Goal: Information Seeking & Learning: Learn about a topic

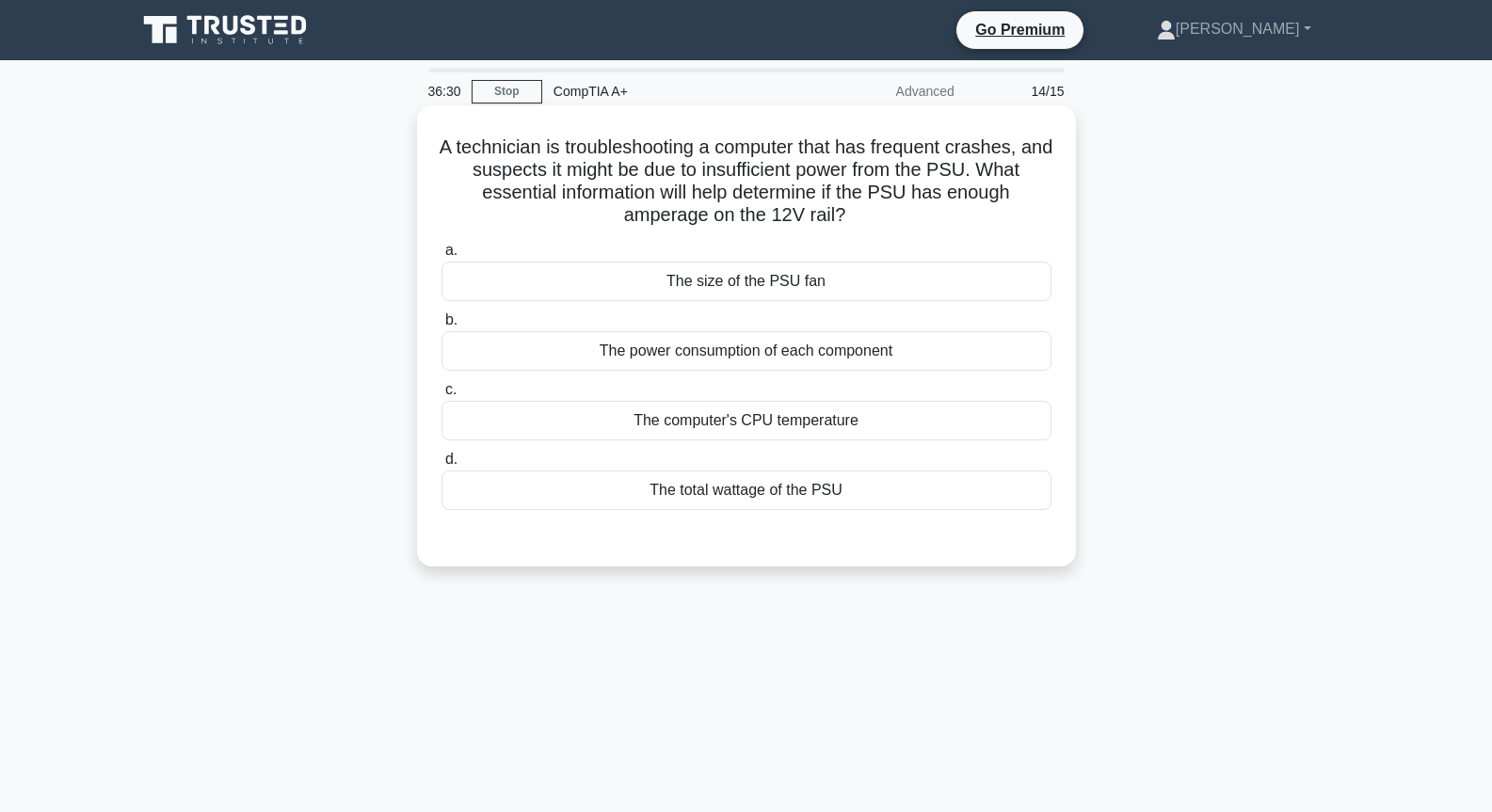
click at [755, 479] on div "The total wattage of the PSU" at bounding box center [746, 490] width 610 height 40
click at [442, 466] on input "d. The total wattage of the PSU" at bounding box center [442, 460] width 0 height 12
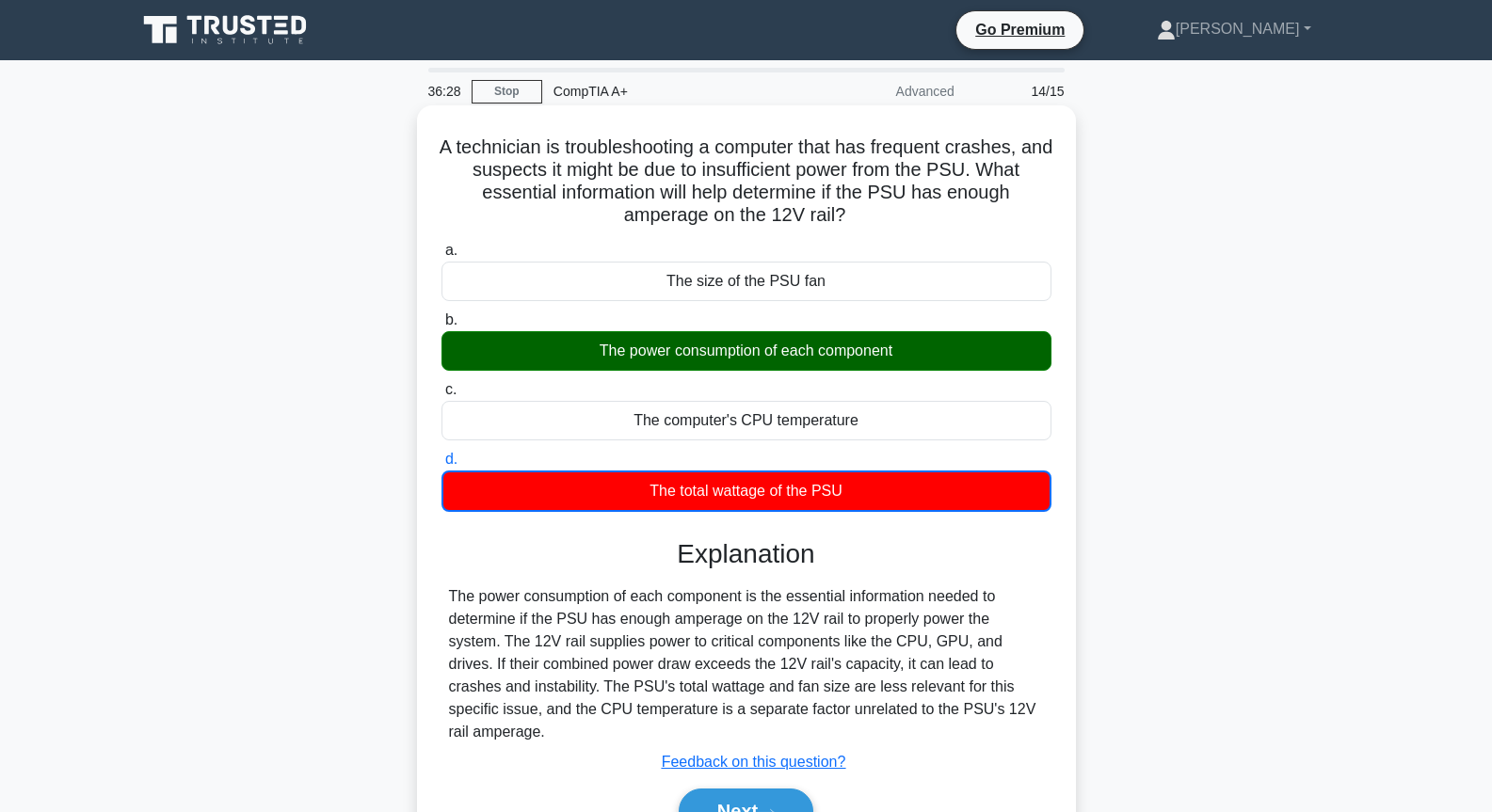
click at [782, 338] on div "The power consumption of each component" at bounding box center [746, 351] width 610 height 40
click at [442, 327] on input "b. The power consumption of each component" at bounding box center [442, 321] width 0 height 12
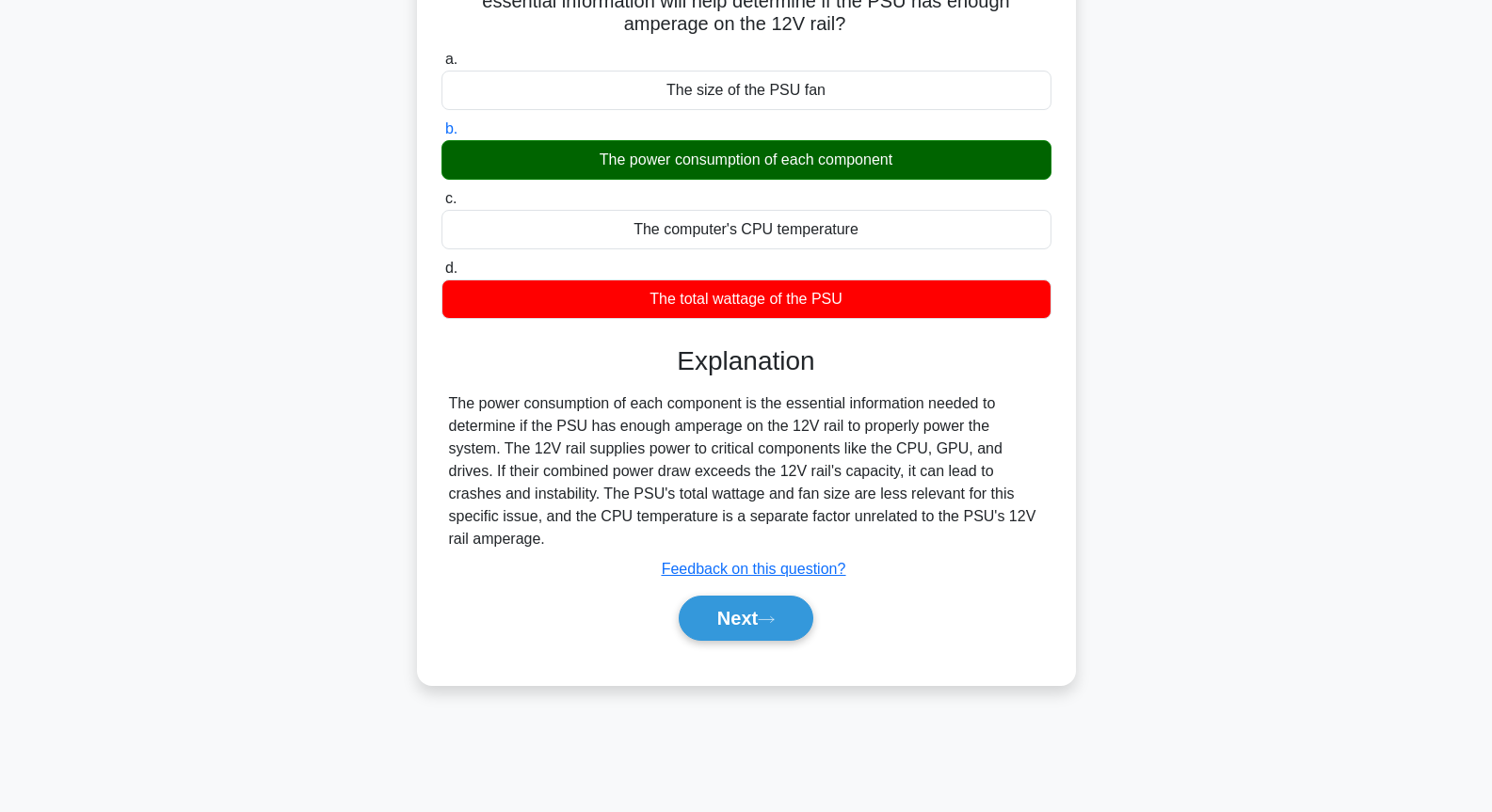
scroll to position [204, 0]
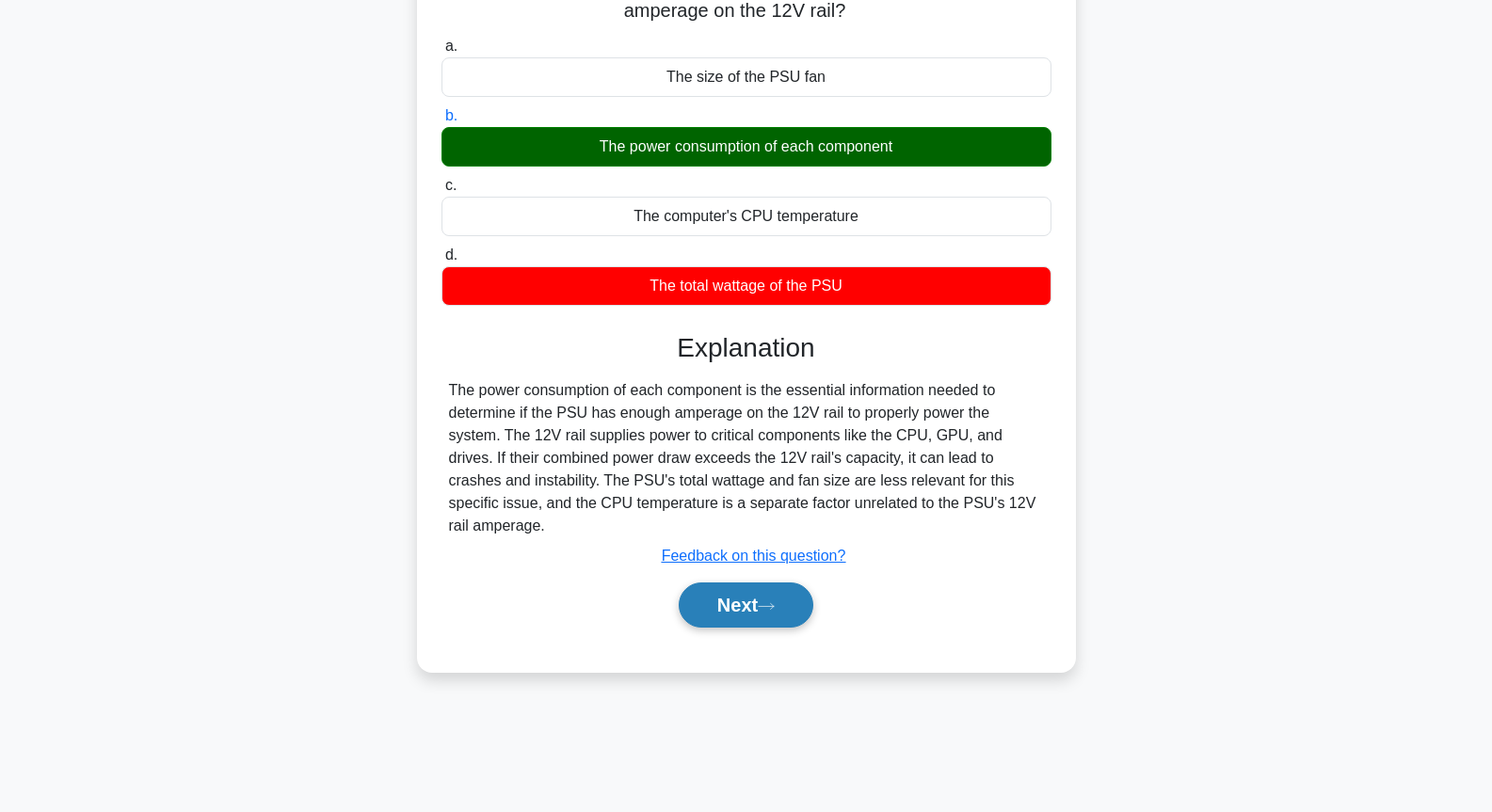
click at [730, 583] on button "Next" at bounding box center [746, 606] width 135 height 46
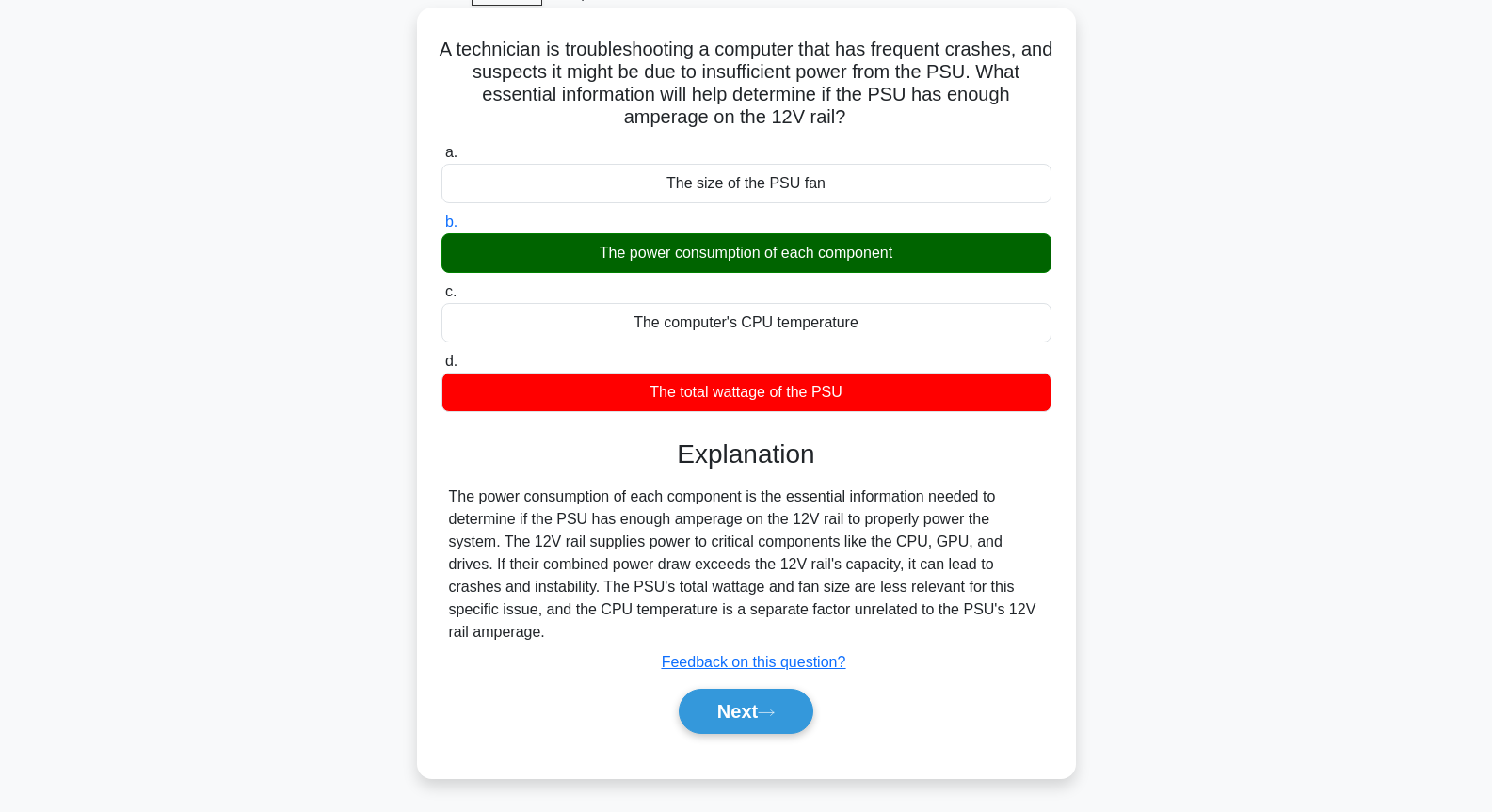
scroll to position [0, 0]
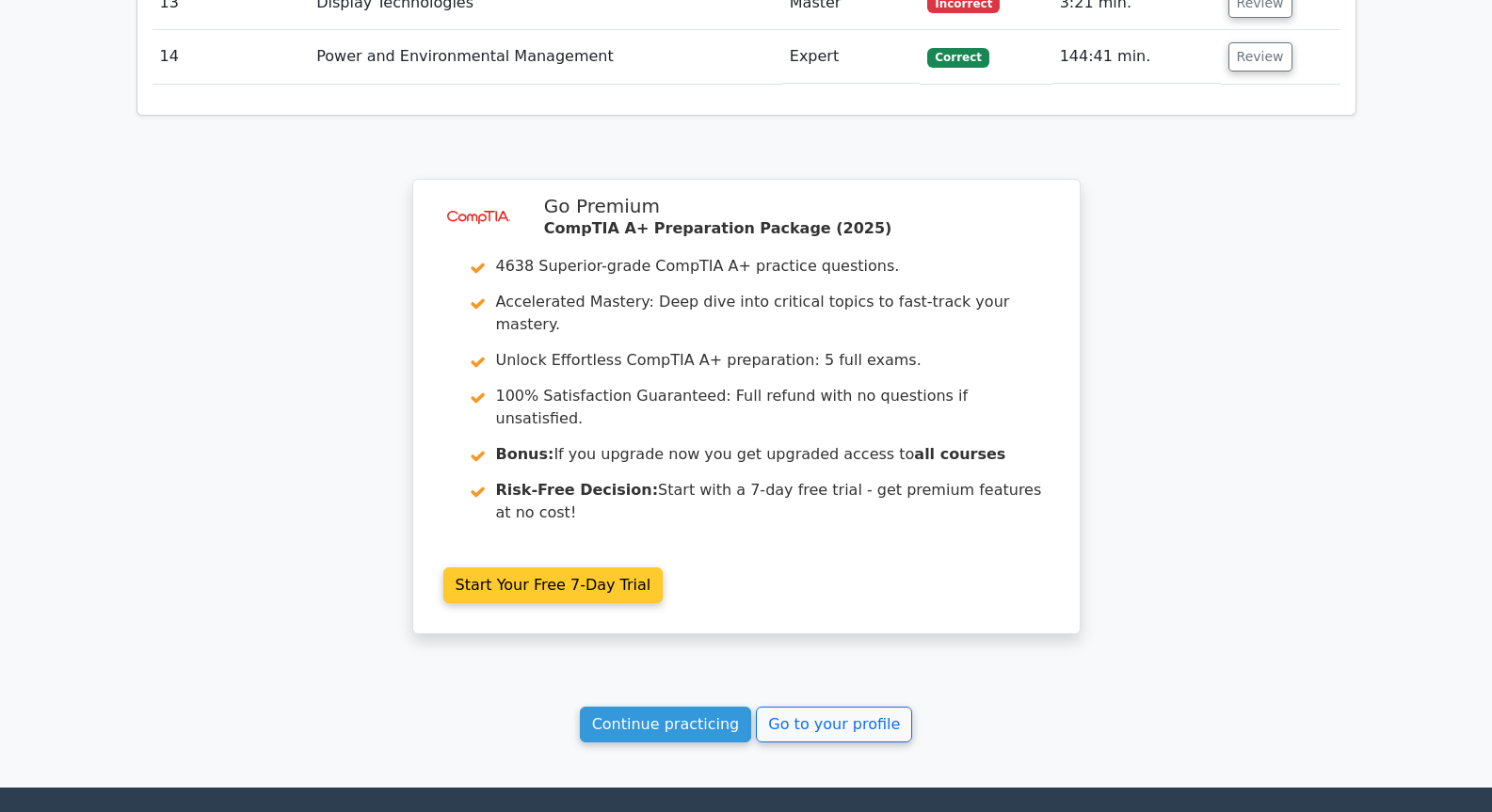
scroll to position [3427, 0]
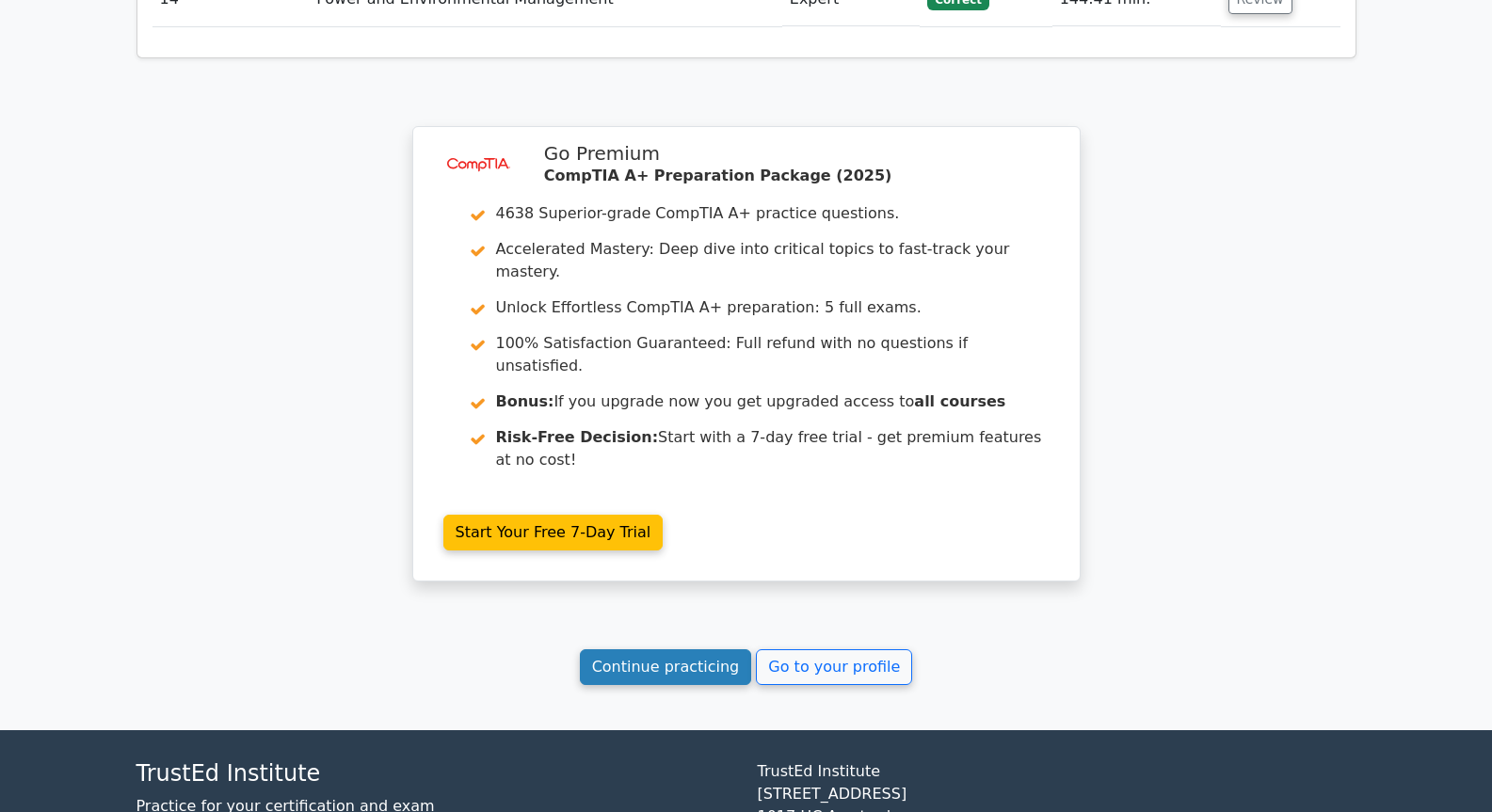
click at [685, 649] on link "Continue practicing" at bounding box center [666, 667] width 173 height 36
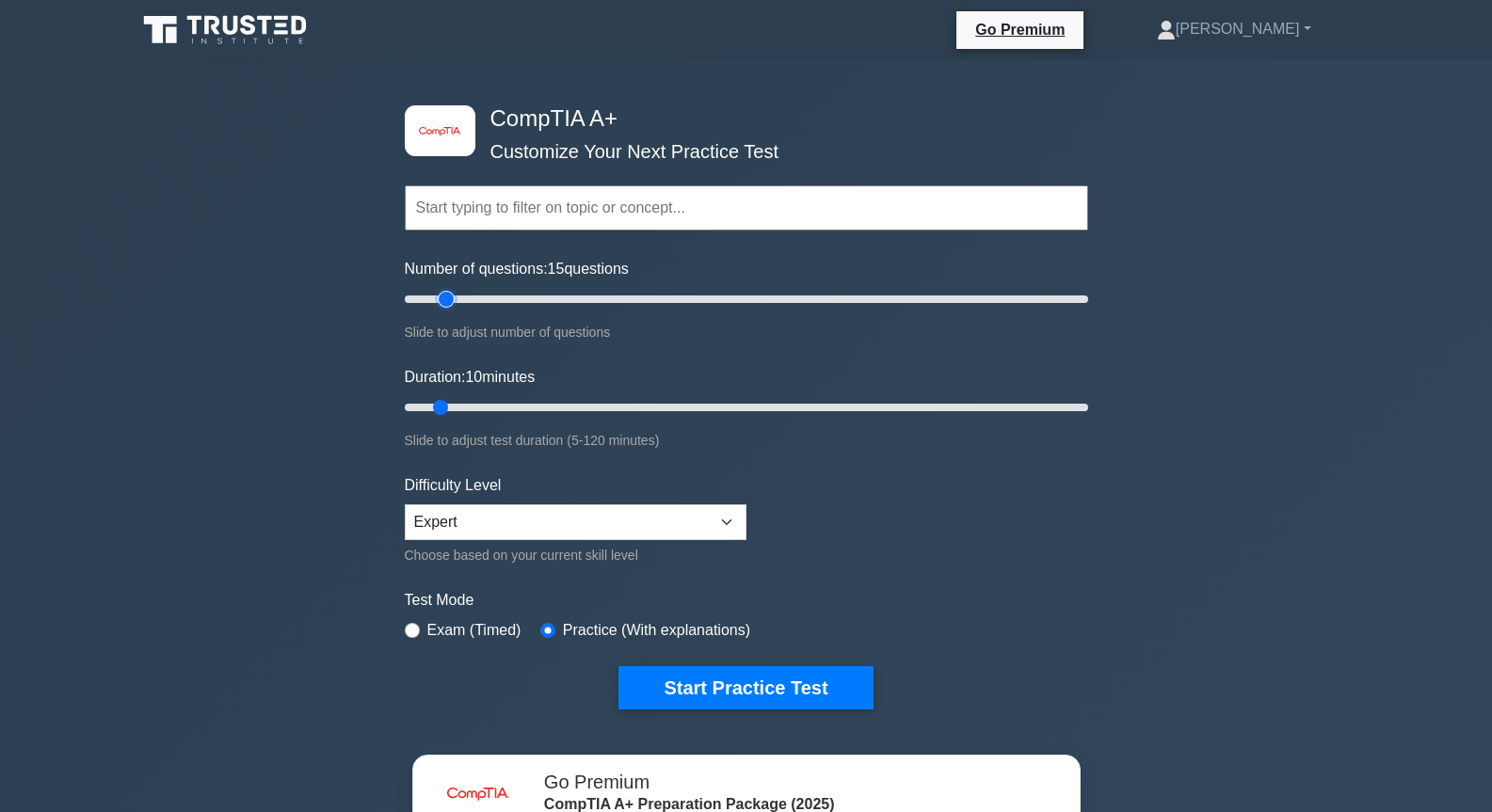
type input "15"
click at [443, 296] on input "Number of questions: 15 questions" at bounding box center [746, 299] width 683 height 23
drag, startPoint x: 438, startPoint y: 401, endPoint x: 1378, endPoint y: 491, distance: 944.3
type input "120"
click at [1088, 419] on input "Duration: 120 minutes" at bounding box center [746, 407] width 683 height 23
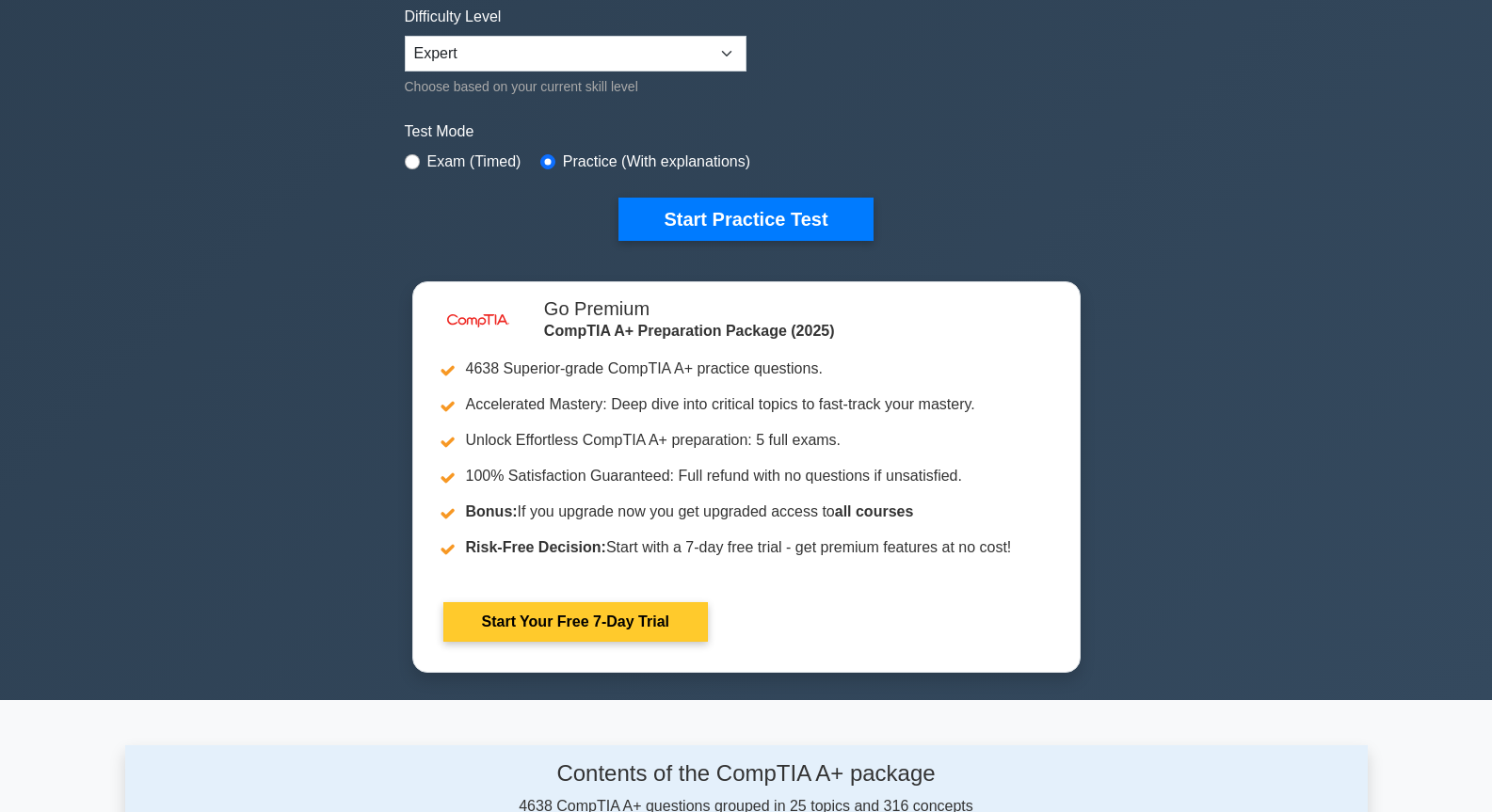
scroll to position [471, 0]
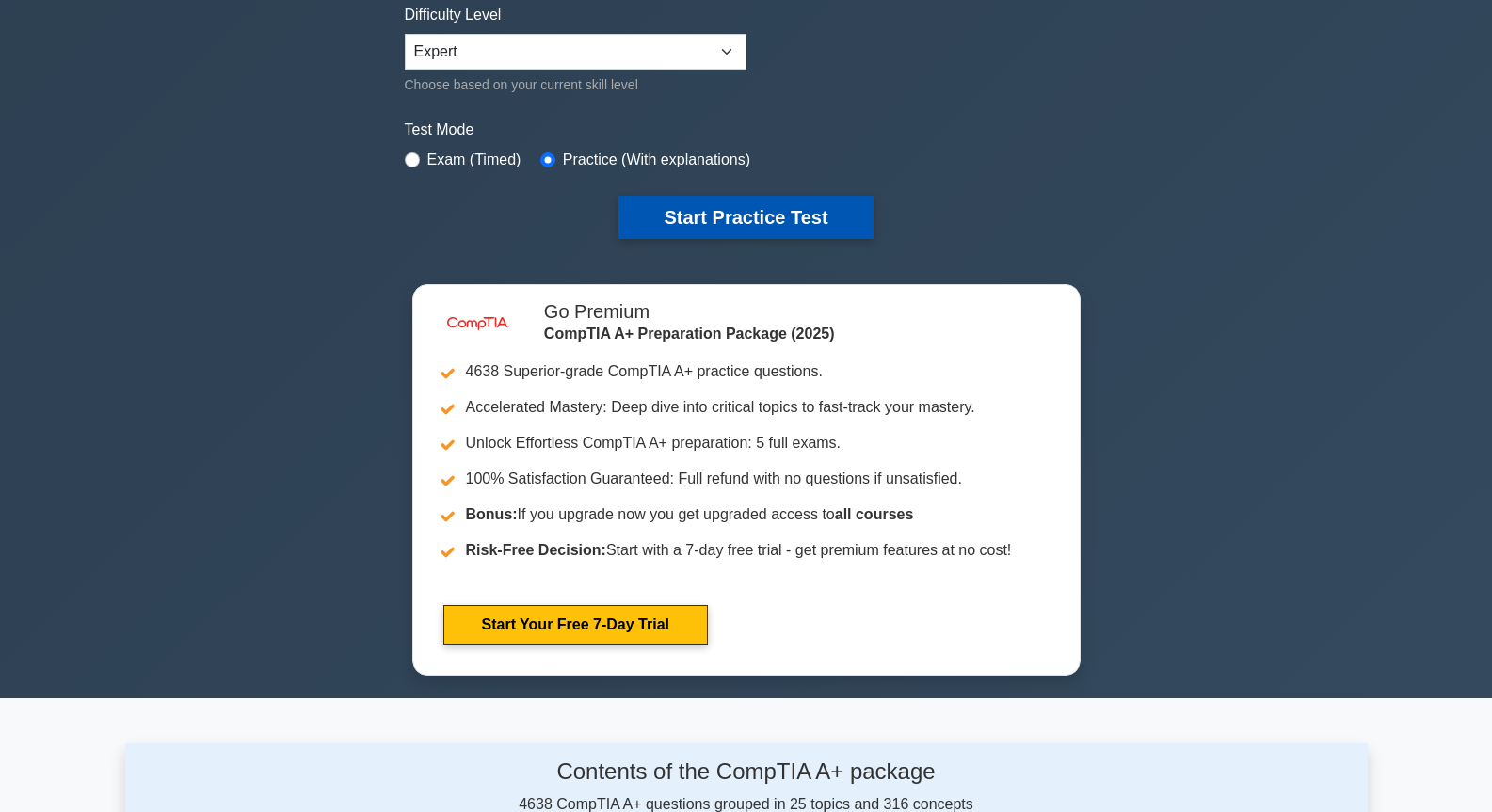
click at [784, 222] on button "Start Practice Test" at bounding box center [746, 217] width 254 height 44
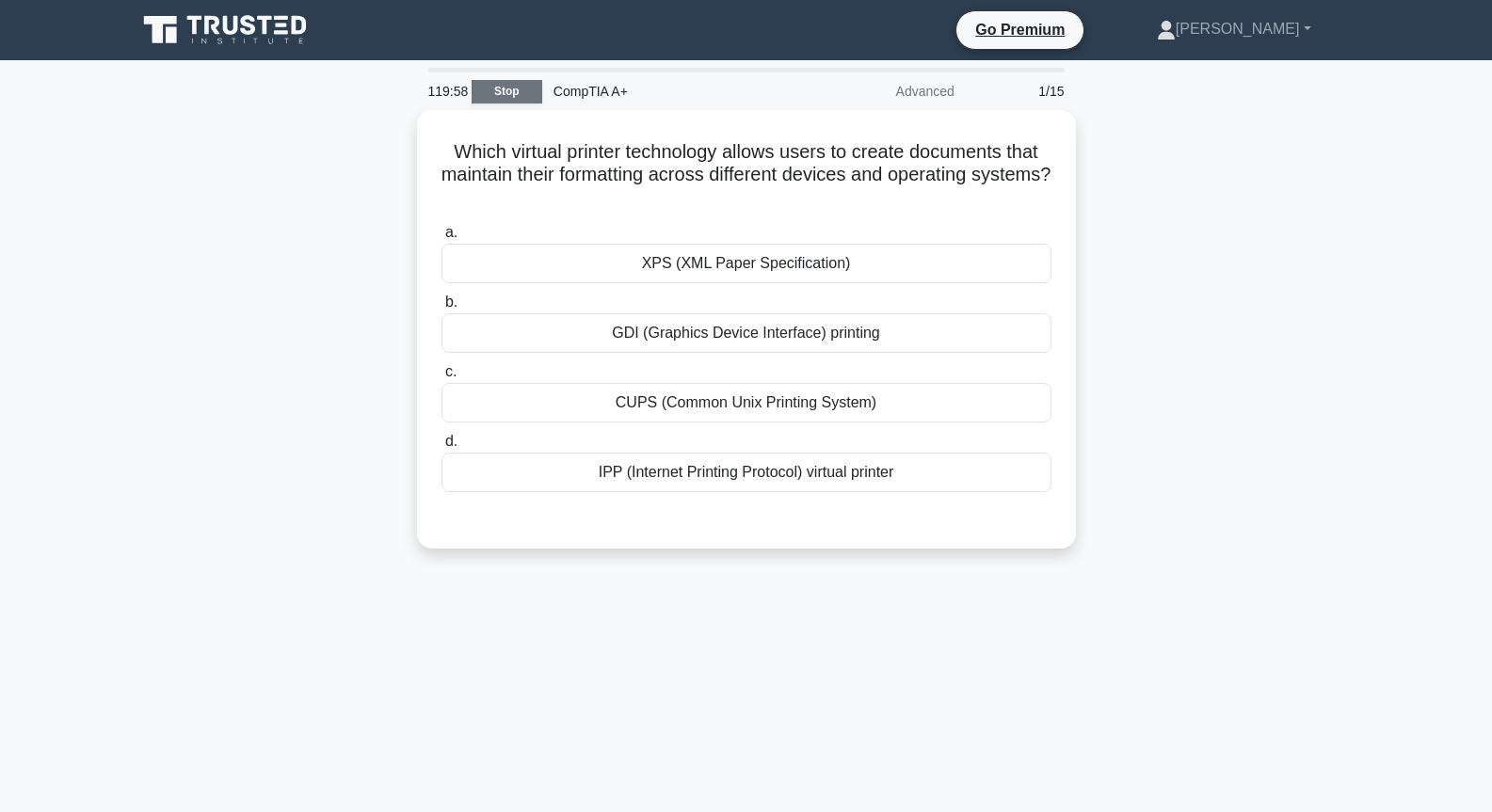
click at [491, 83] on link "Stop" at bounding box center [506, 92] width 70 height 24
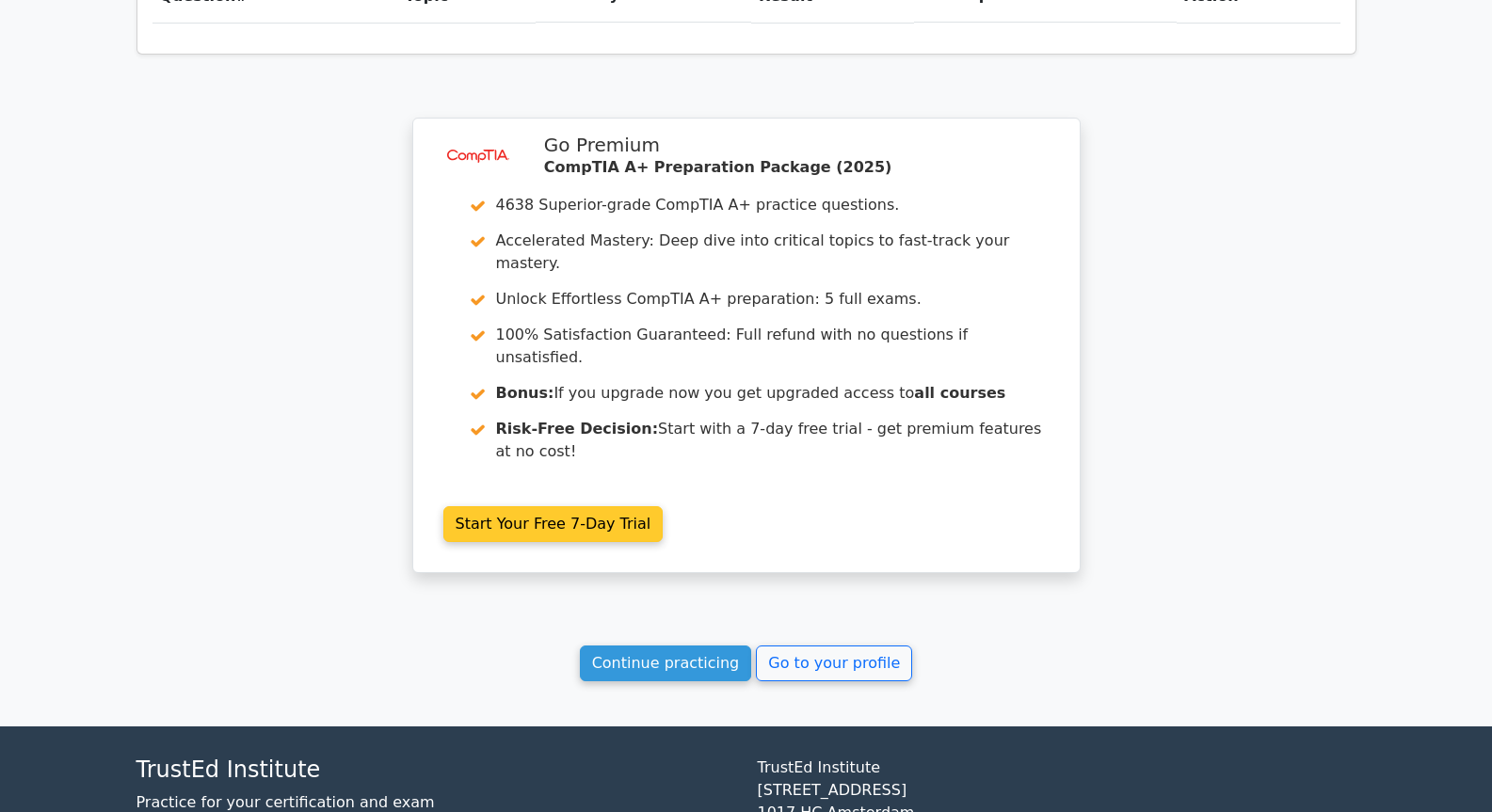
scroll to position [1424, 0]
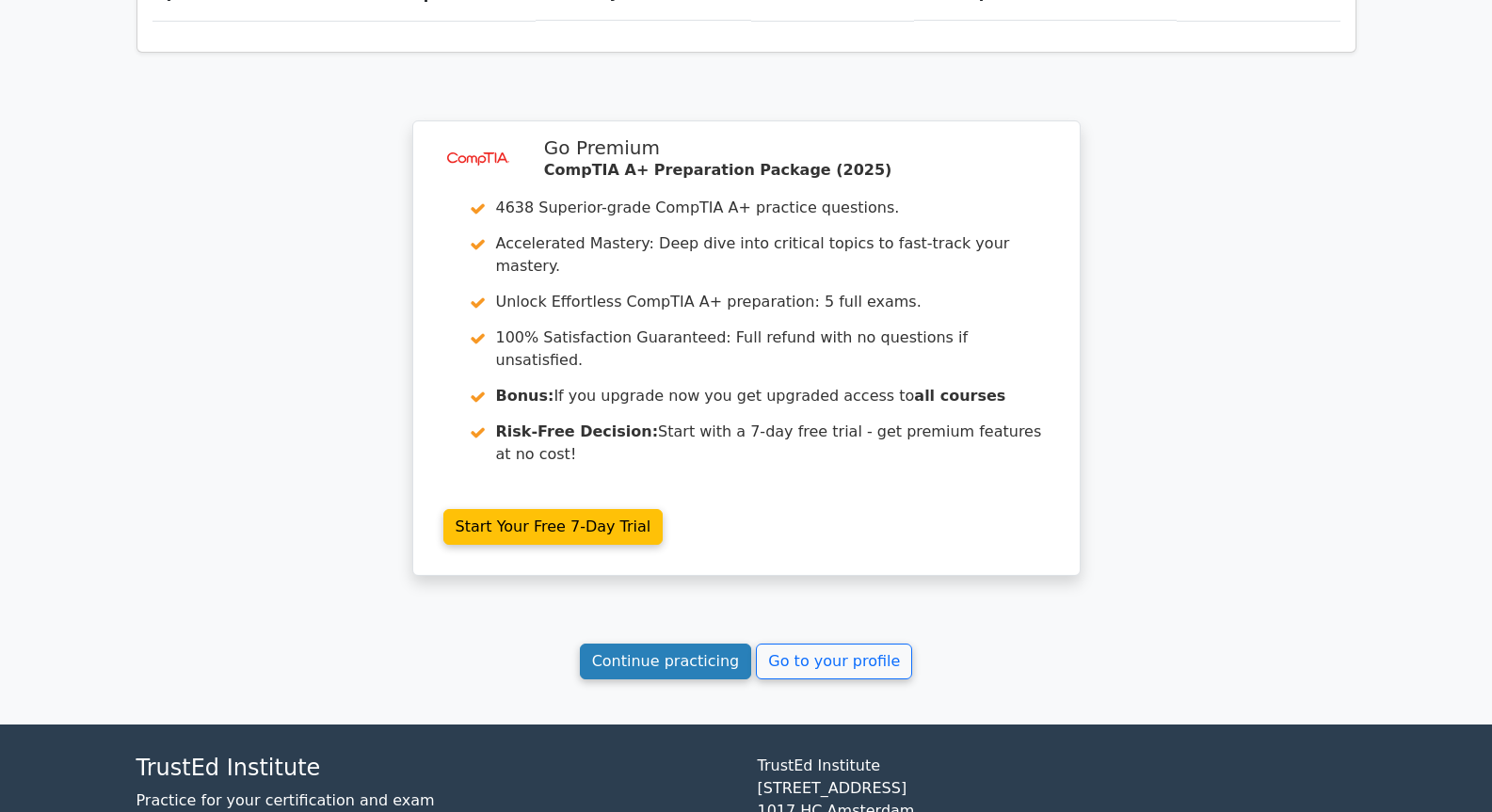
click at [648, 644] on link "Continue practicing" at bounding box center [666, 662] width 173 height 36
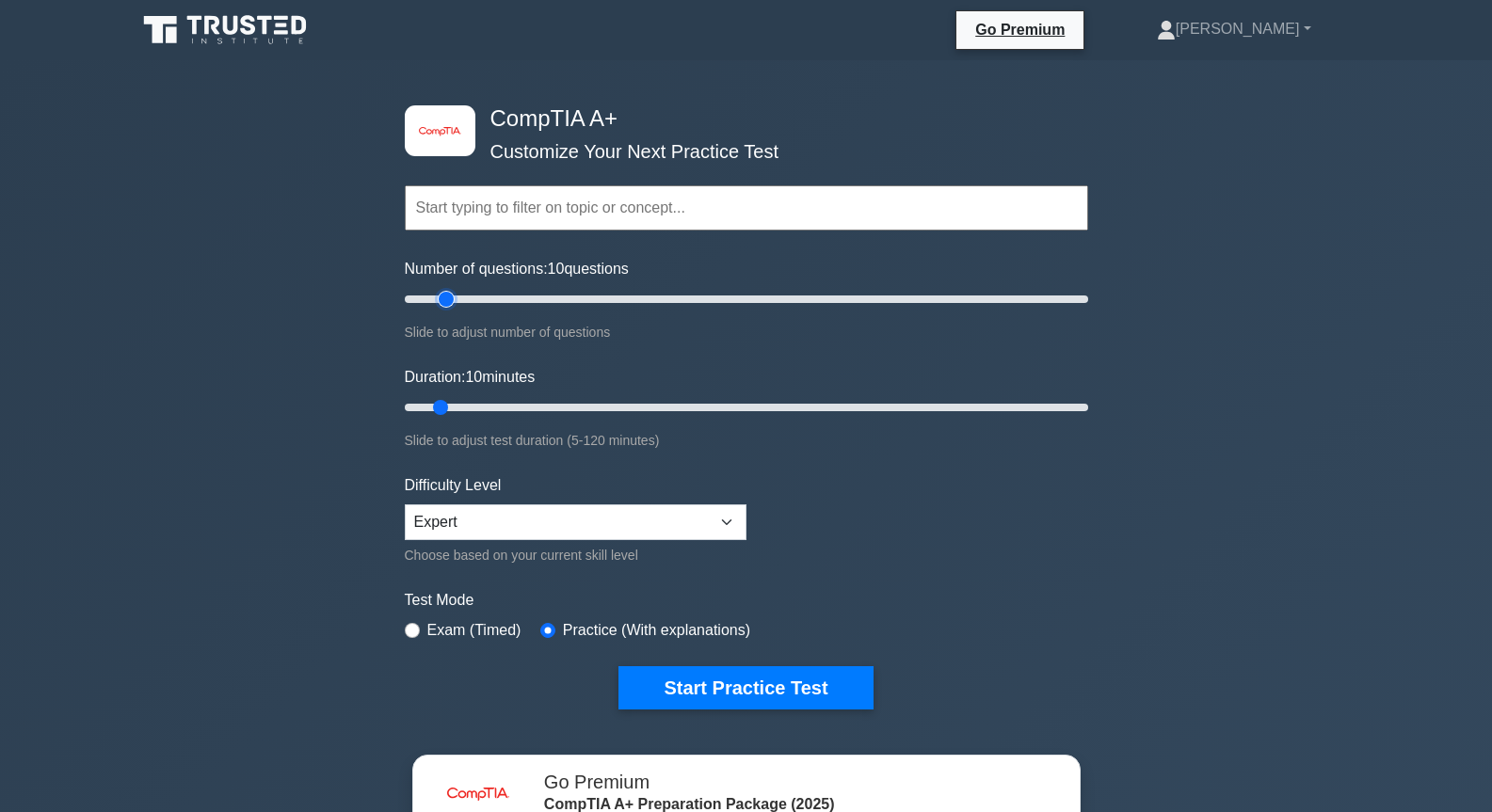
type input "15"
click at [444, 301] on input "Number of questions: 10 questions" at bounding box center [746, 299] width 683 height 23
drag, startPoint x: 549, startPoint y: 406, endPoint x: 1249, endPoint y: 405, distance: 700.0
type input "120"
click at [1088, 406] on input "Duration: 120 minutes" at bounding box center [746, 407] width 683 height 23
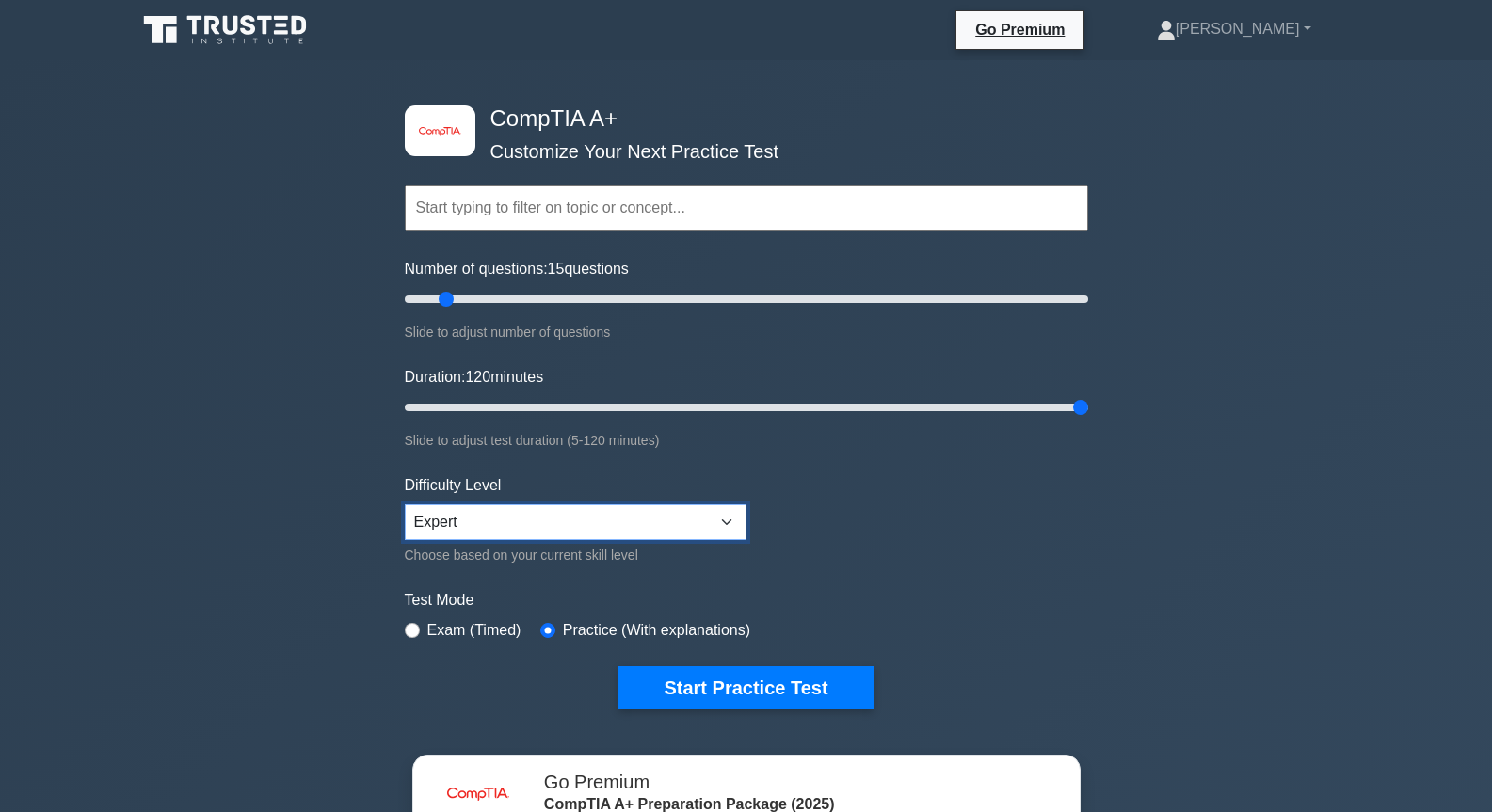
click at [580, 525] on select "Beginner Intermediate Expert" at bounding box center [576, 522] width 341 height 36
select select "intermediate"
click at [405, 504] on select "Beginner Intermediate Expert" at bounding box center [576, 522] width 341 height 36
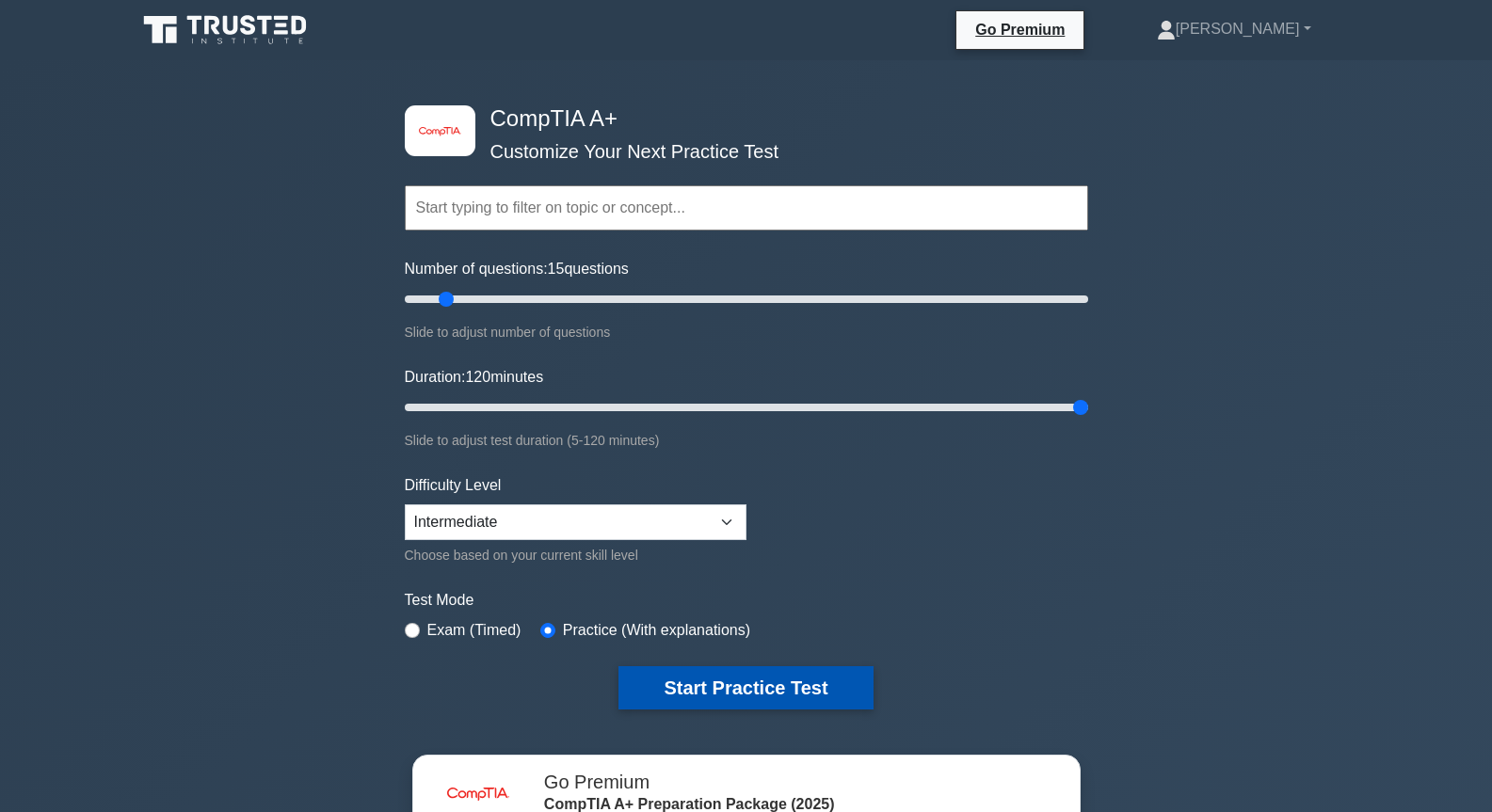
click at [682, 696] on button "Start Practice Test" at bounding box center [746, 688] width 254 height 44
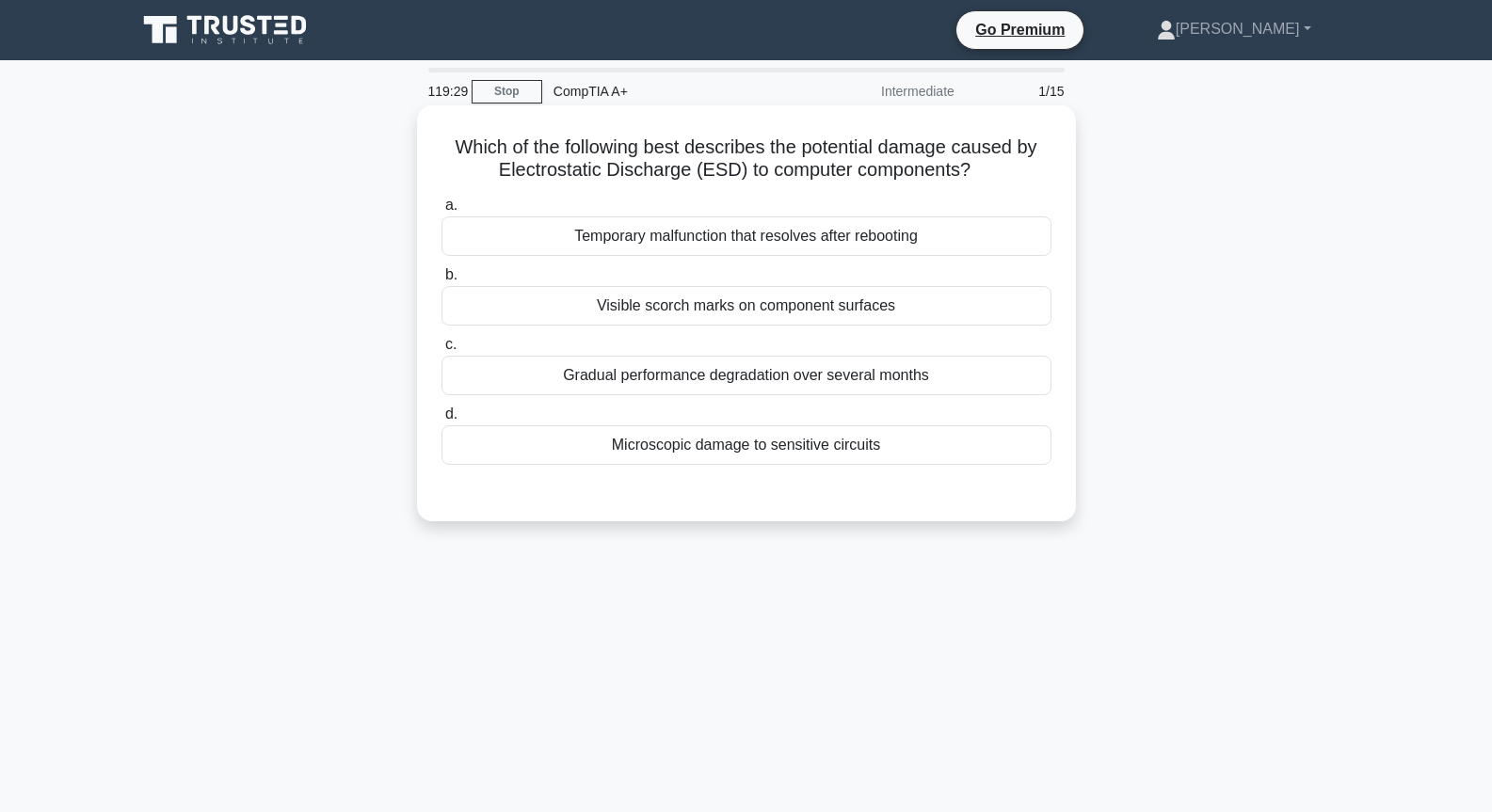
click at [815, 242] on div "Temporary malfunction that resolves after rebooting" at bounding box center [746, 236] width 610 height 40
click at [442, 211] on input "a. Temporary malfunction that resolves after rebooting" at bounding box center [442, 205] width 0 height 12
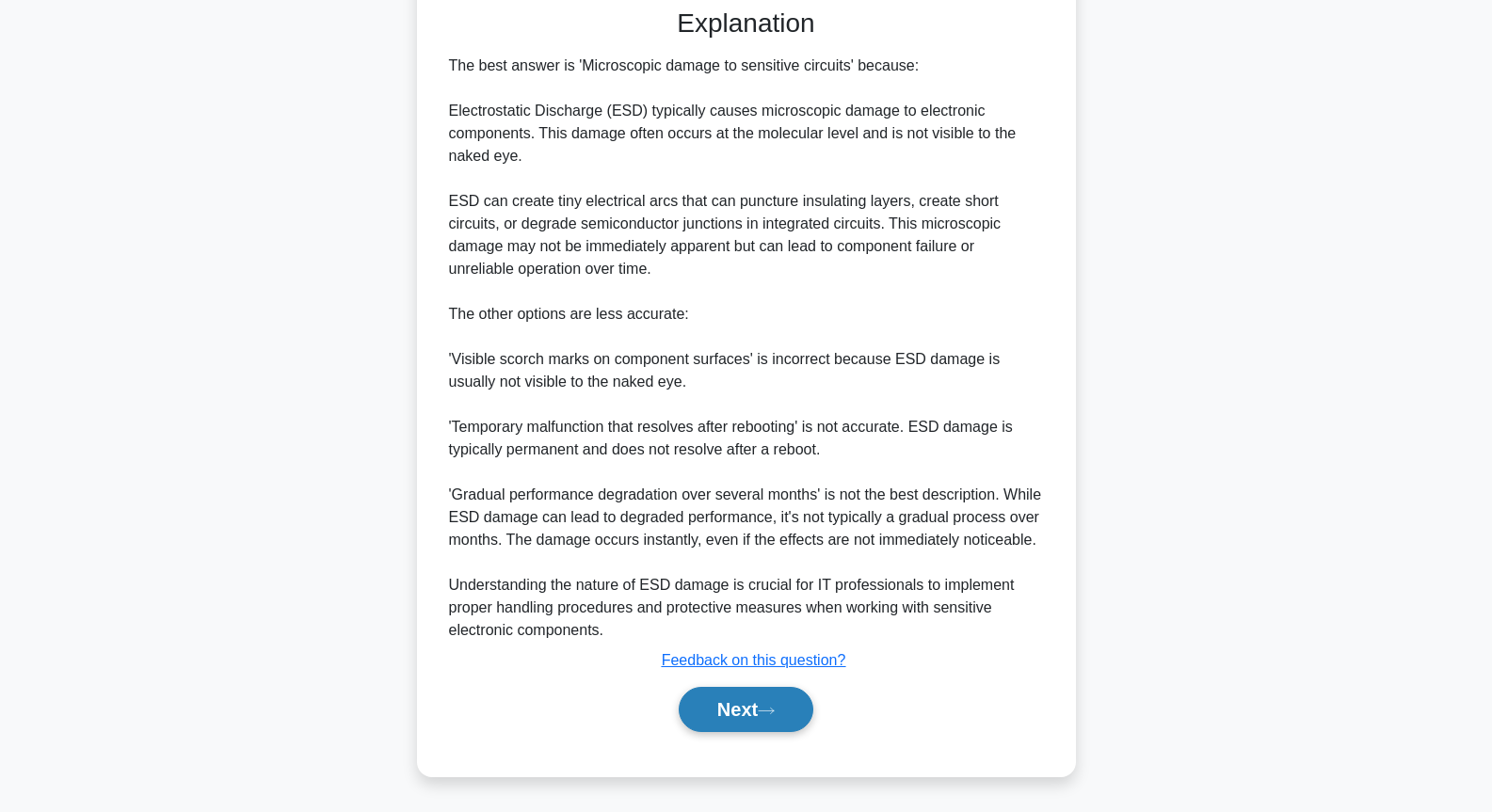
click at [792, 722] on button "Next" at bounding box center [746, 710] width 135 height 46
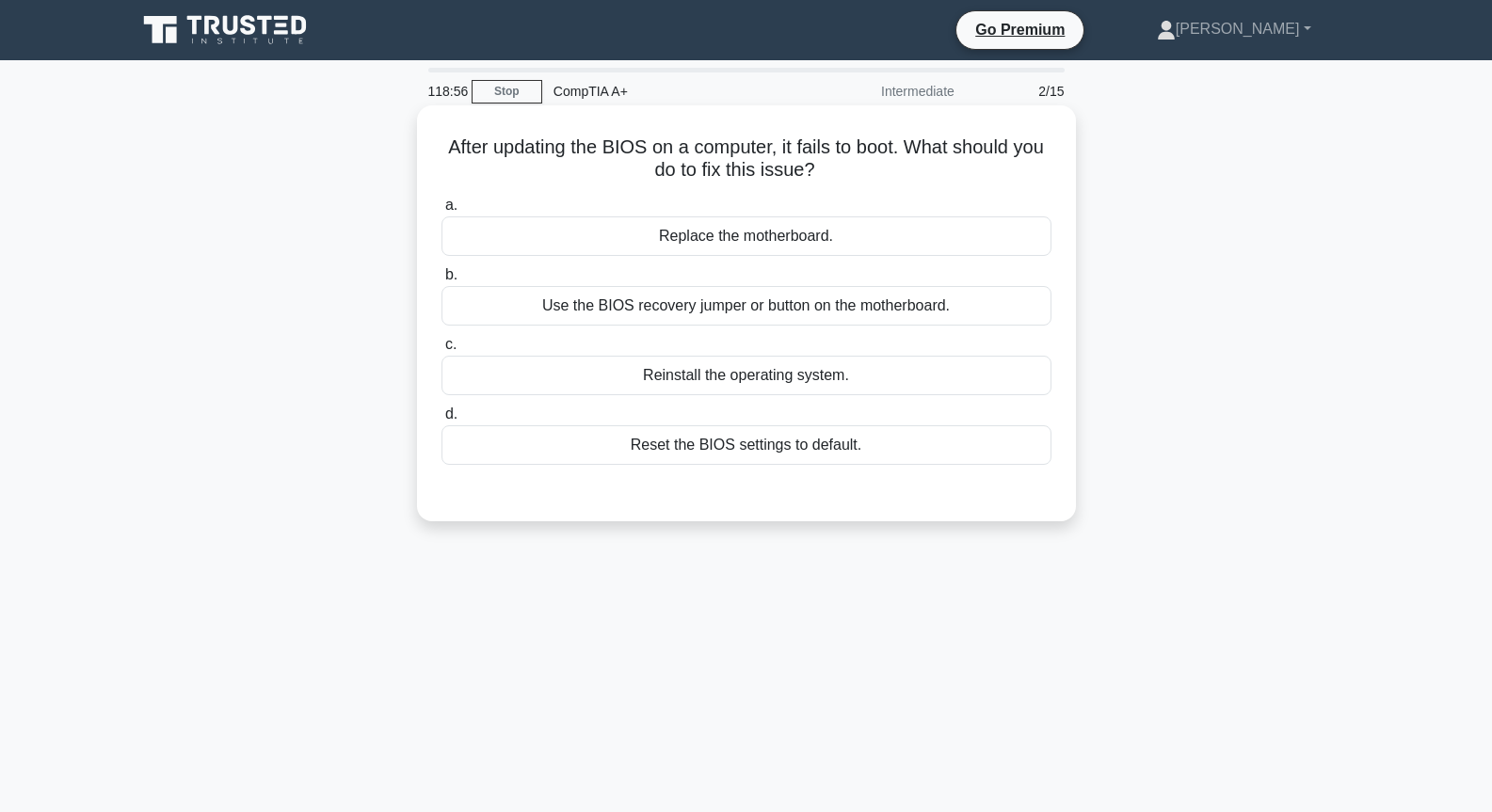
click at [670, 439] on div "Reset the BIOS settings to default." at bounding box center [746, 446] width 610 height 40
click at [442, 421] on input "d. Reset the BIOS settings to default." at bounding box center [442, 415] width 0 height 12
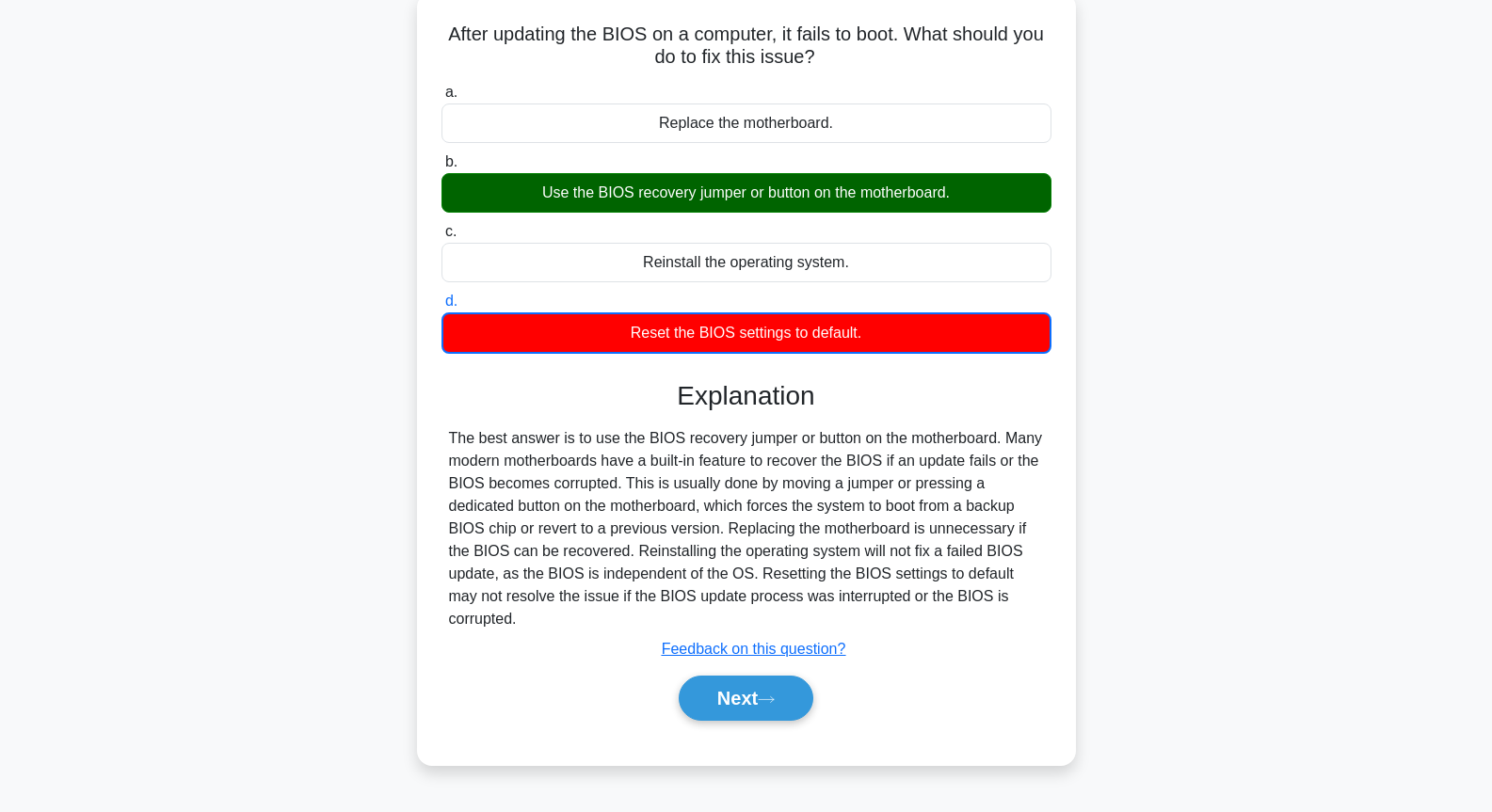
scroll to position [204, 0]
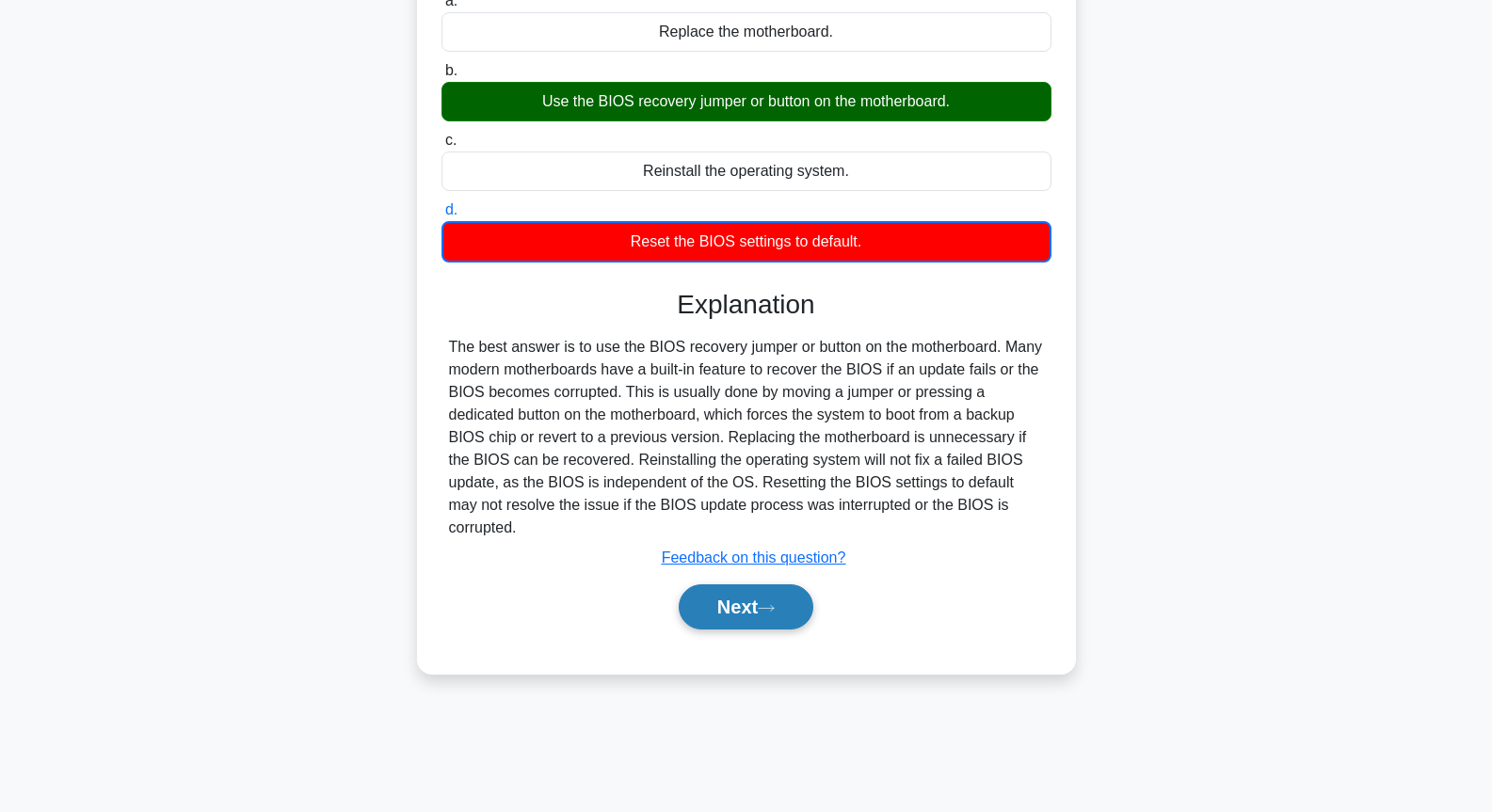
click at [744, 585] on button "Next" at bounding box center [746, 608] width 135 height 46
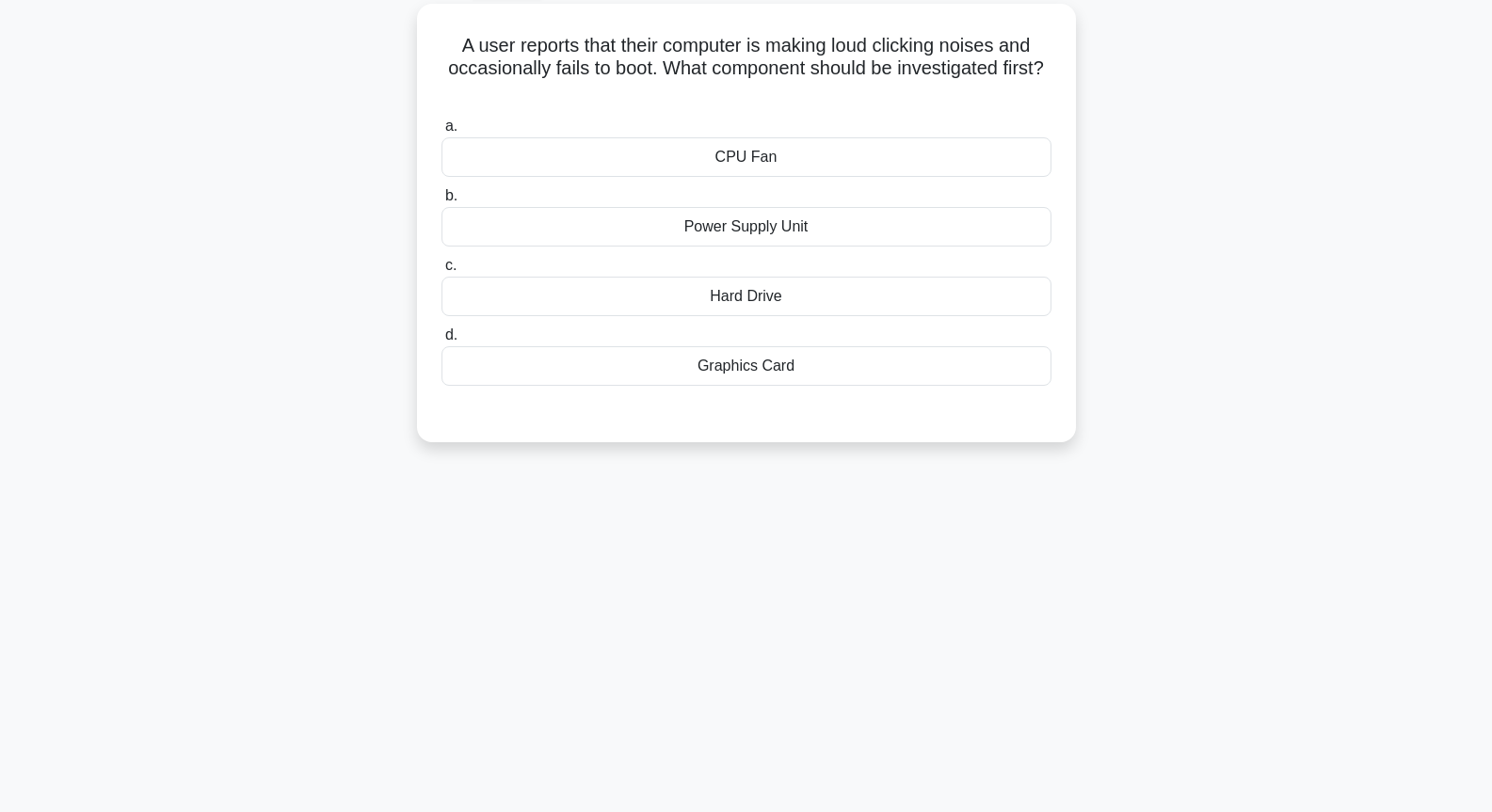
scroll to position [0, 0]
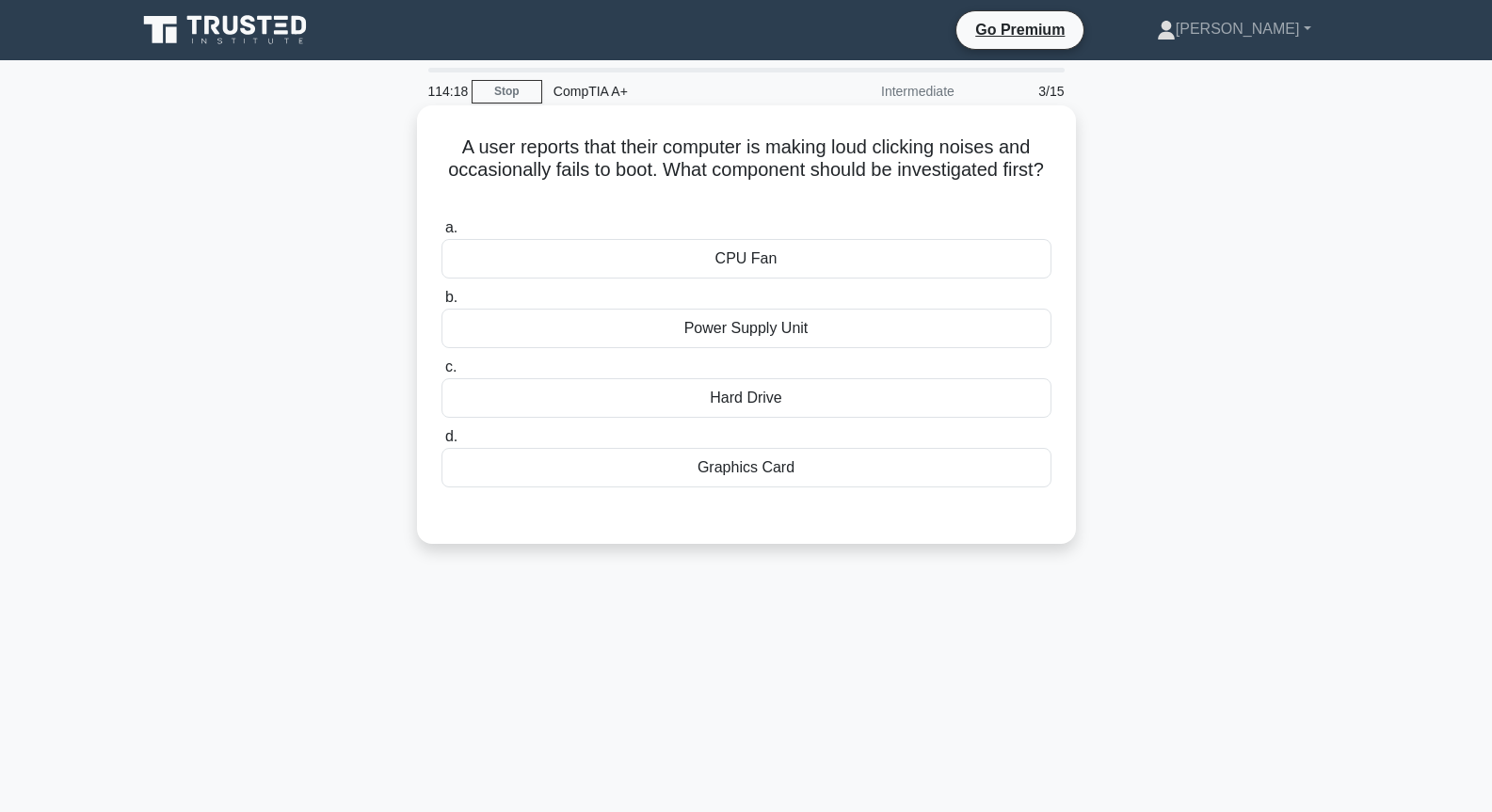
click at [759, 406] on div "Hard Drive" at bounding box center [746, 398] width 610 height 40
click at [442, 373] on input "c. Hard Drive" at bounding box center [442, 367] width 0 height 12
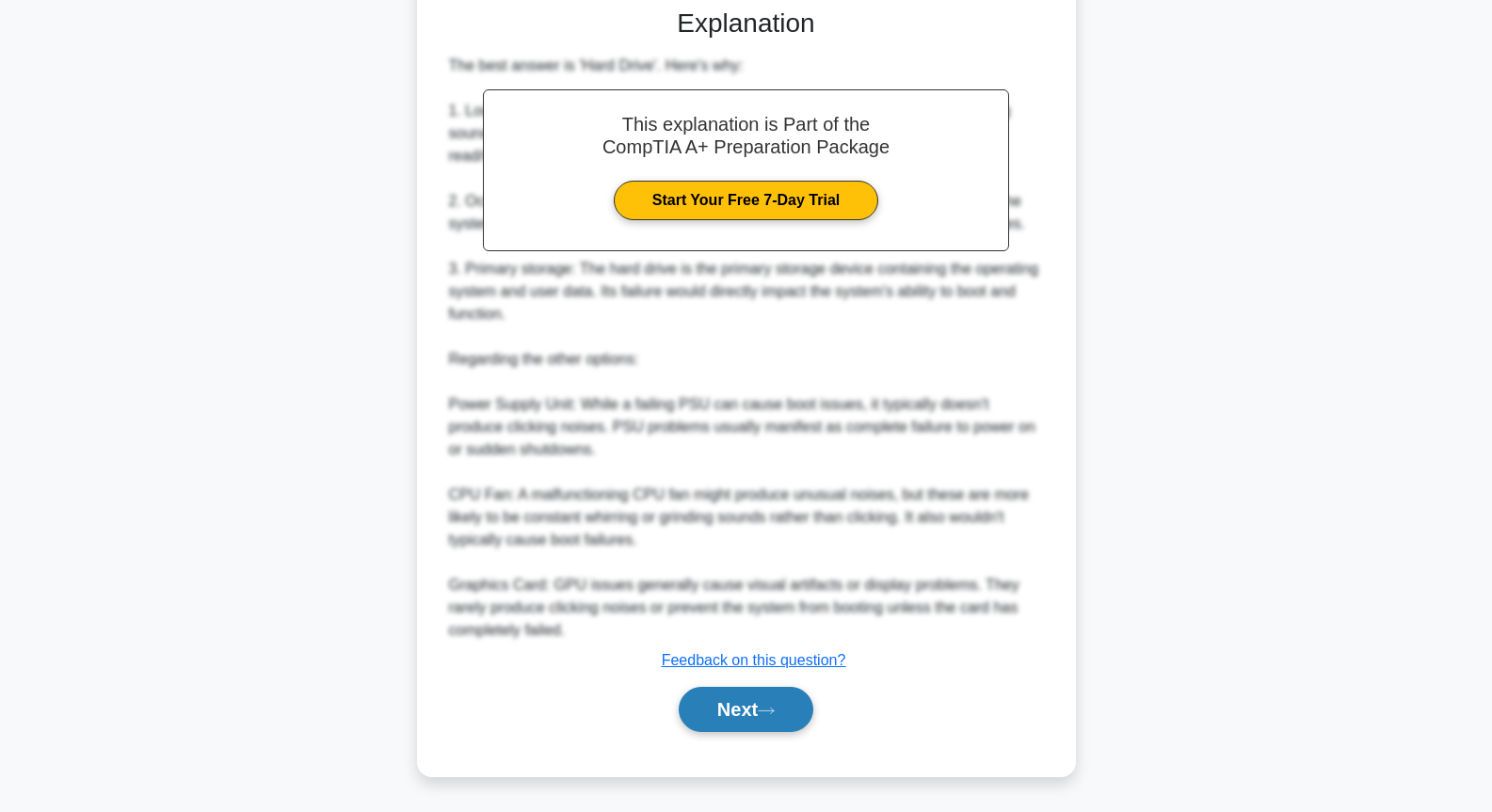
click at [803, 700] on button "Next" at bounding box center [746, 710] width 135 height 46
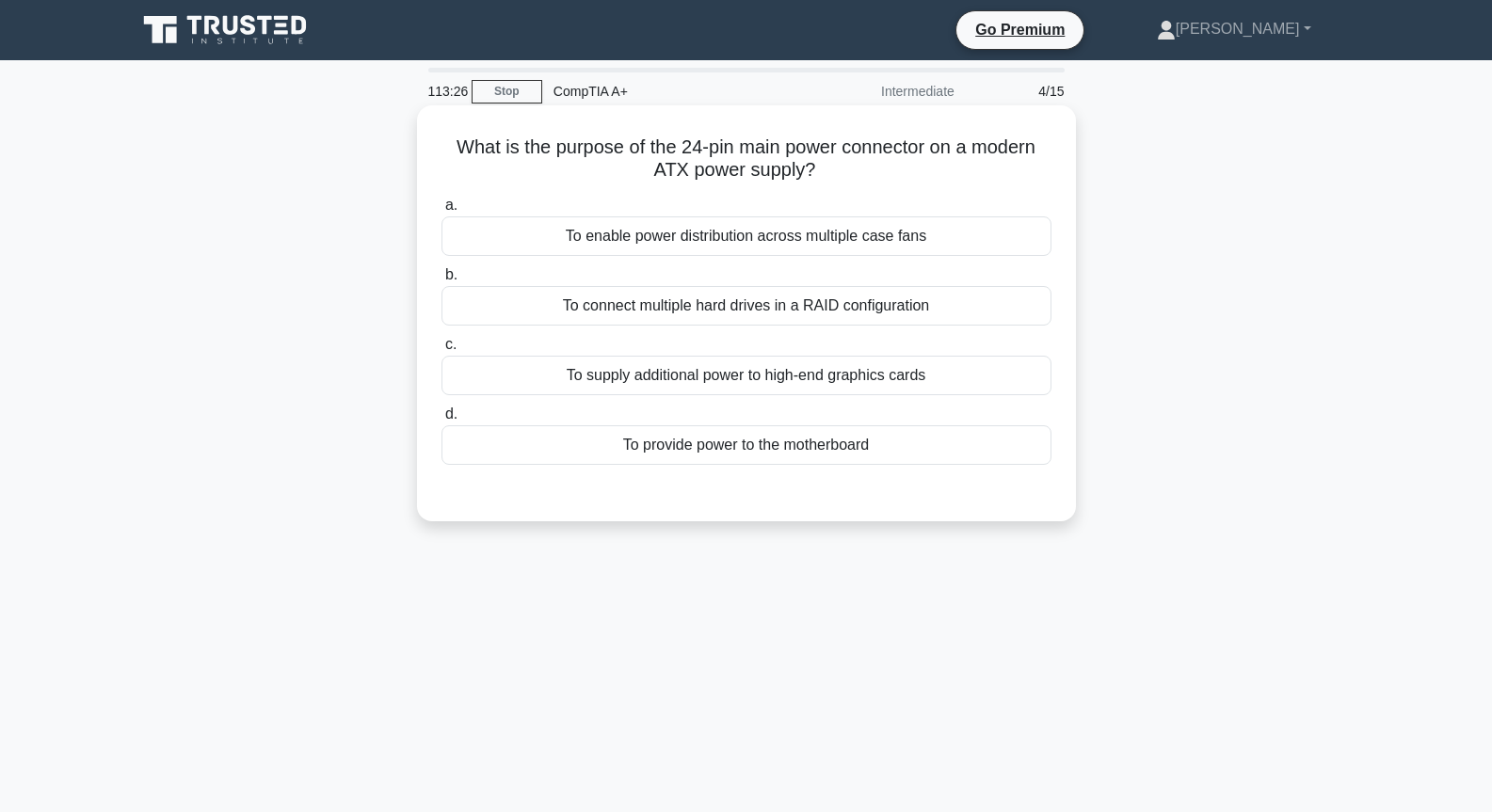
click at [849, 248] on div "To enable power distribution across multiple case fans" at bounding box center [746, 236] width 610 height 40
click at [442, 211] on input "a. To enable power distribution across multiple case fans" at bounding box center [442, 205] width 0 height 12
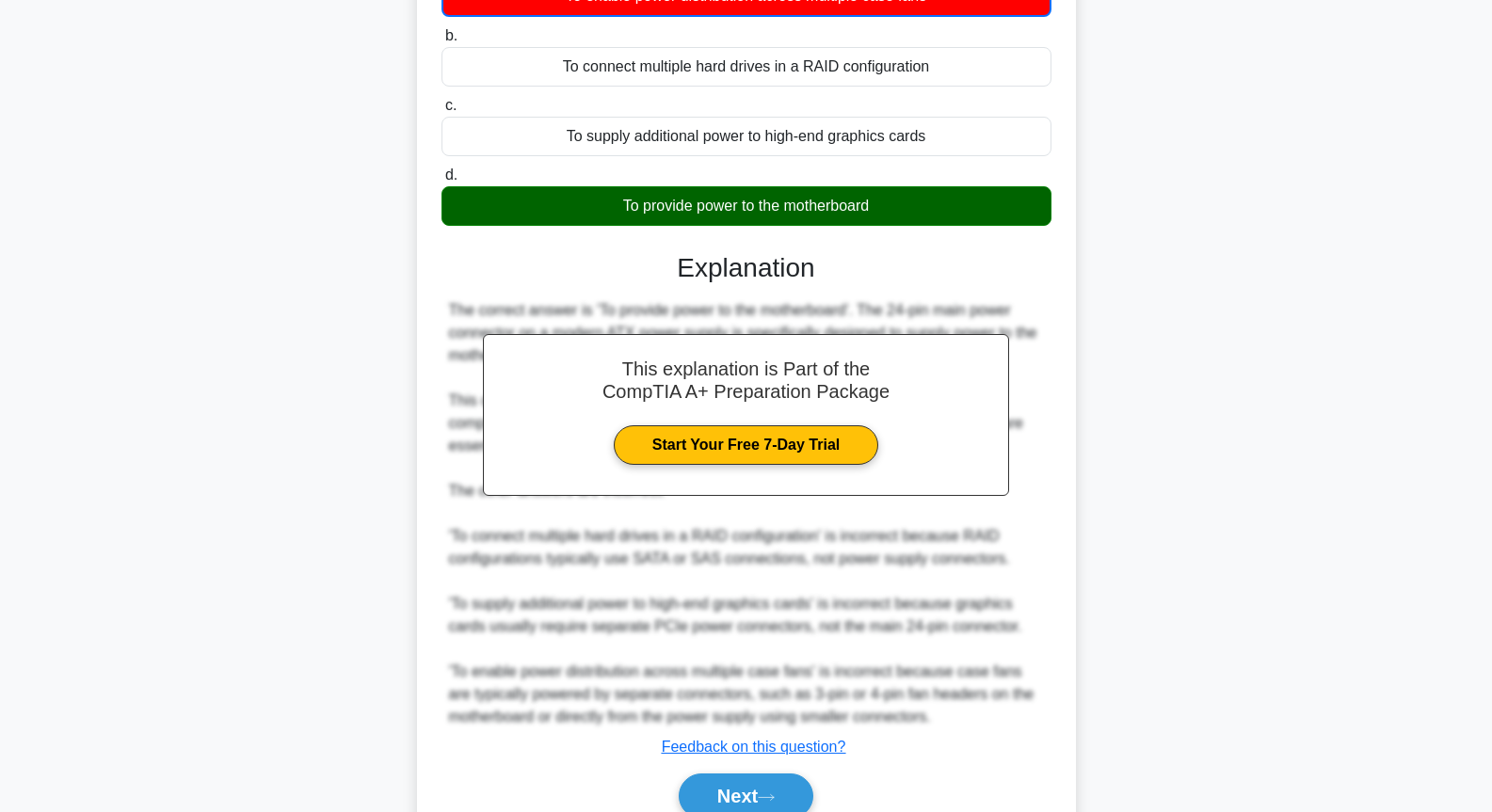
scroll to position [329, 0]
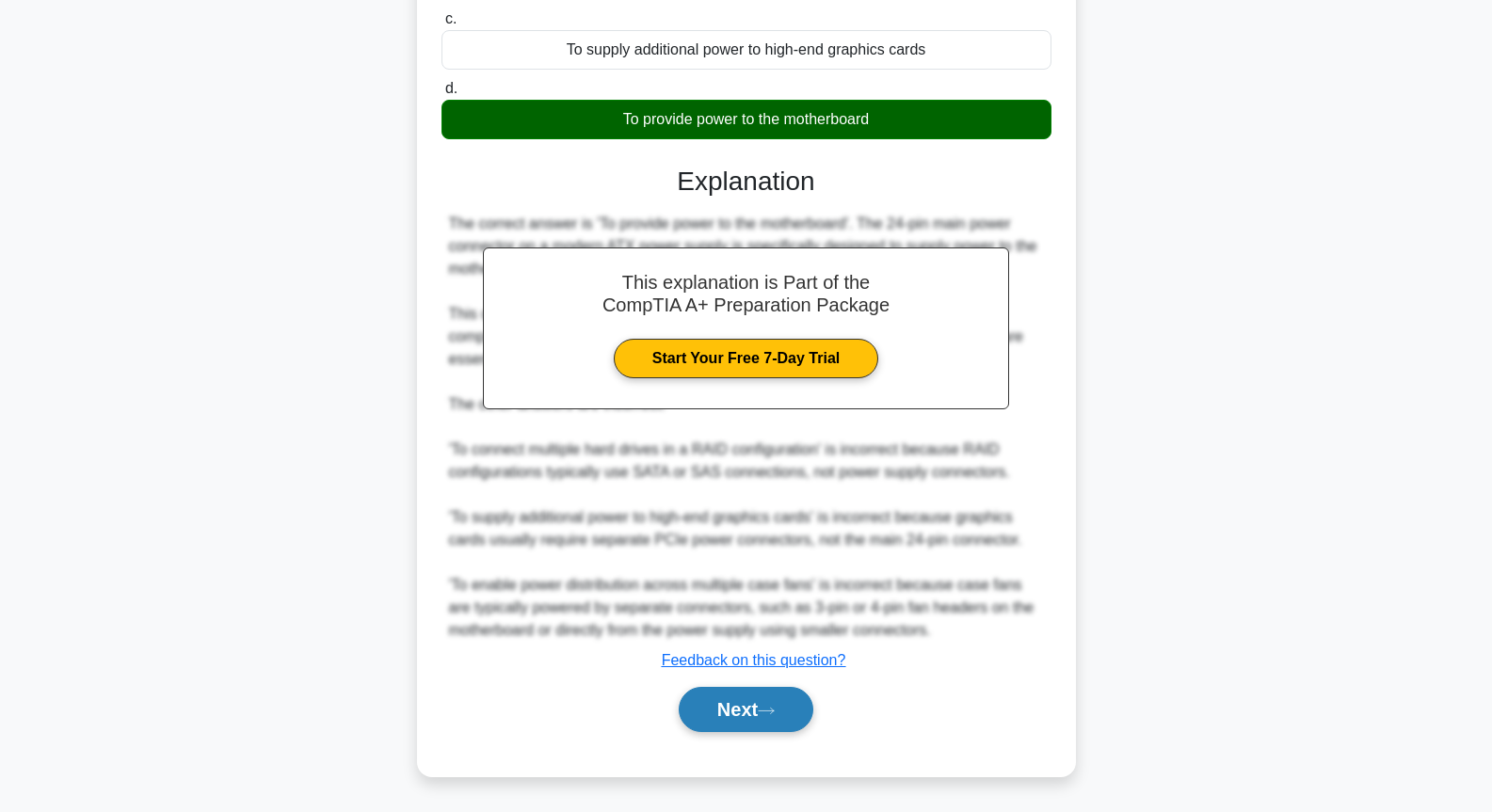
click at [774, 710] on icon at bounding box center [765, 711] width 17 height 10
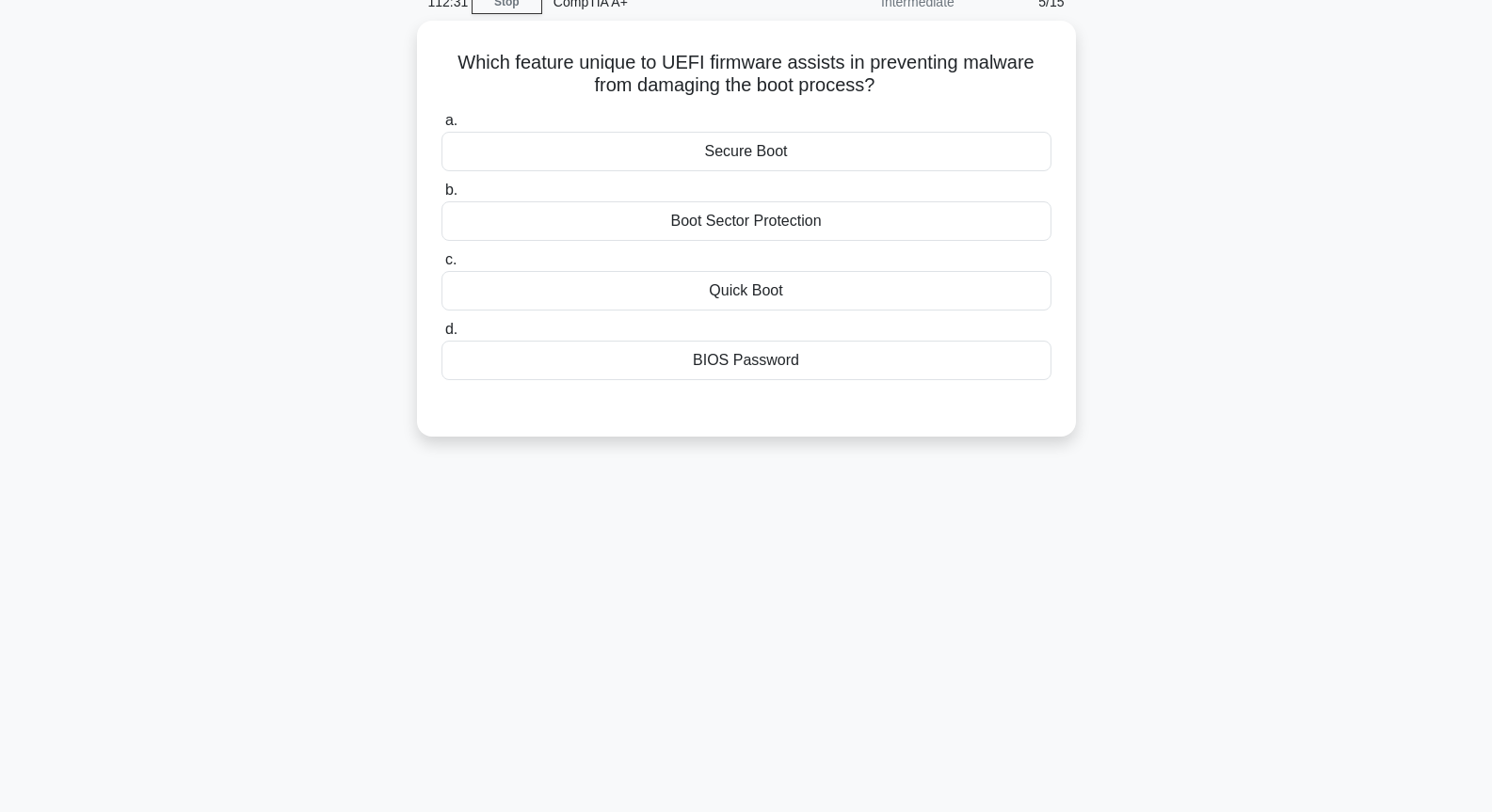
scroll to position [0, 0]
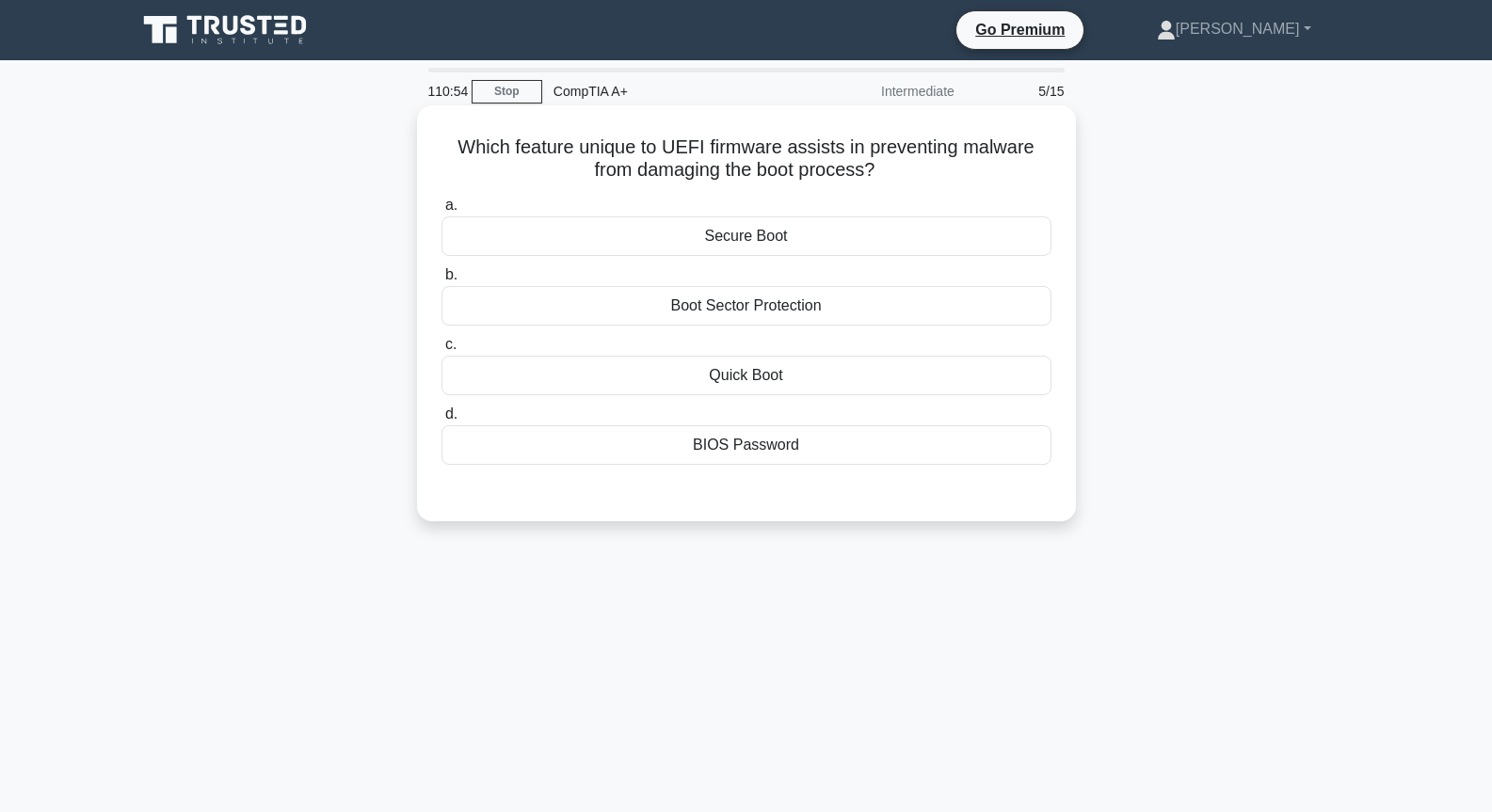
click at [753, 245] on div "Secure Boot" at bounding box center [746, 236] width 610 height 40
click at [442, 211] on input "a. Secure Boot" at bounding box center [442, 205] width 0 height 12
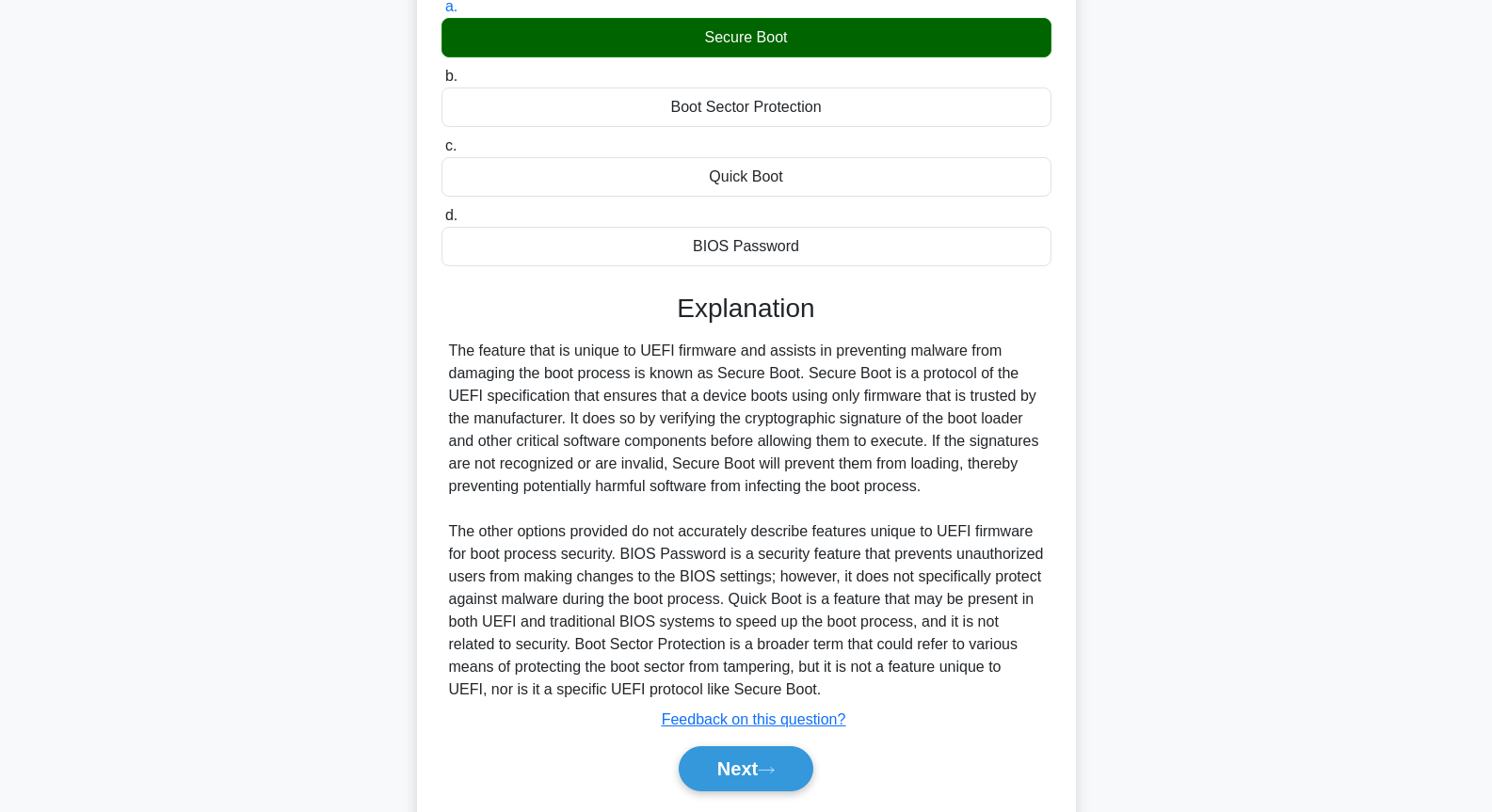
scroll to position [259, 0]
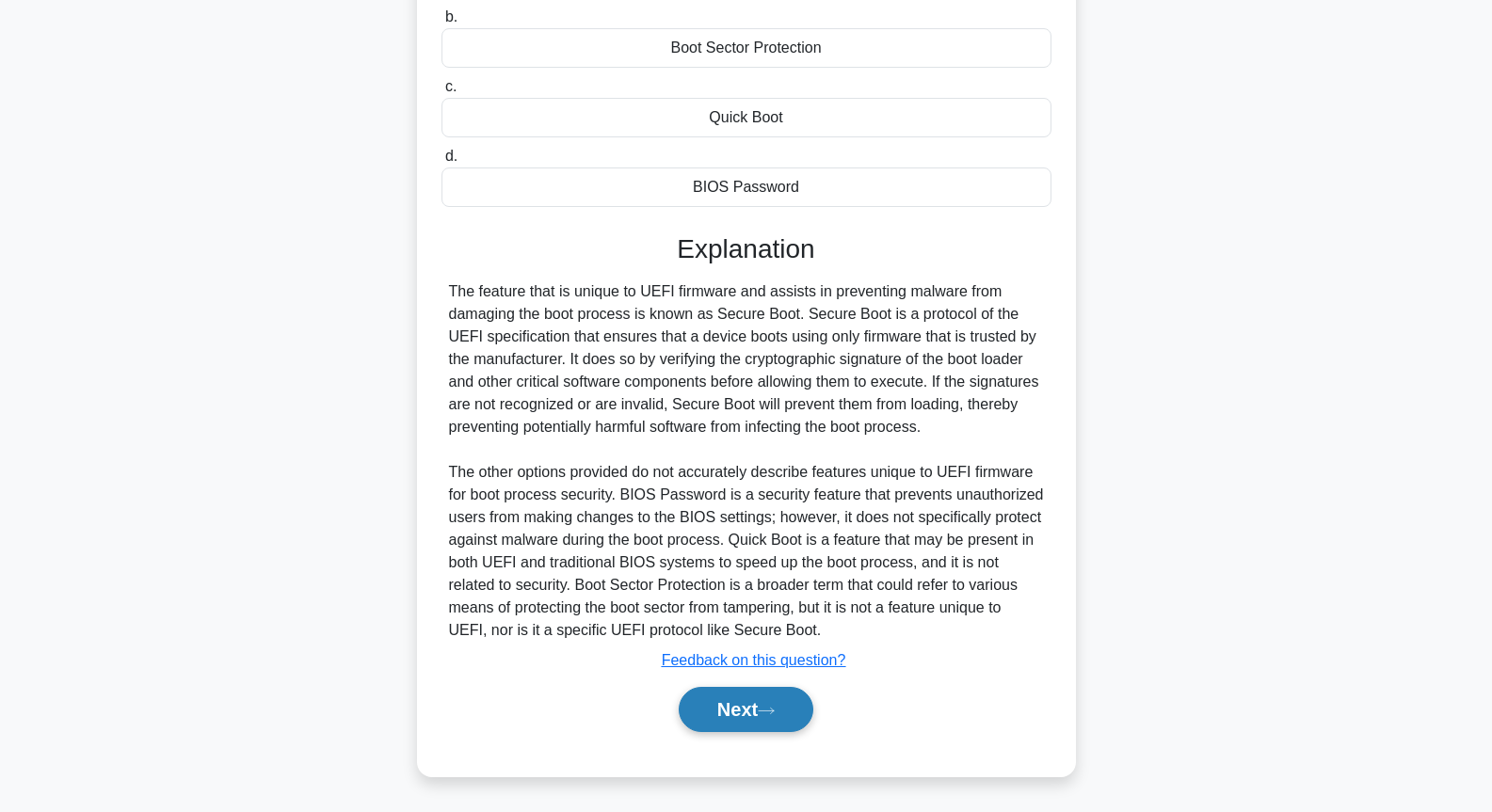
click at [777, 705] on button "Next" at bounding box center [746, 710] width 135 height 46
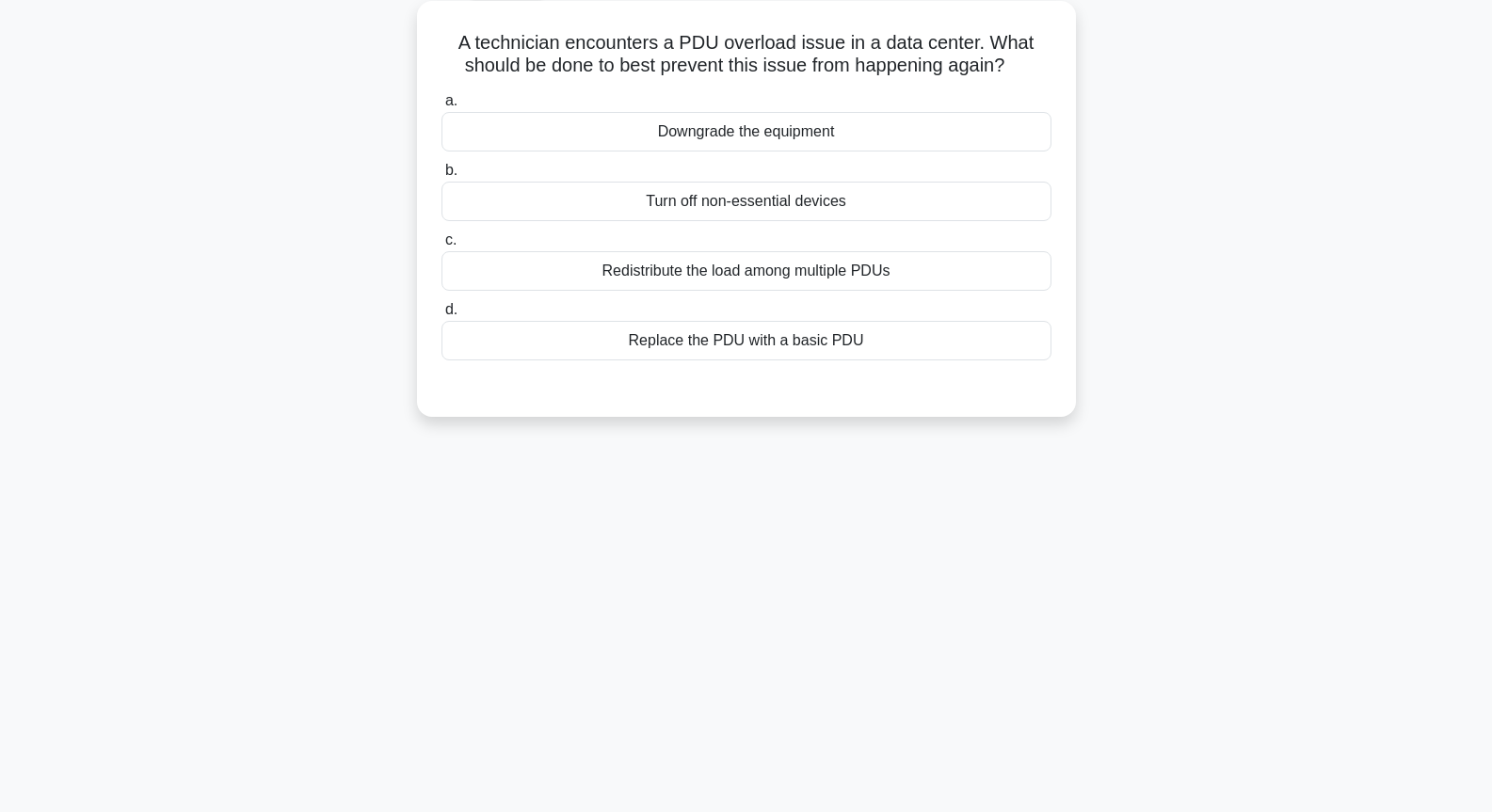
scroll to position [0, 0]
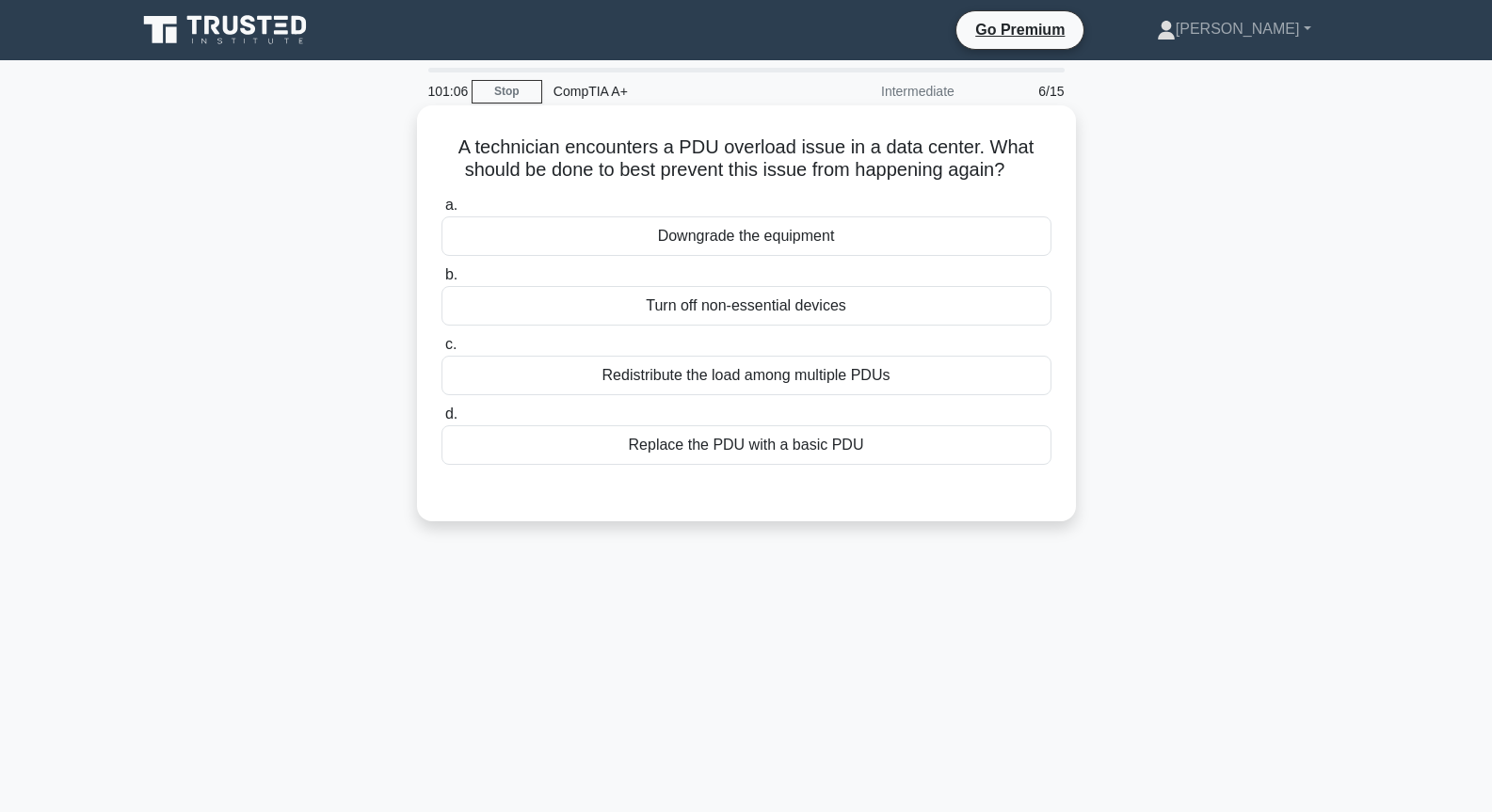
click at [792, 391] on div "Redistribute the load among multiple PDUs" at bounding box center [746, 375] width 610 height 40
click at [442, 351] on input "c. Redistribute the load among multiple PDUs" at bounding box center [442, 344] width 0 height 12
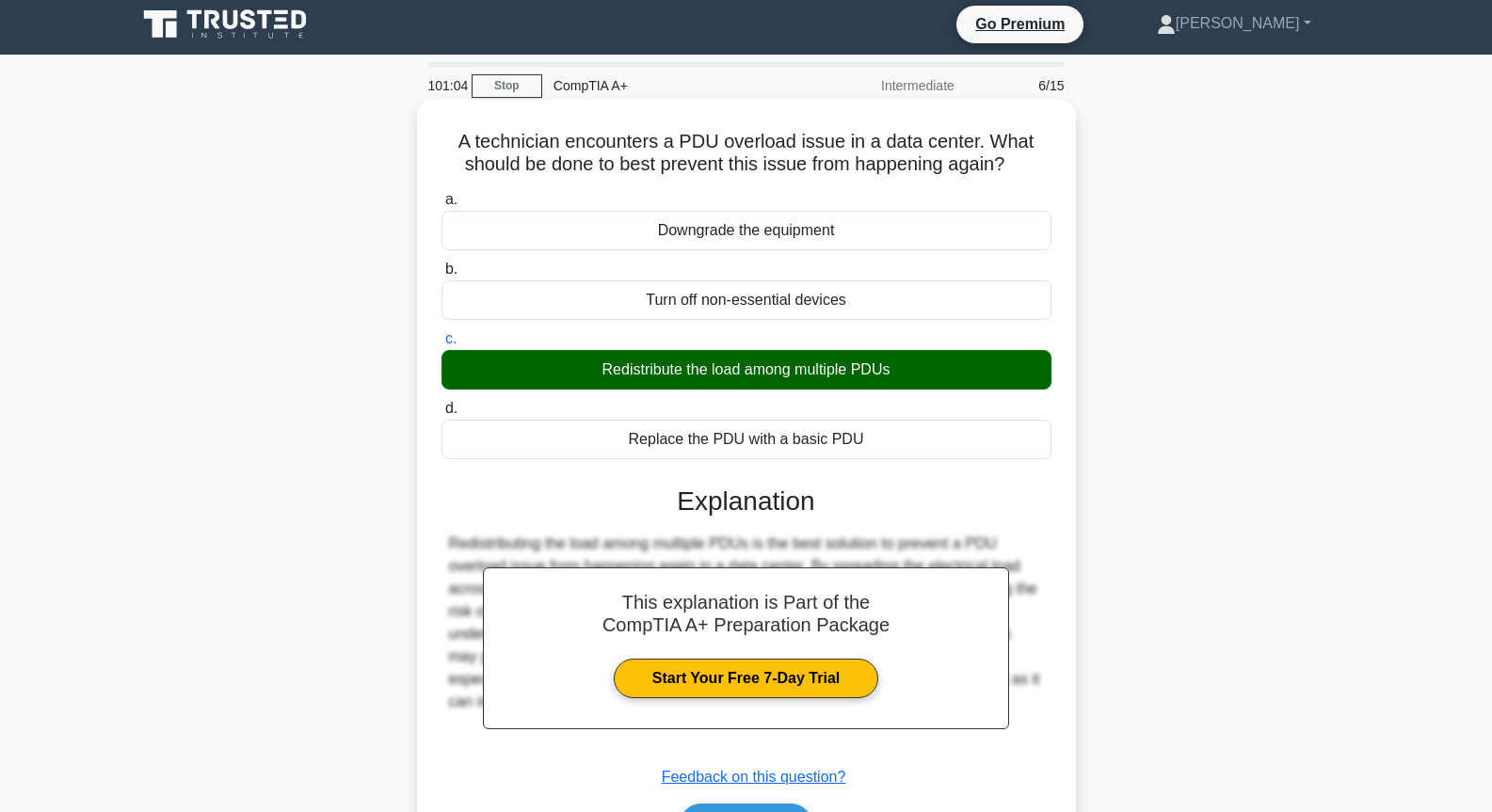
scroll to position [204, 0]
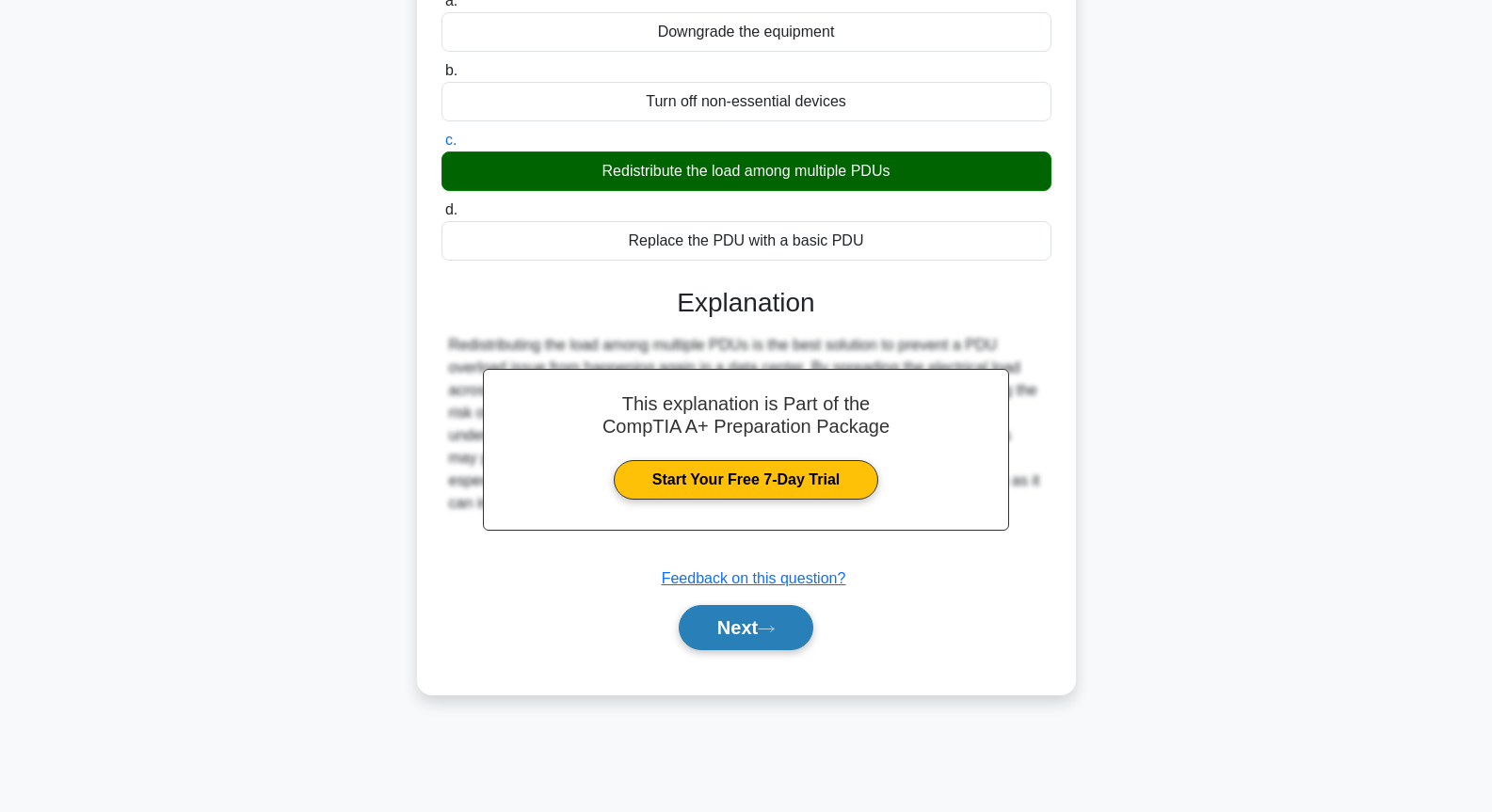
click at [718, 625] on button "Next" at bounding box center [746, 628] width 135 height 46
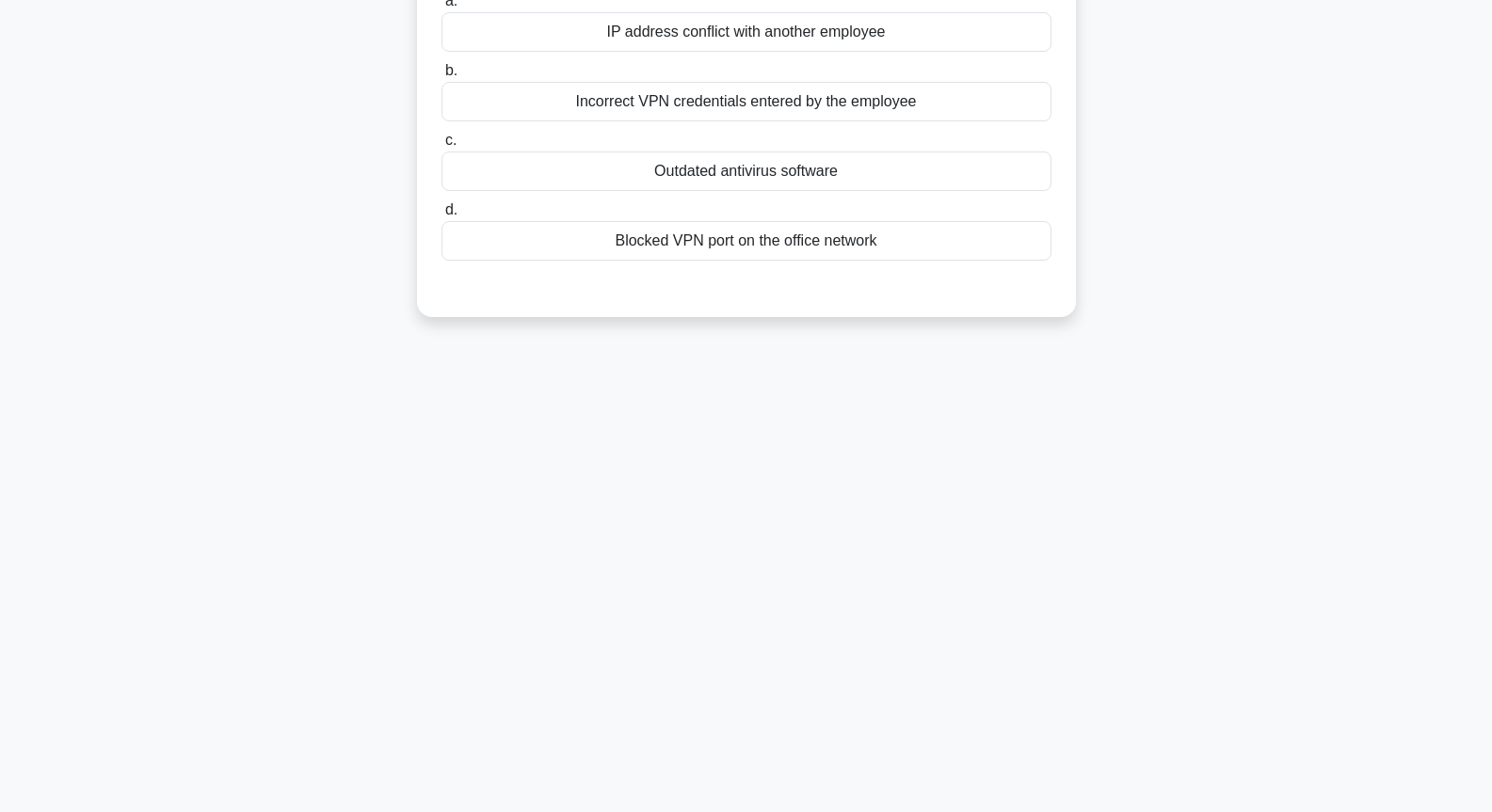
scroll to position [0, 0]
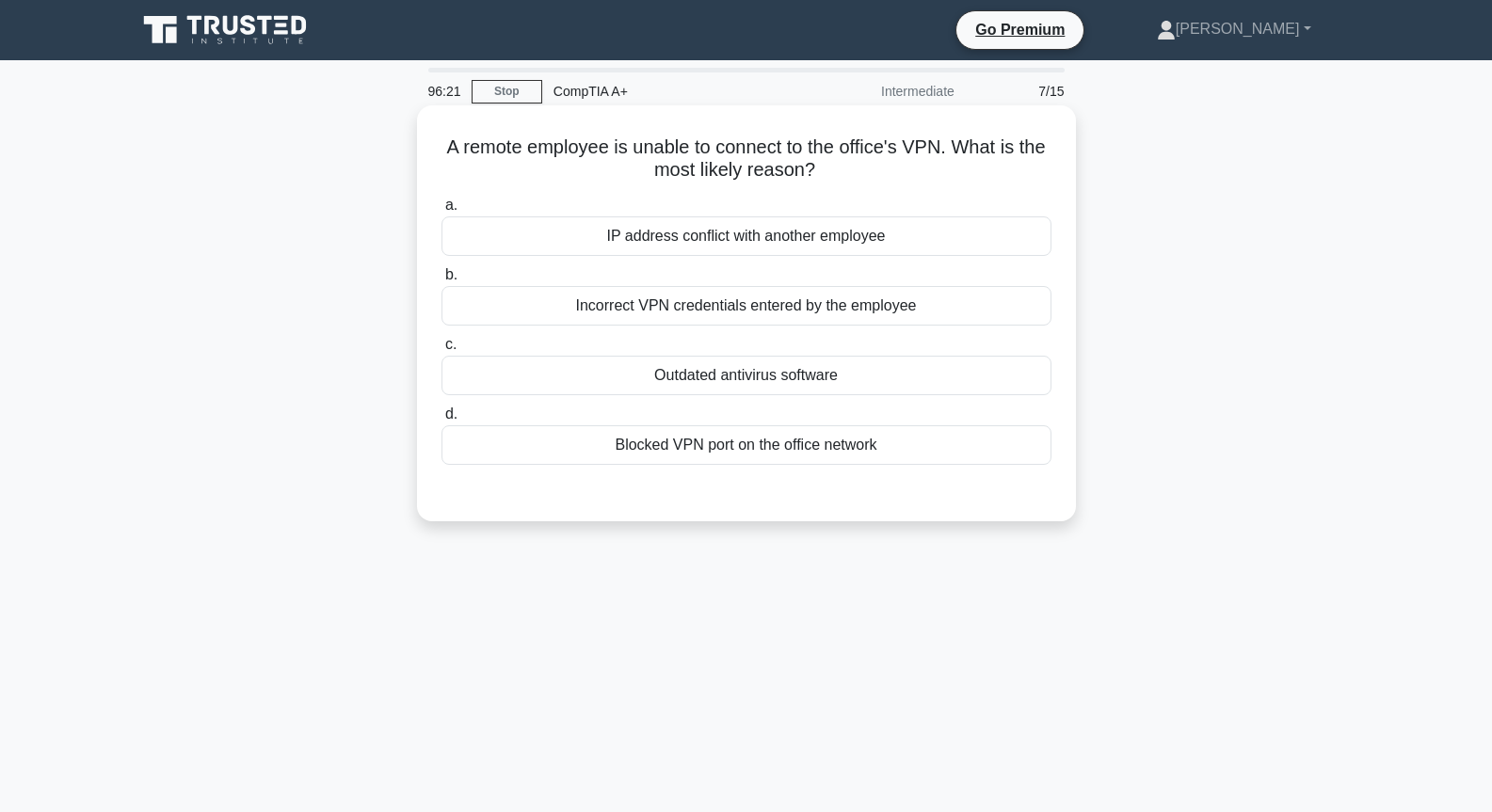
click at [758, 240] on div "IP address conflict with another employee" at bounding box center [746, 236] width 610 height 40
click at [442, 211] on input "a. IP address conflict with another employee" at bounding box center [442, 205] width 0 height 12
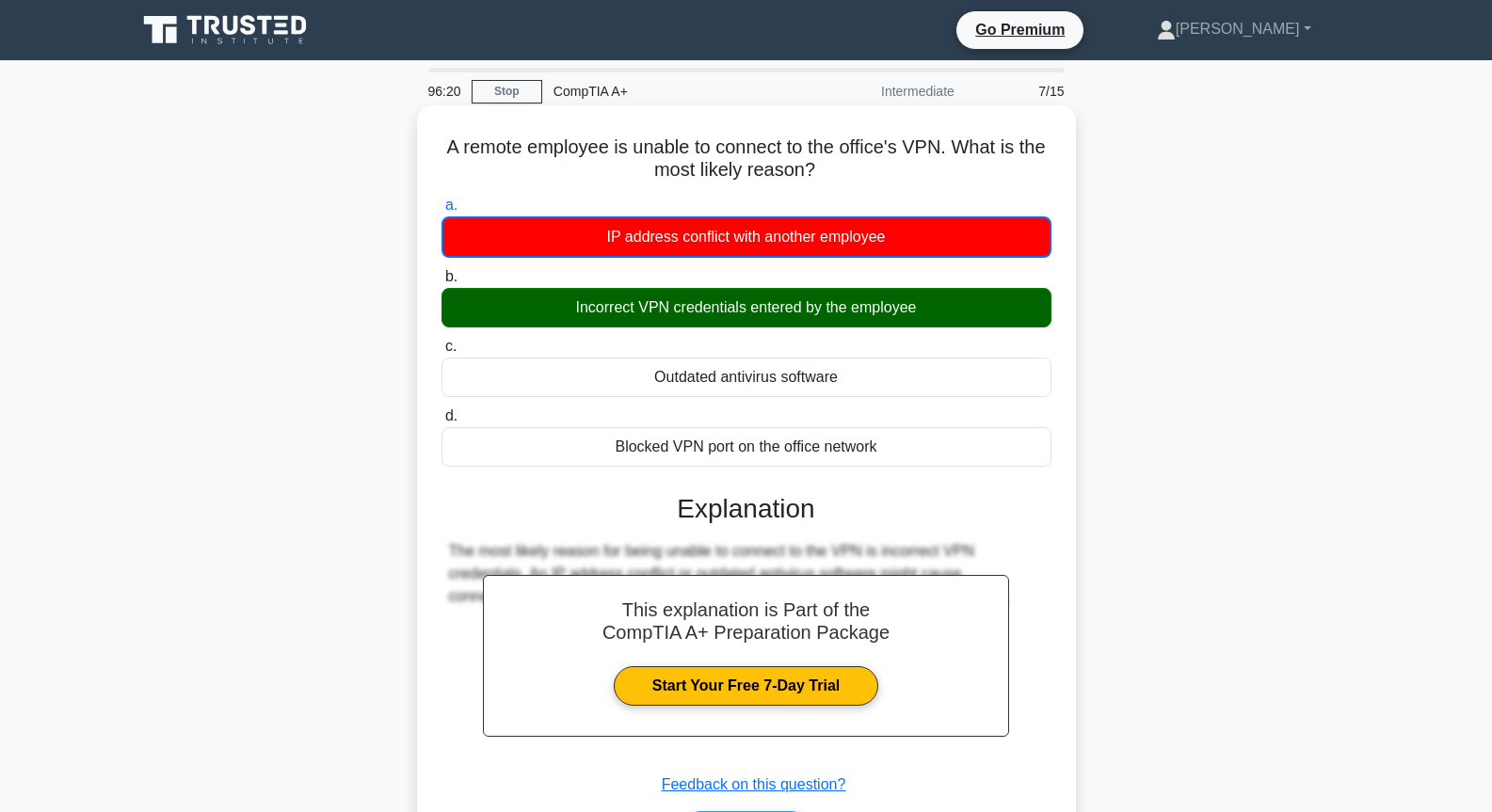
click at [787, 319] on div "Incorrect VPN credentials entered by the employee" at bounding box center [746, 308] width 610 height 40
click at [442, 283] on input "b. Incorrect VPN credentials entered by the employee" at bounding box center [442, 277] width 0 height 12
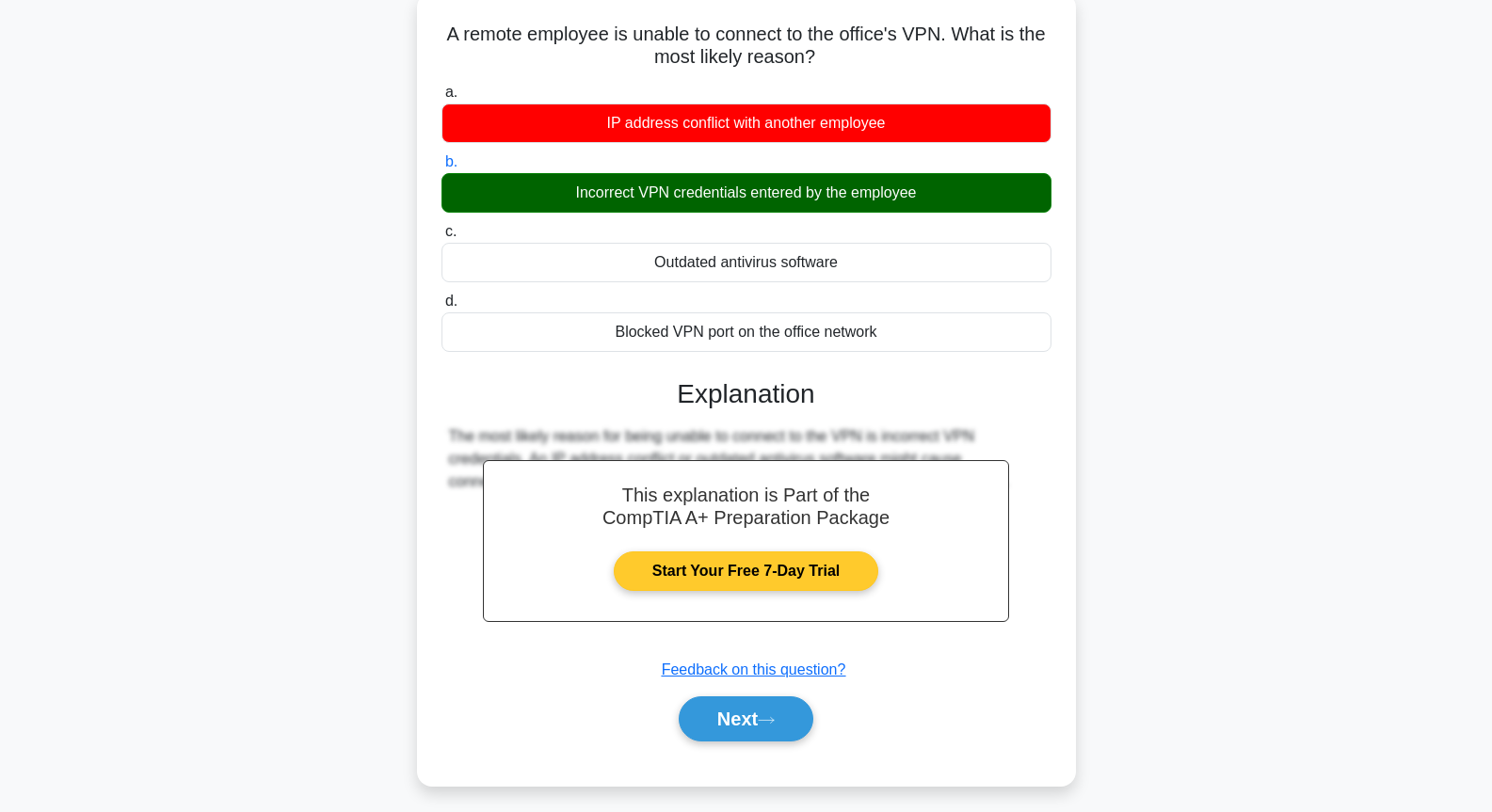
scroll to position [204, 0]
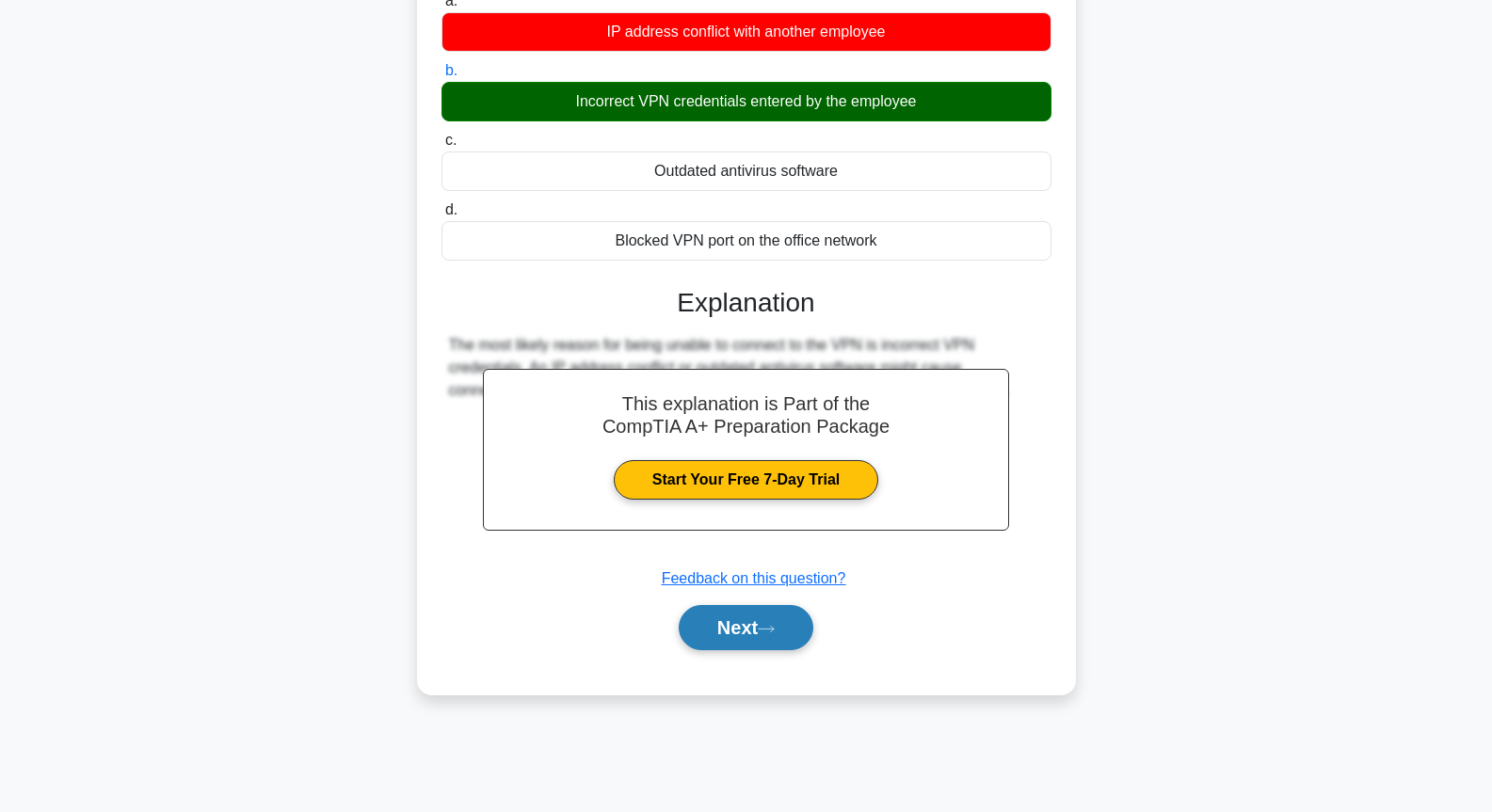
click at [765, 631] on button "Next" at bounding box center [746, 628] width 135 height 46
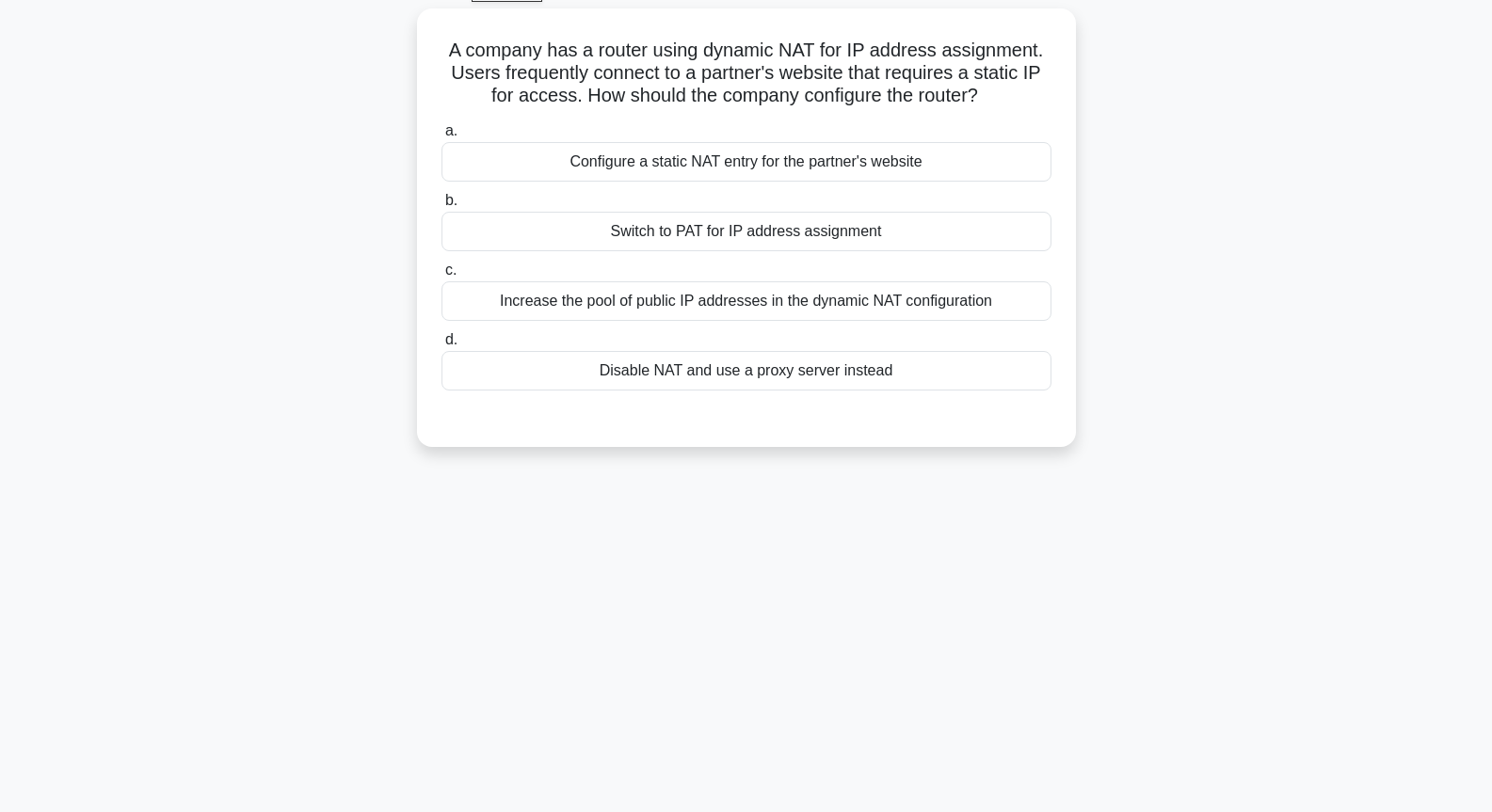
scroll to position [0, 0]
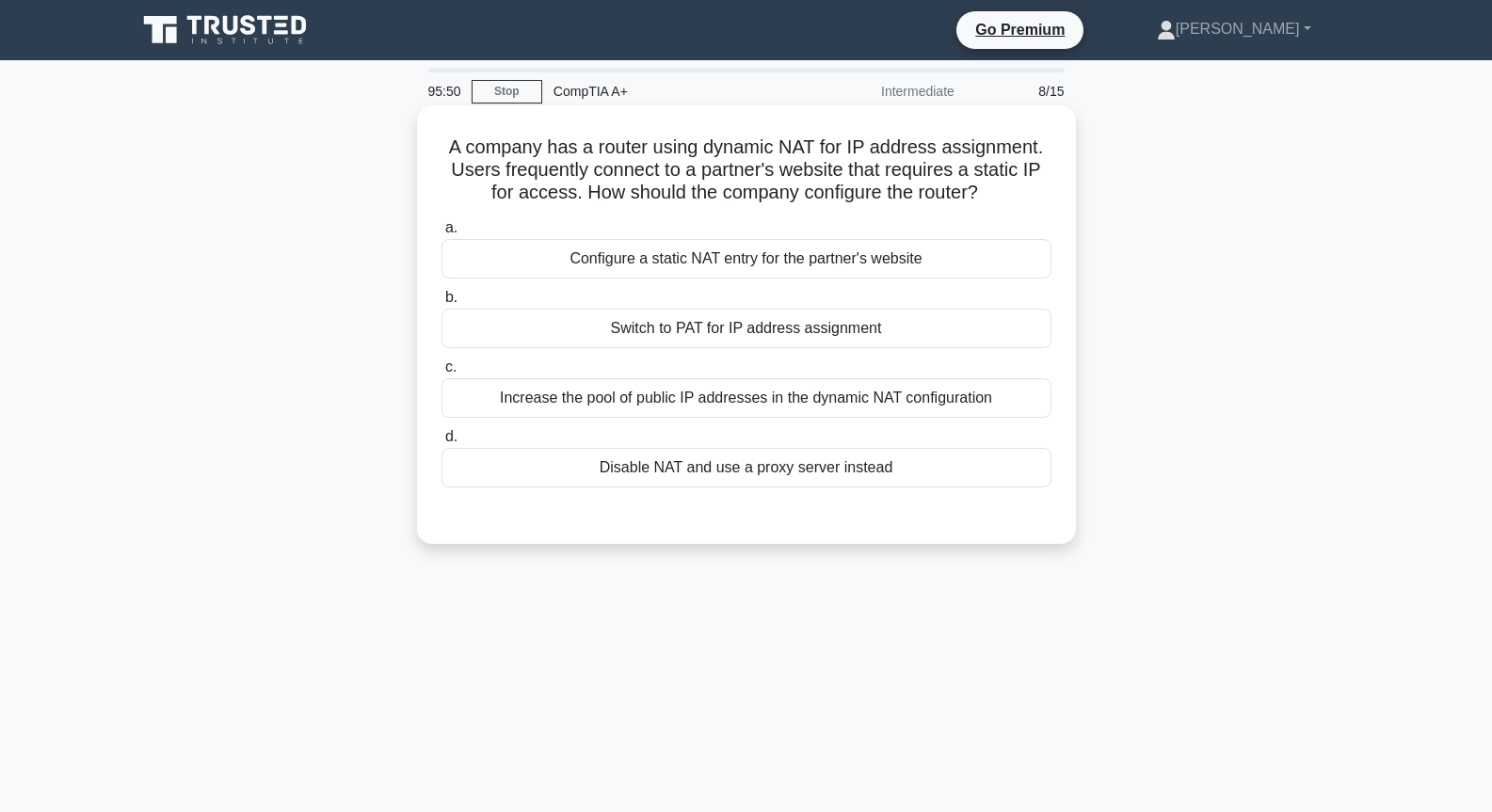
click at [799, 413] on div "Increase the pool of public IP addresses in the dynamic NAT configuration" at bounding box center [746, 398] width 610 height 40
click at [442, 373] on input "c. Increase the pool of public IP addresses in the dynamic NAT configuration" at bounding box center [442, 367] width 0 height 12
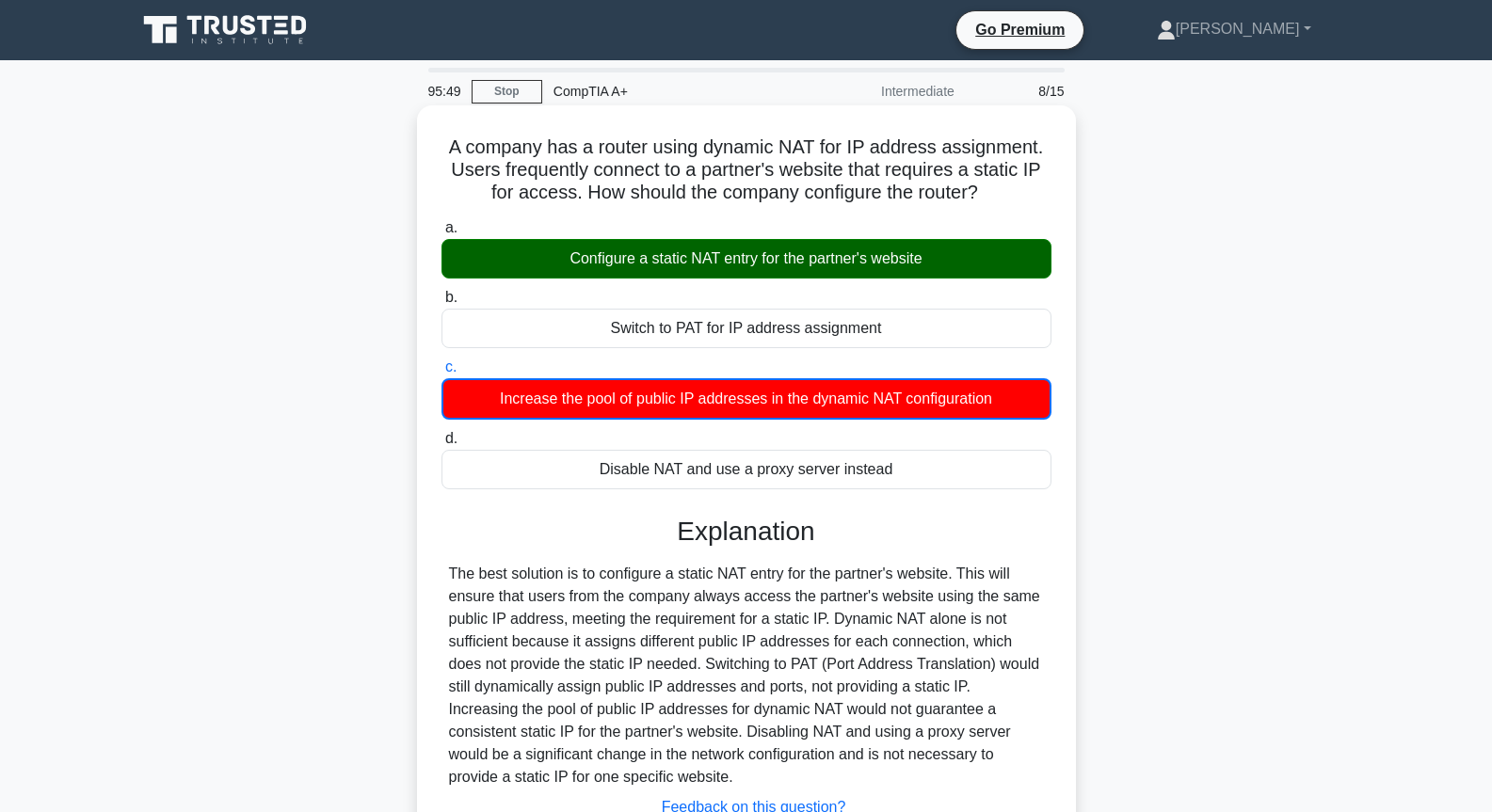
click at [800, 289] on label "b. Switch to PAT for IP address assignment" at bounding box center [746, 317] width 610 height 63
click at [442, 292] on input "b. Switch to PAT for IP address assignment" at bounding box center [442, 298] width 0 height 12
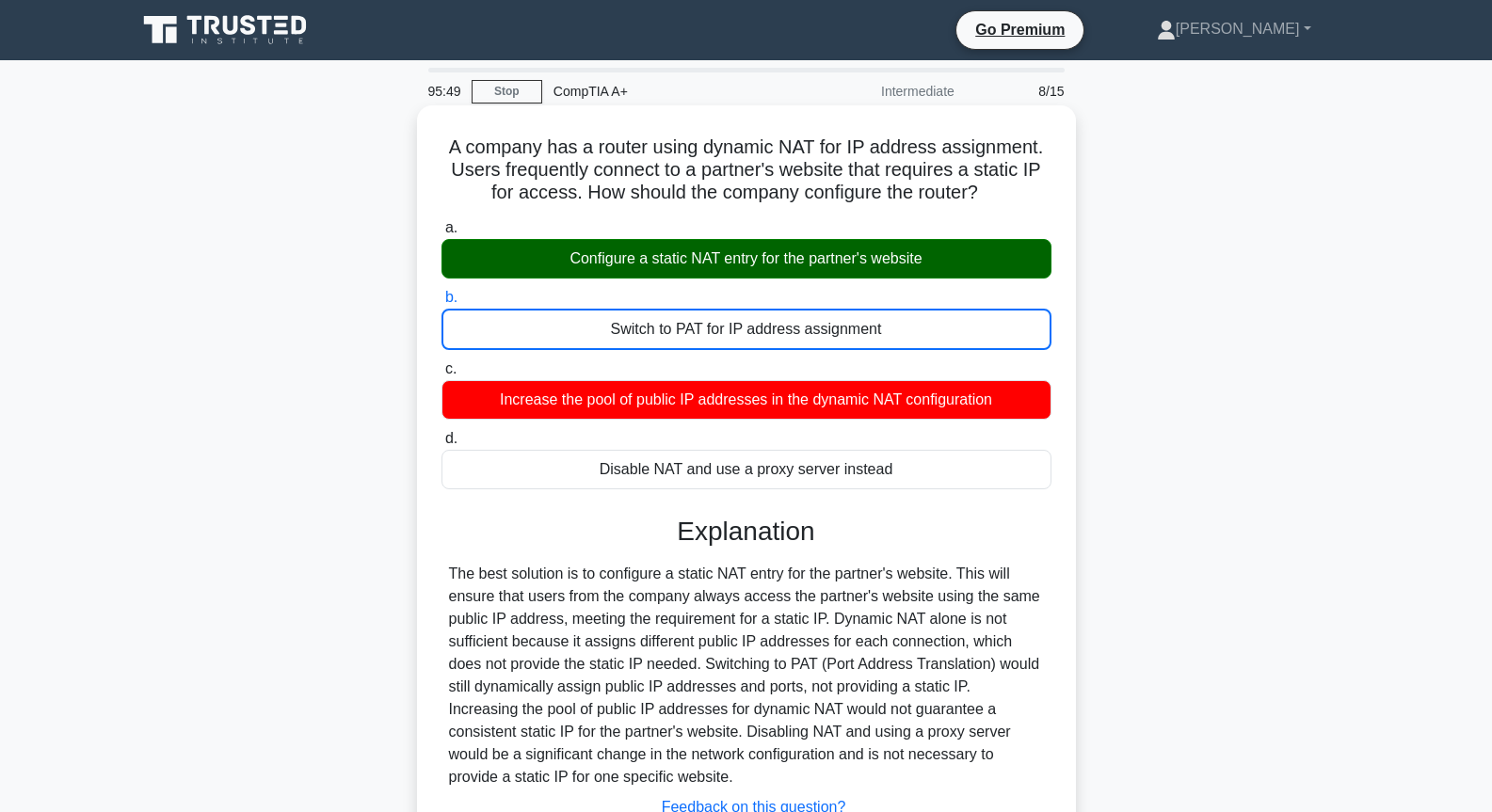
click at [819, 260] on div "Configure a static NAT entry for the partner's website" at bounding box center [746, 259] width 610 height 40
click at [442, 234] on input "a. Configure a static NAT entry for the partner's website" at bounding box center [442, 228] width 0 height 12
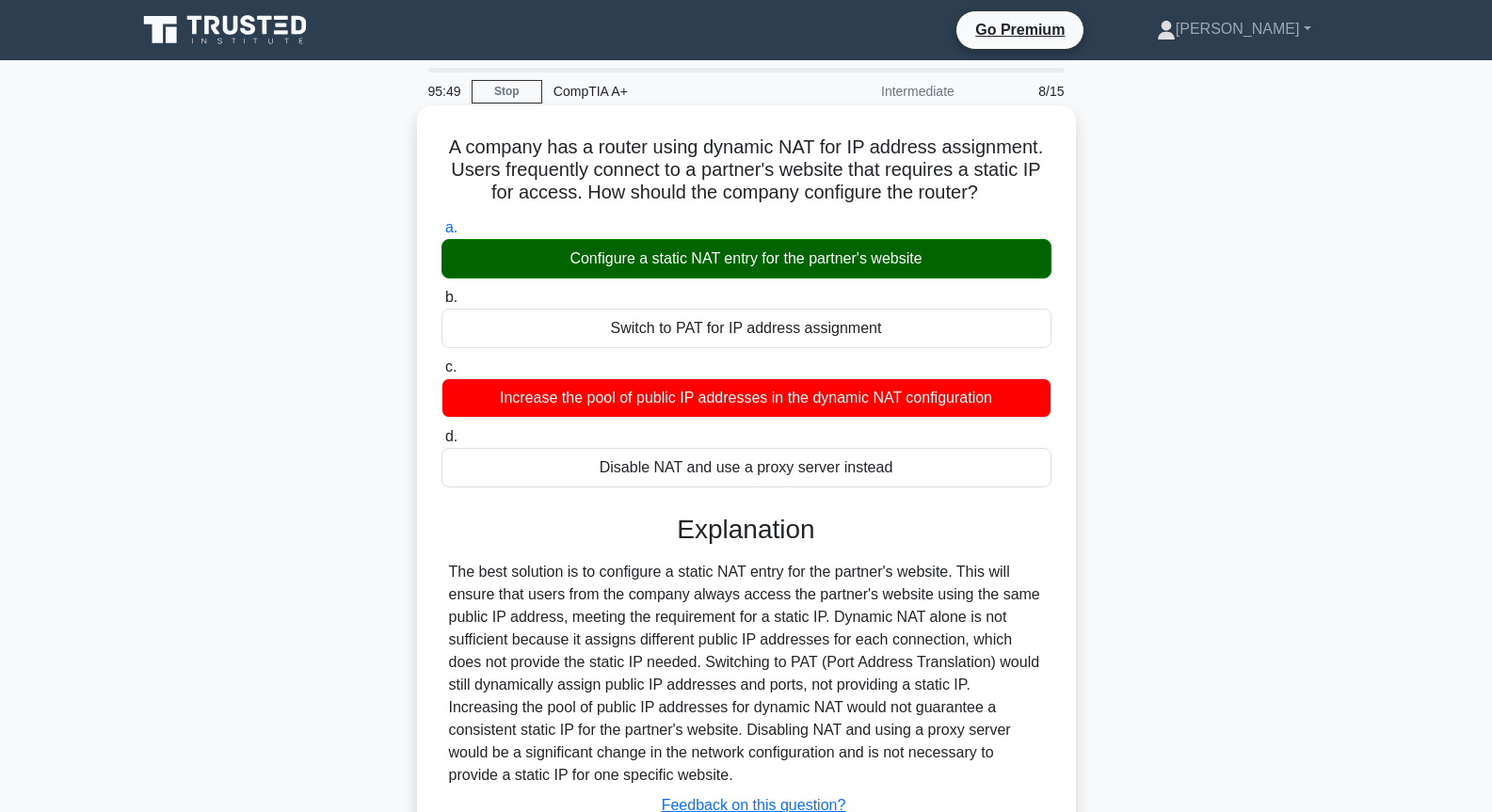
click at [819, 260] on div "Configure a static NAT entry for the partner's website" at bounding box center [746, 259] width 610 height 40
click at [442, 234] on input "a. Configure a static NAT entry for the partner's website" at bounding box center [442, 228] width 0 height 12
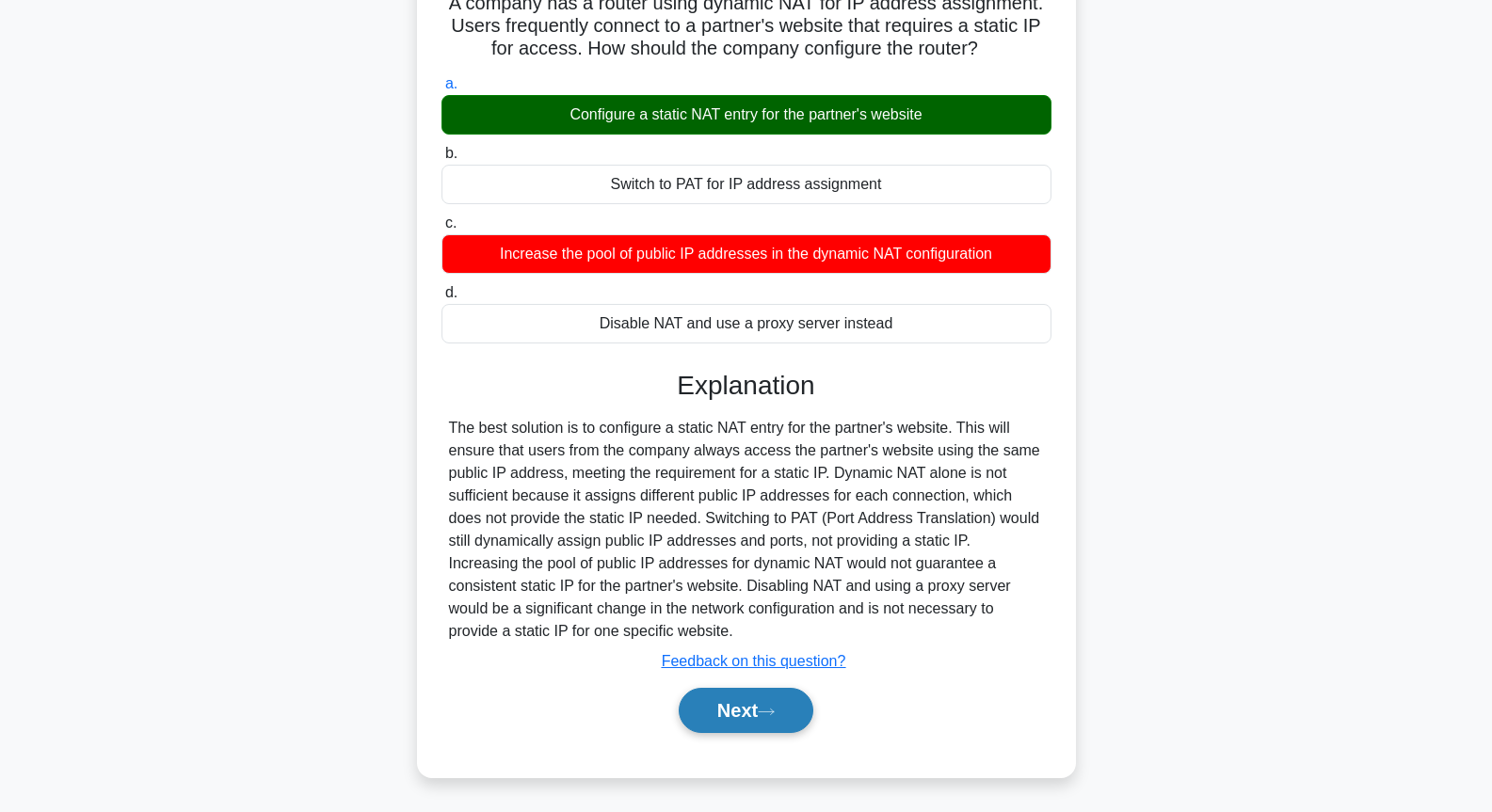
scroll to position [204, 0]
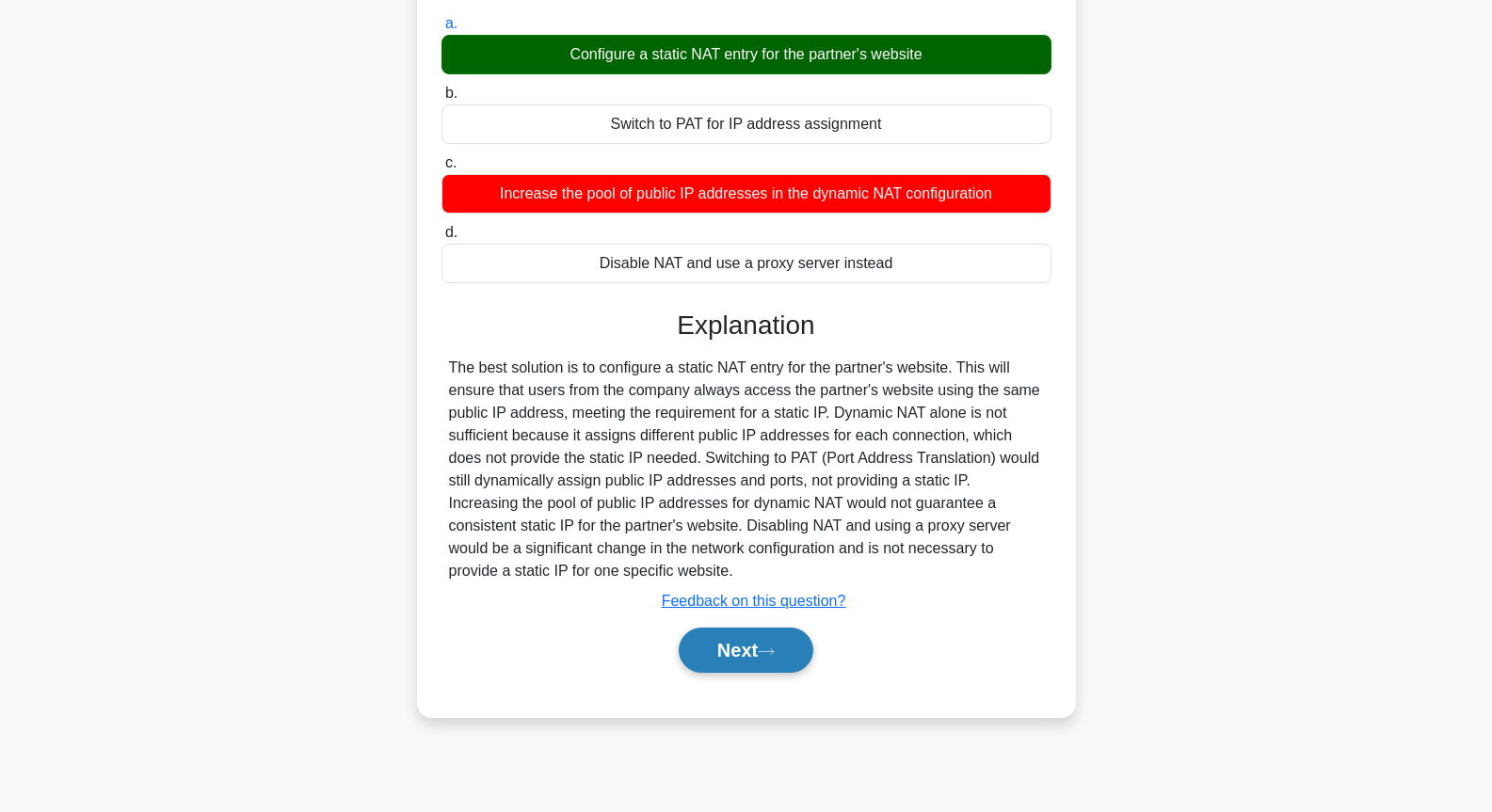
click at [738, 638] on button "Next" at bounding box center [746, 651] width 135 height 46
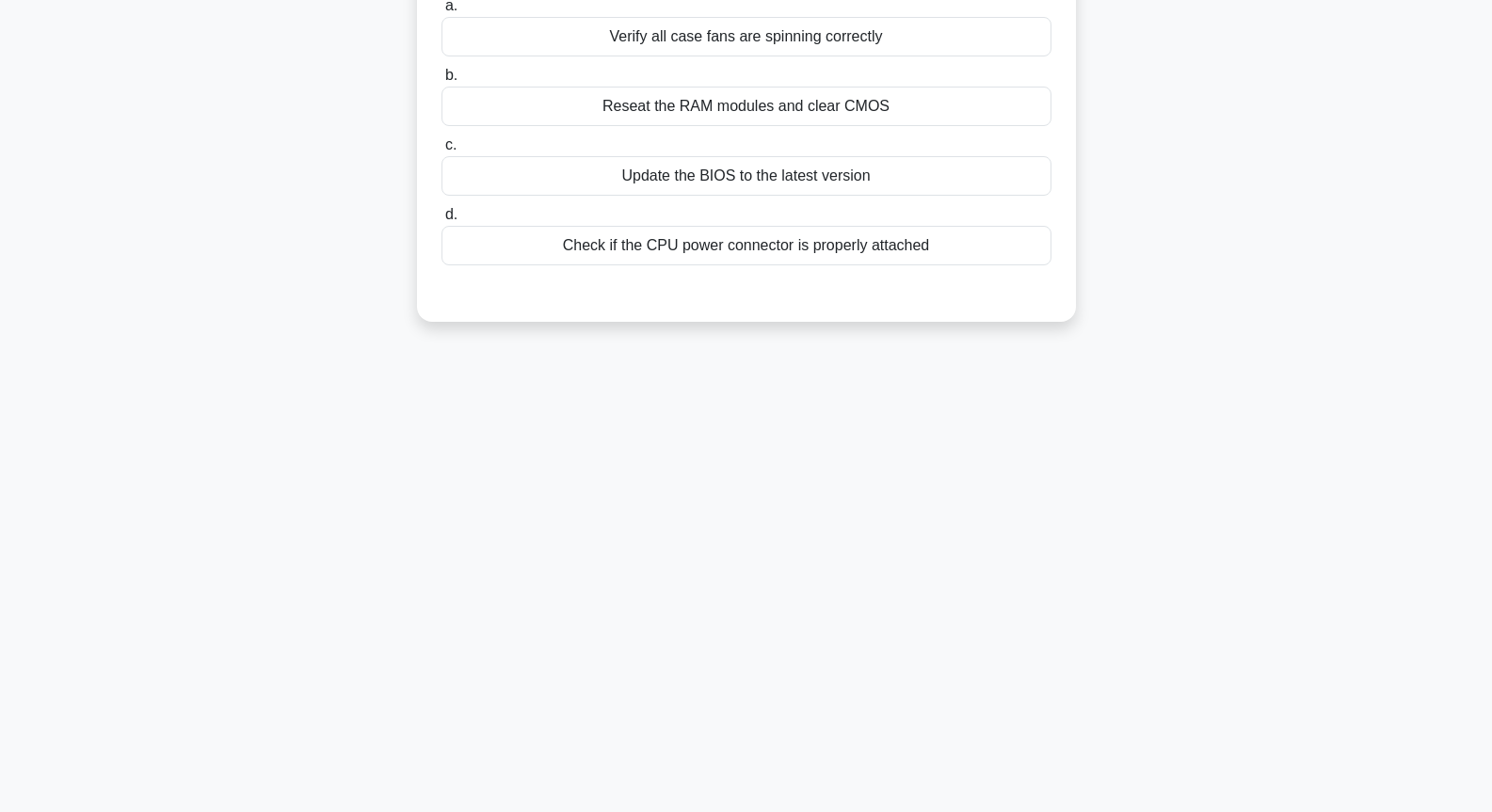
scroll to position [0, 0]
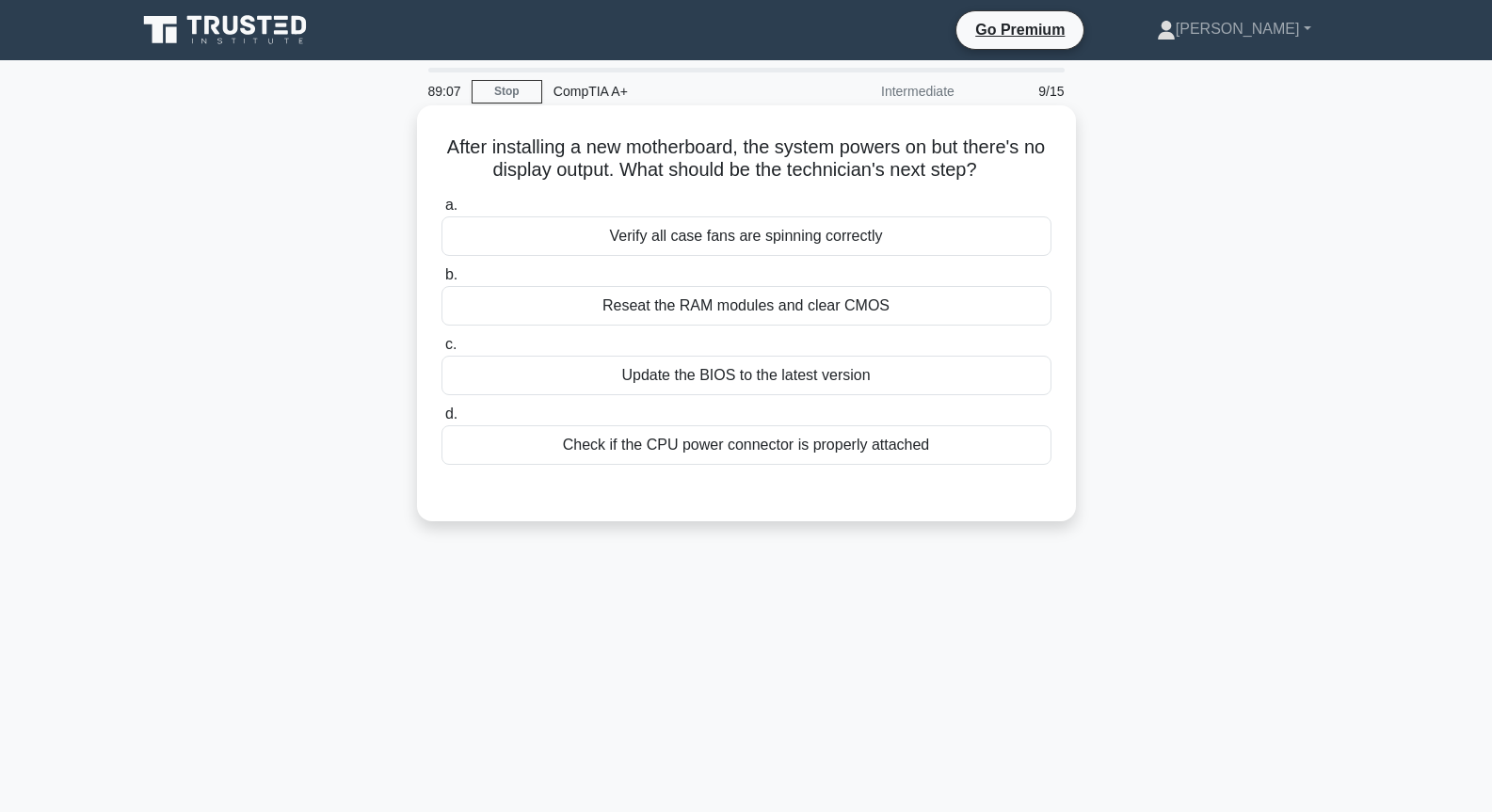
click at [785, 447] on div "Check if the CPU power connector is properly attached" at bounding box center [746, 446] width 610 height 40
click at [442, 421] on input "d. Check if the CPU power connector is properly attached" at bounding box center [442, 415] width 0 height 12
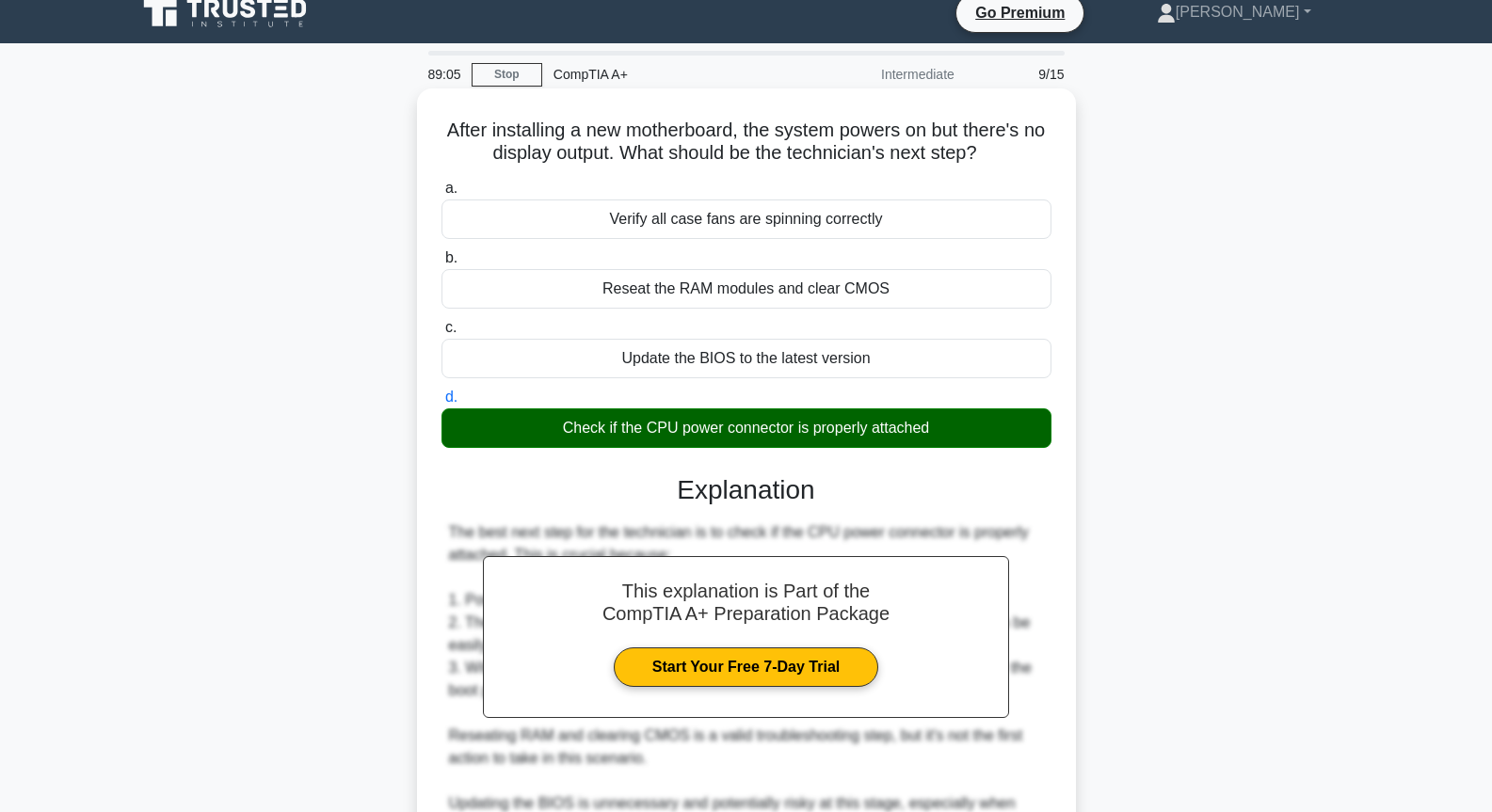
scroll to position [349, 0]
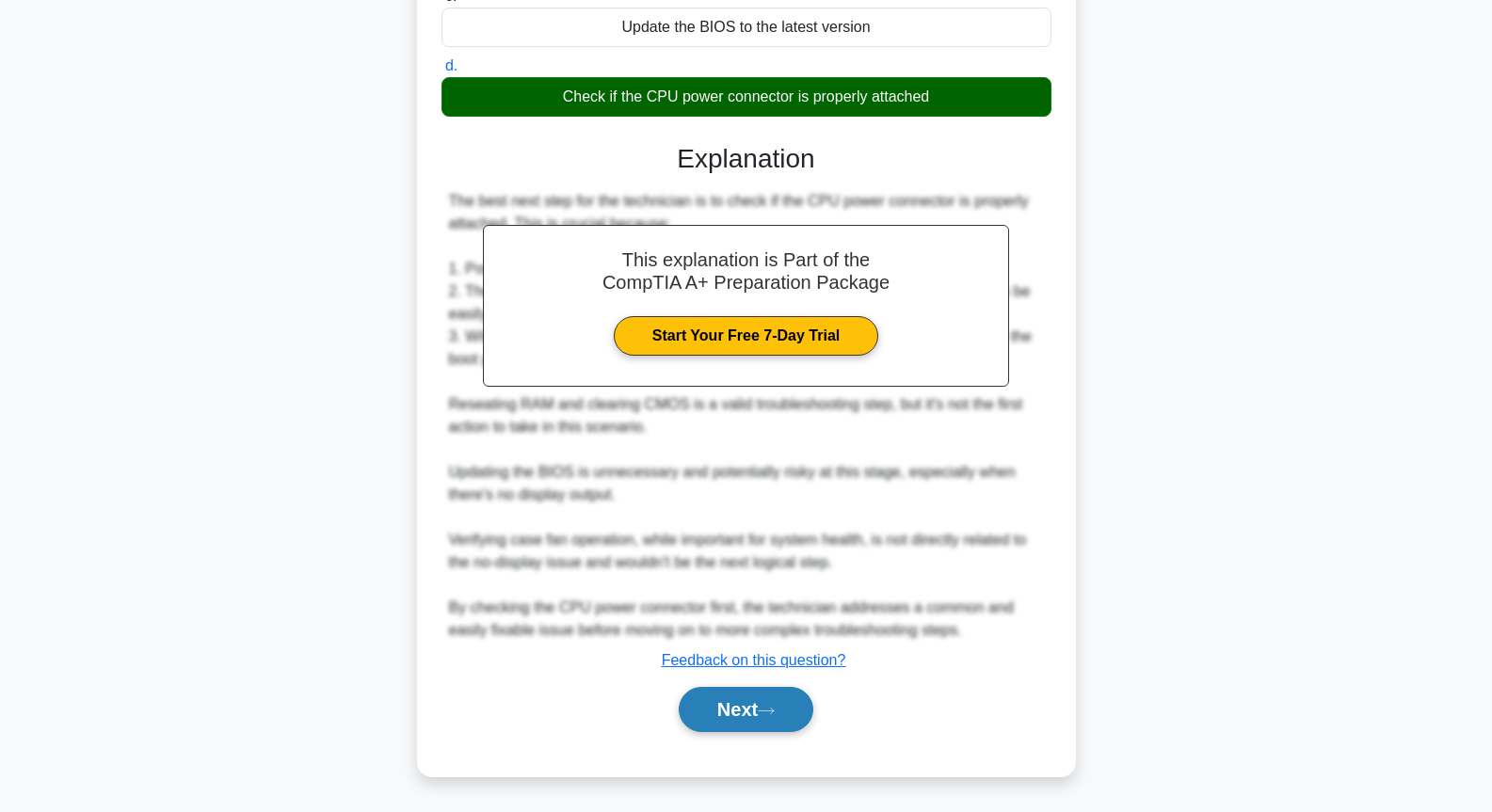
click at [730, 708] on button "Next" at bounding box center [746, 710] width 135 height 46
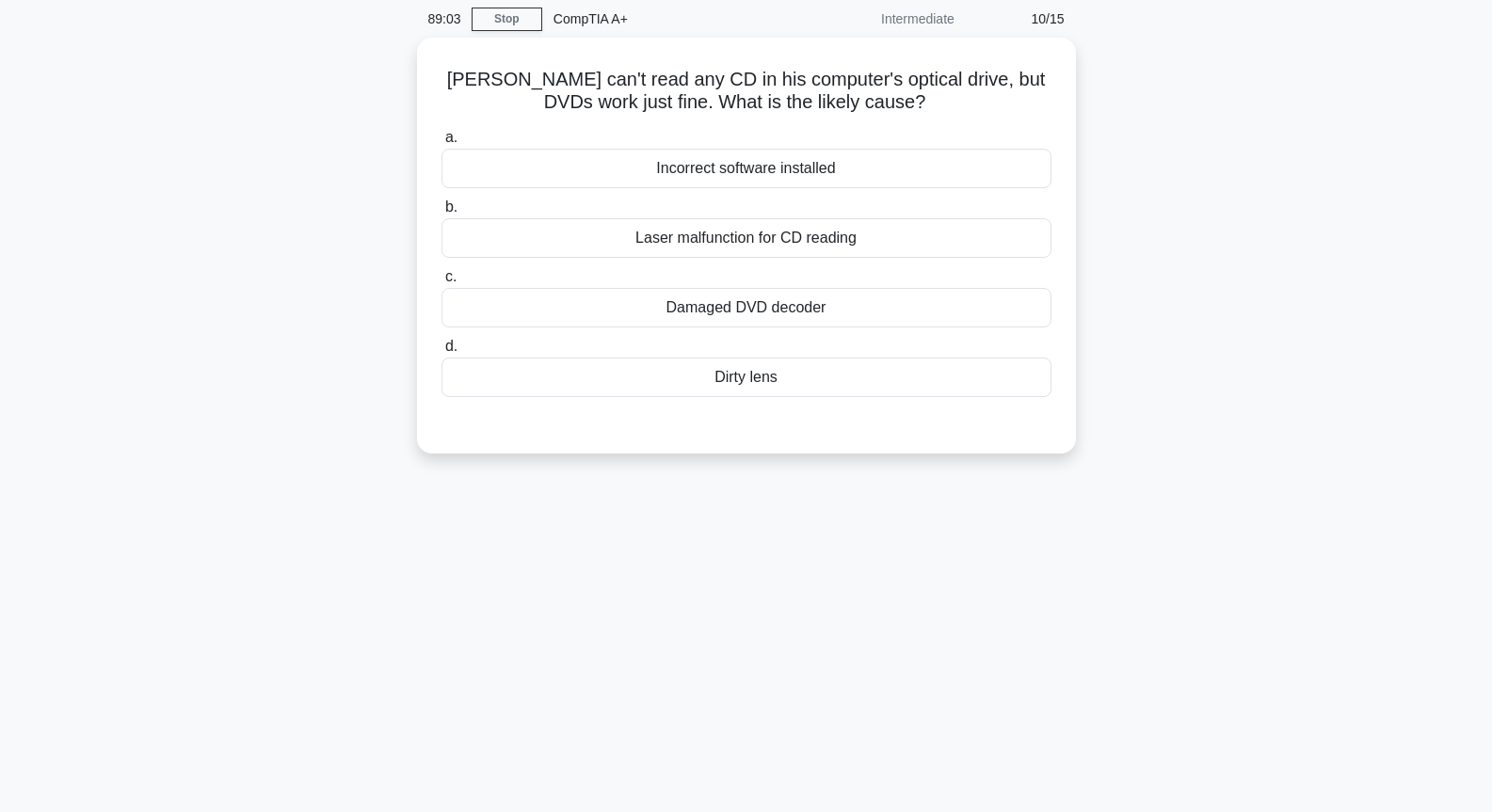
scroll to position [0, 0]
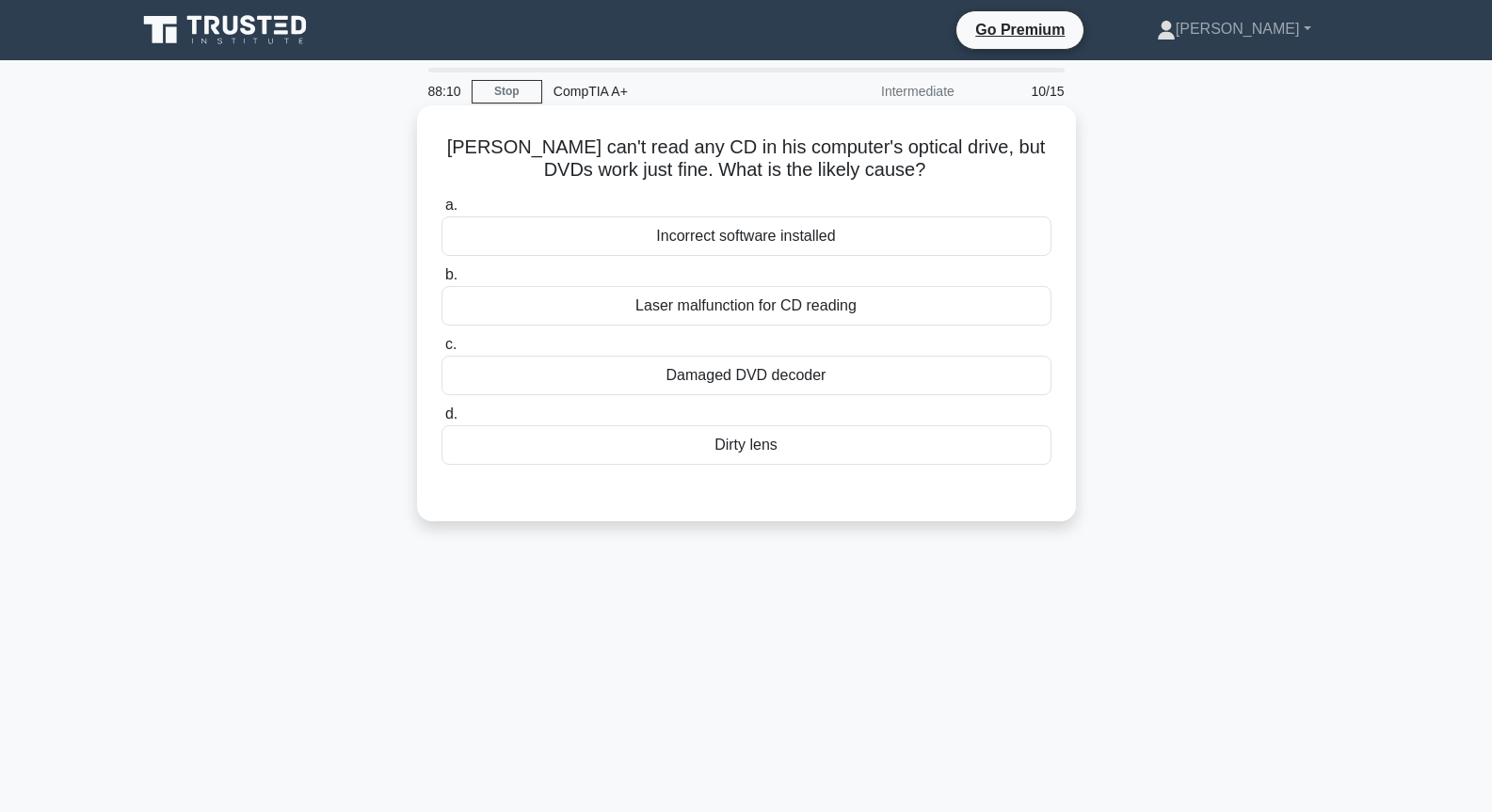
click at [838, 303] on div "Laser malfunction for CD reading" at bounding box center [746, 306] width 610 height 40
click at [442, 282] on input "b. Laser malfunction for CD reading" at bounding box center [442, 275] width 0 height 12
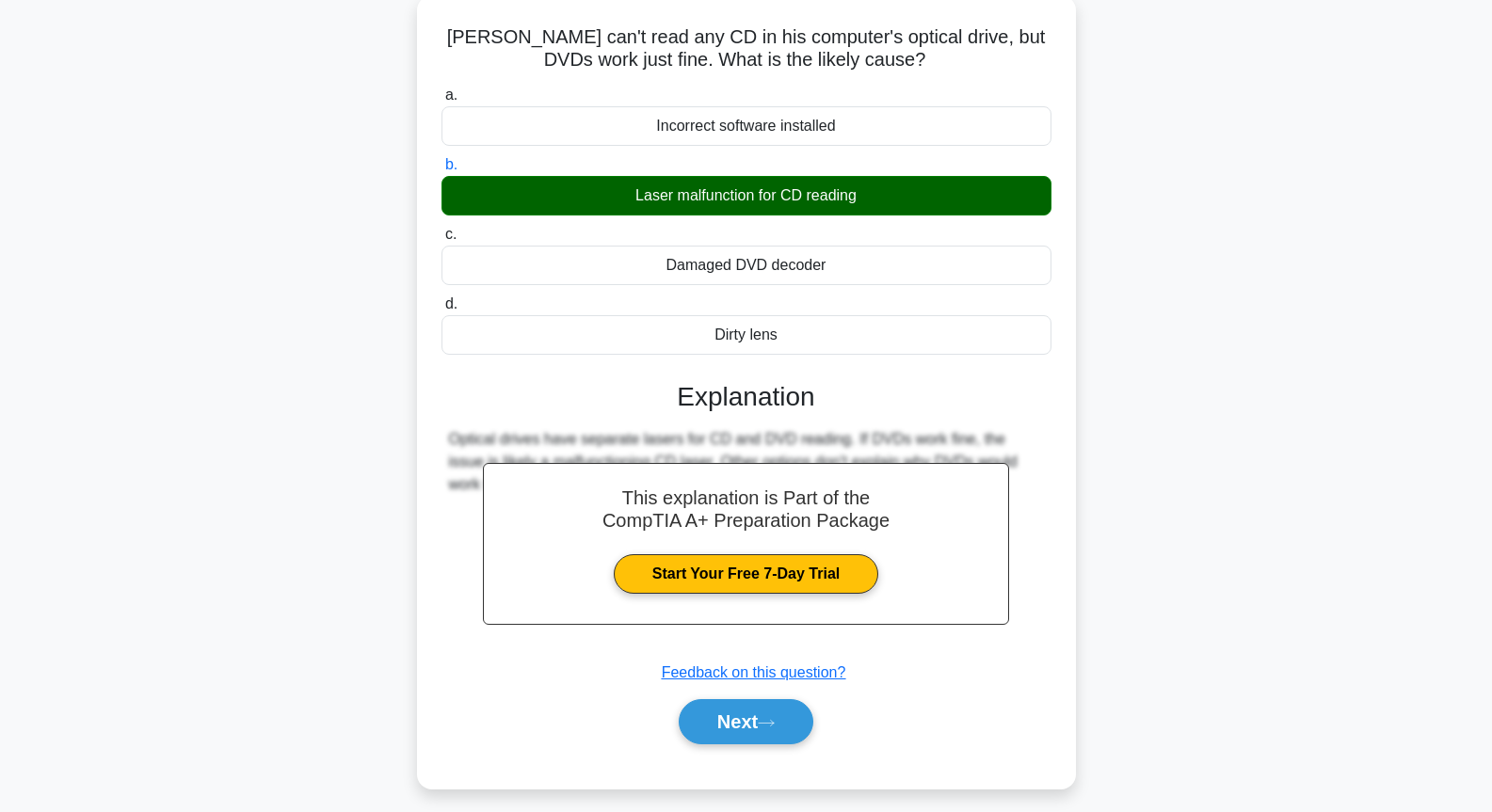
scroll to position [204, 0]
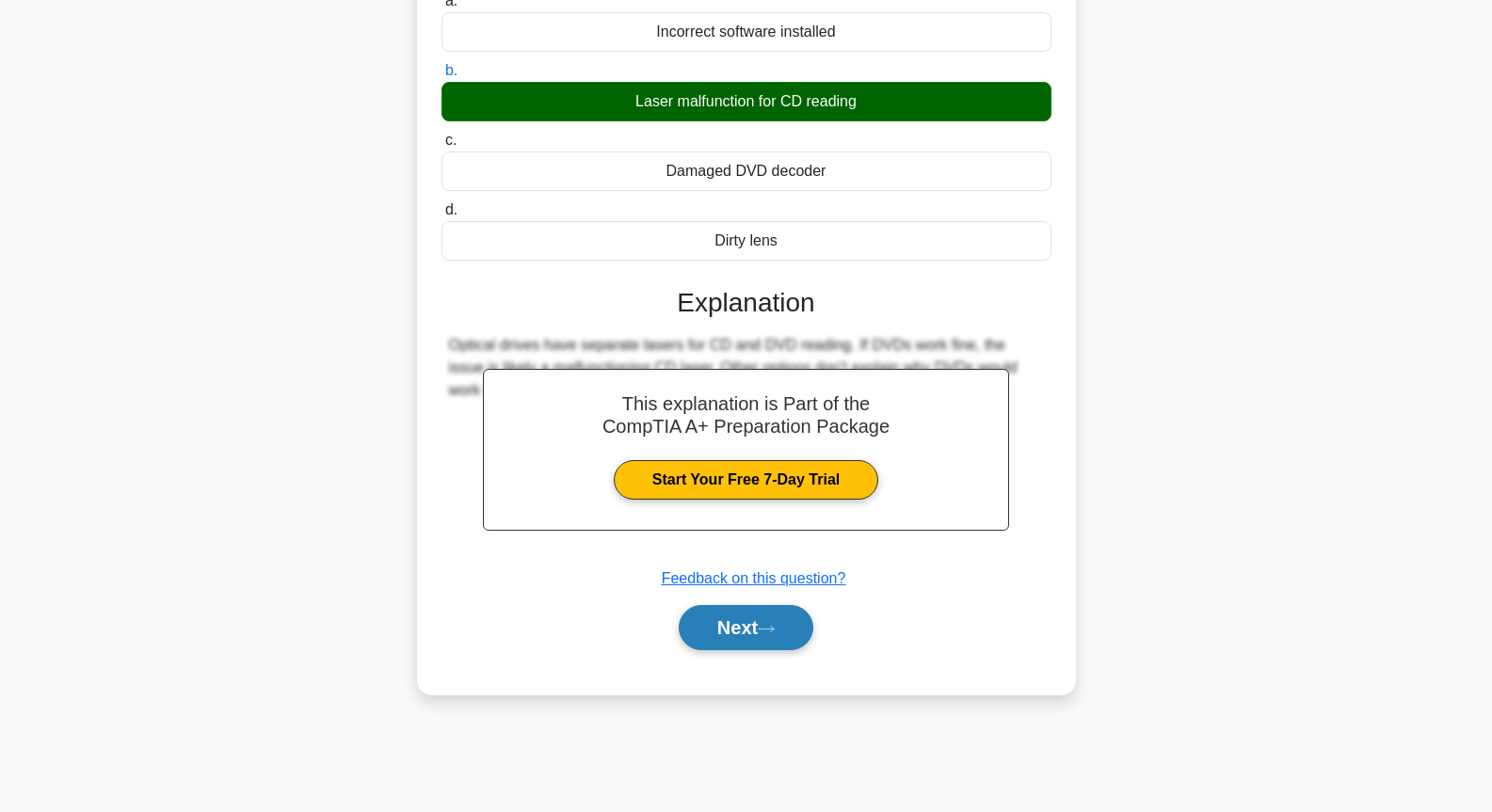
click at [687, 616] on button "Next" at bounding box center [746, 628] width 135 height 46
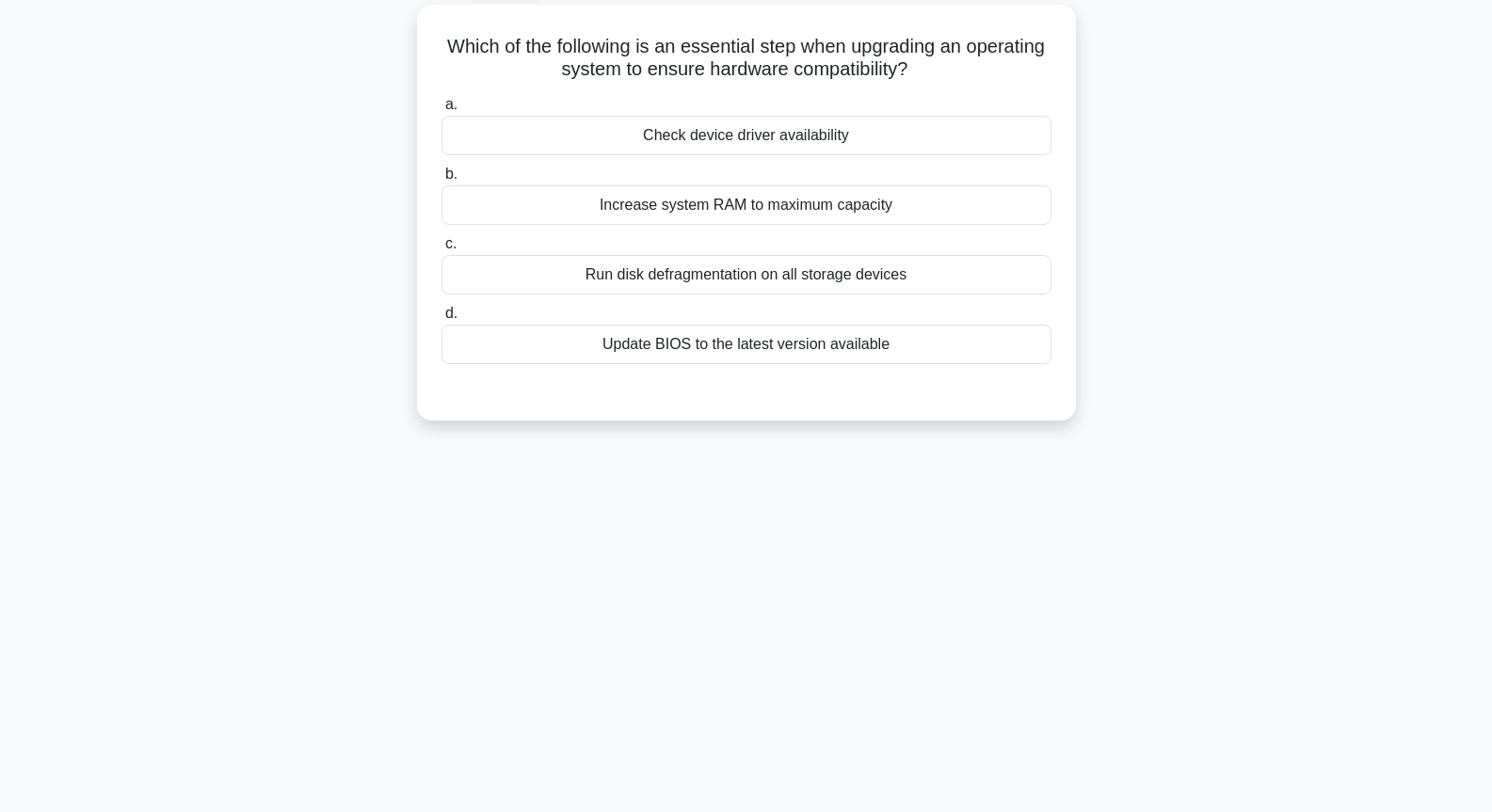
scroll to position [0, 0]
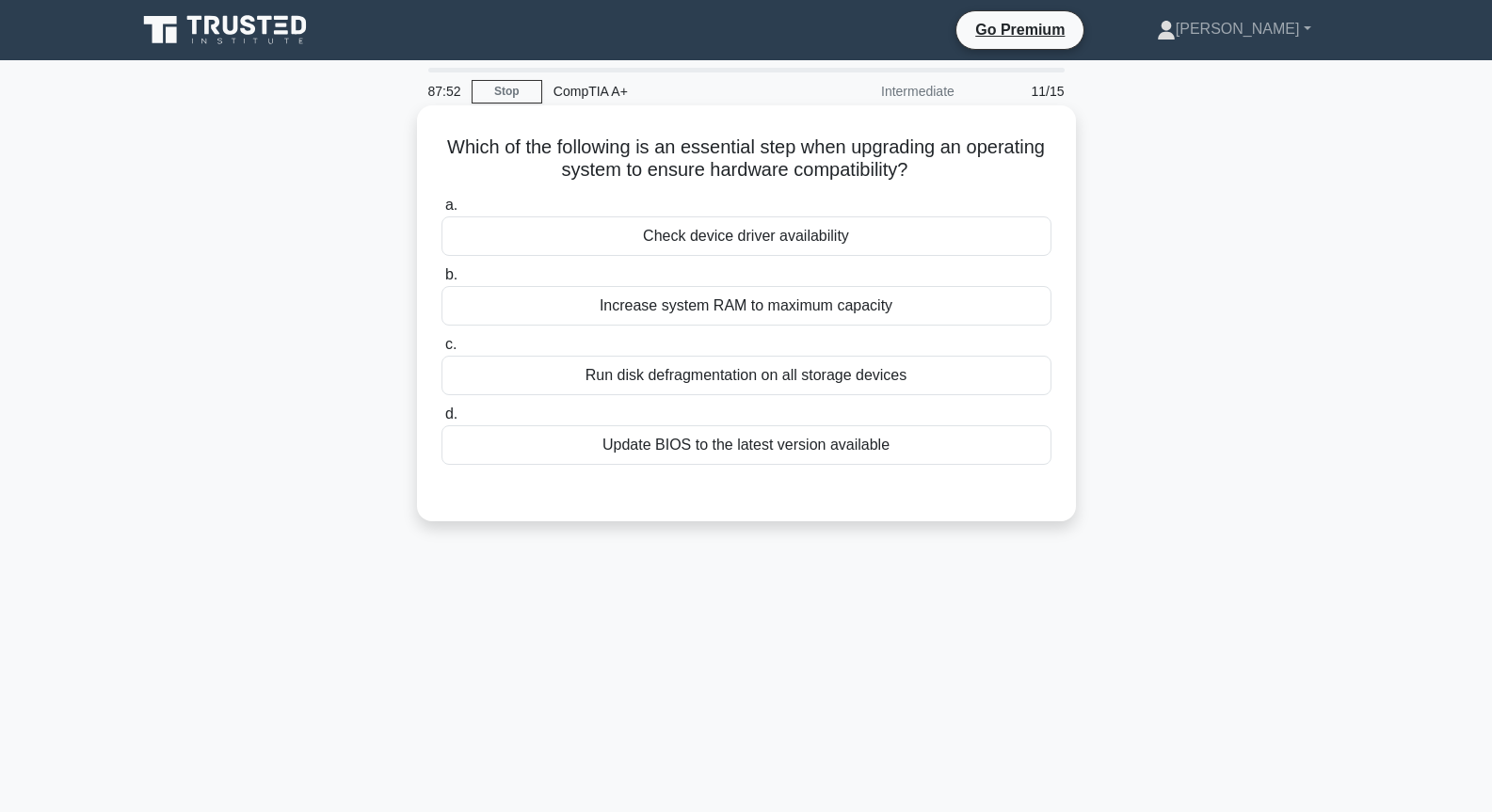
click at [736, 382] on div "Run disk defragmentation on all storage devices" at bounding box center [746, 375] width 610 height 40
click at [442, 351] on input "c. Run disk defragmentation on all storage devices" at bounding box center [442, 344] width 0 height 12
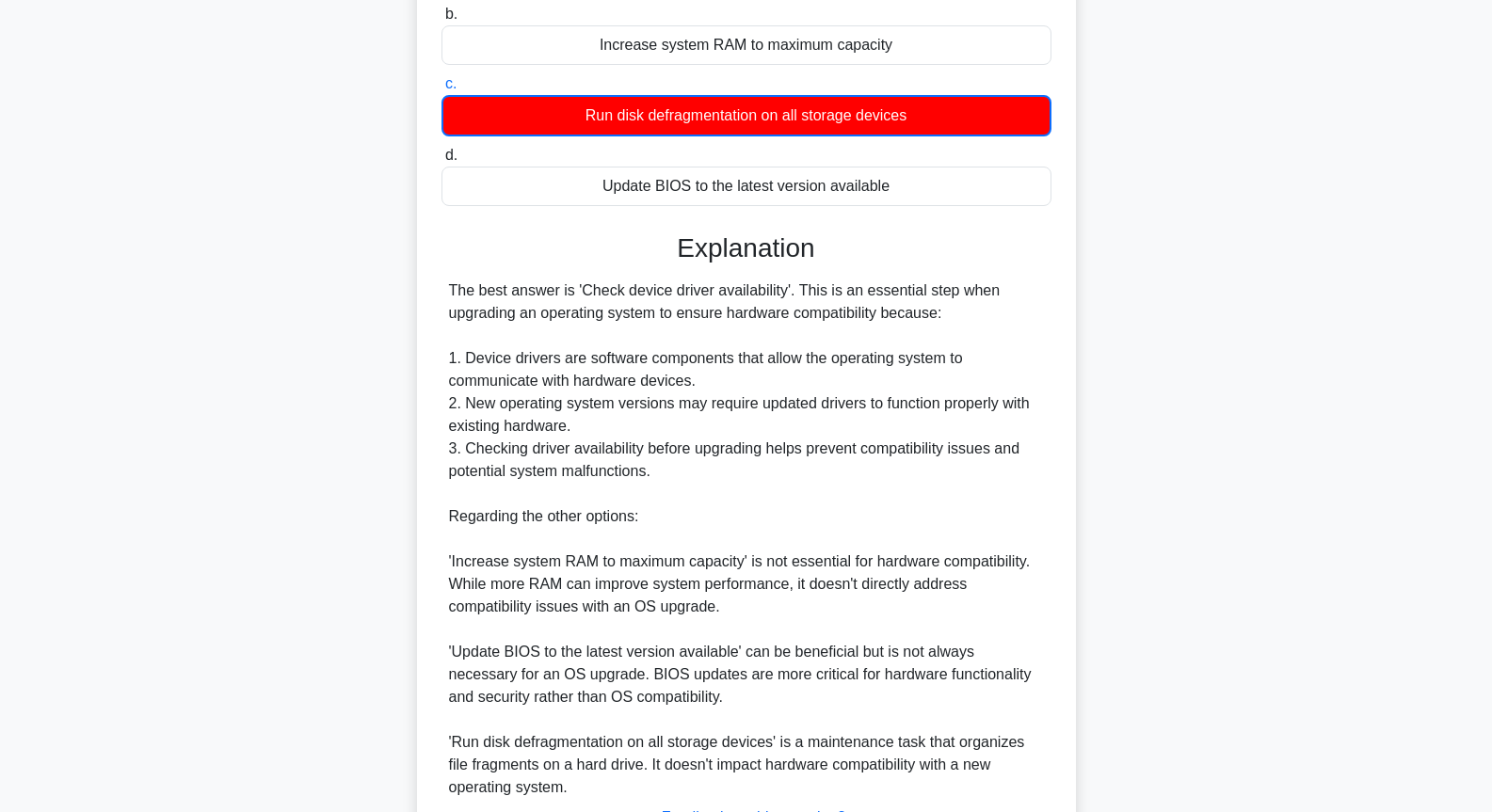
scroll to position [419, 0]
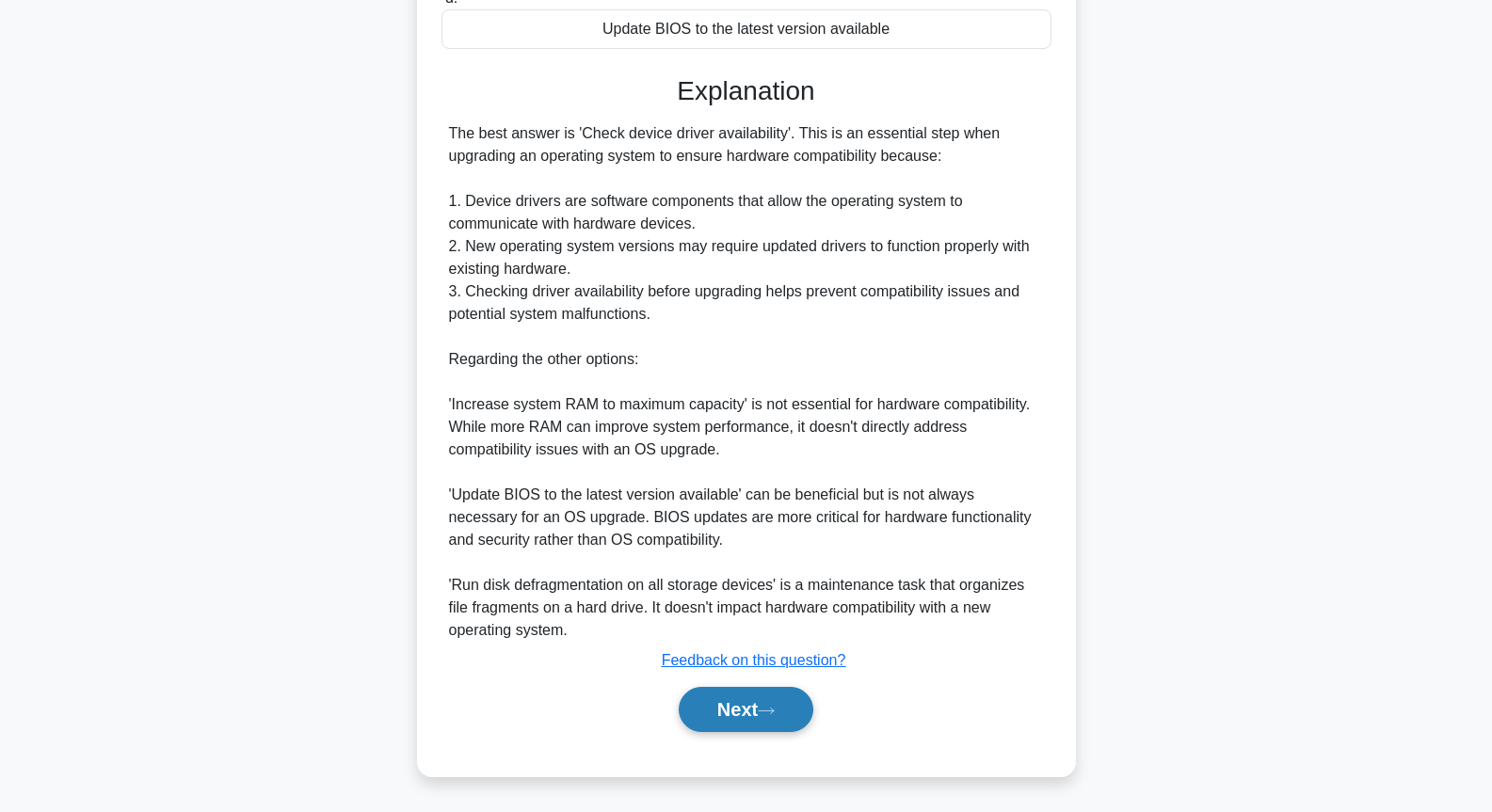
click at [806, 716] on button "Next" at bounding box center [746, 710] width 135 height 46
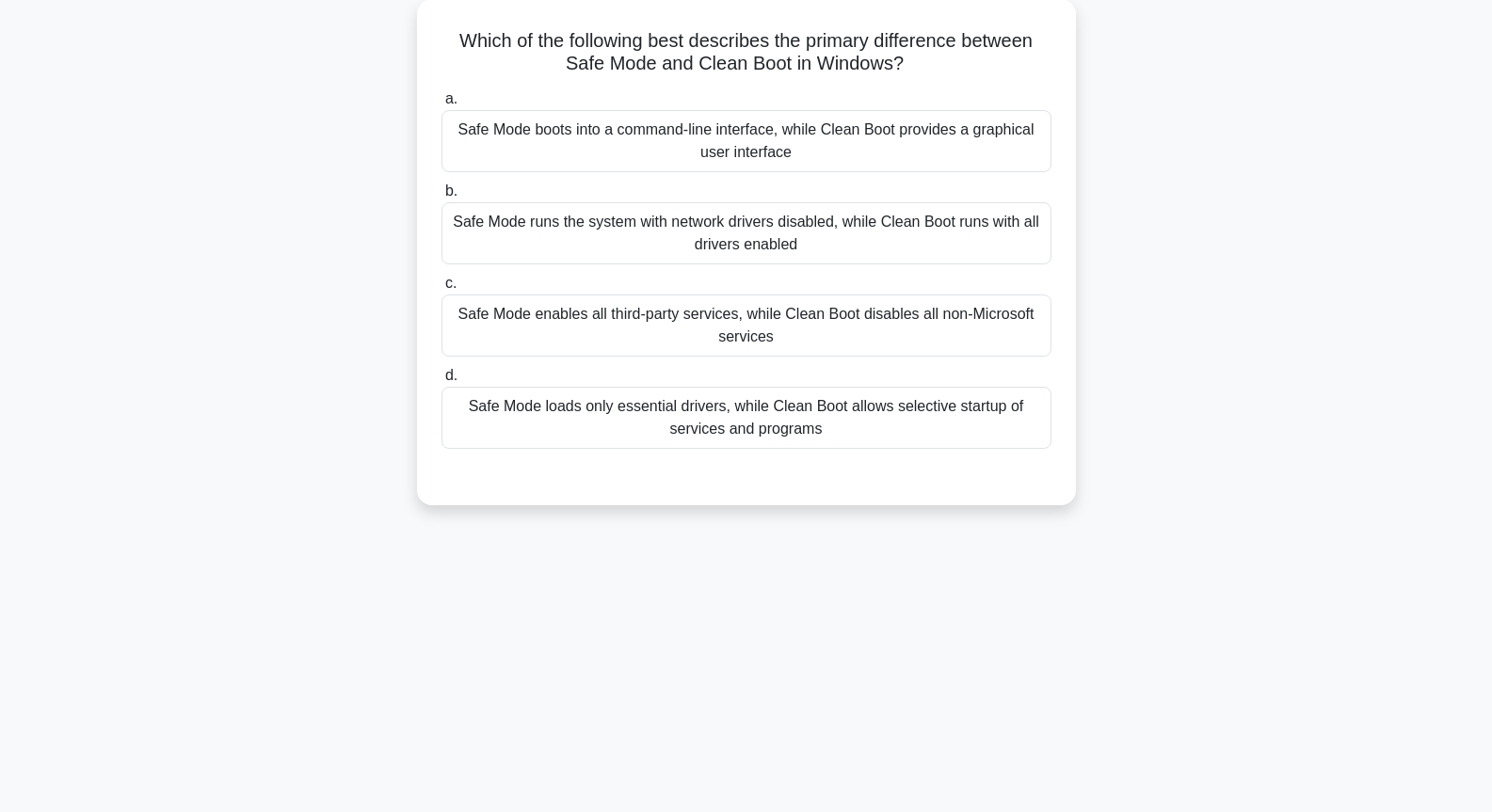
scroll to position [0, 0]
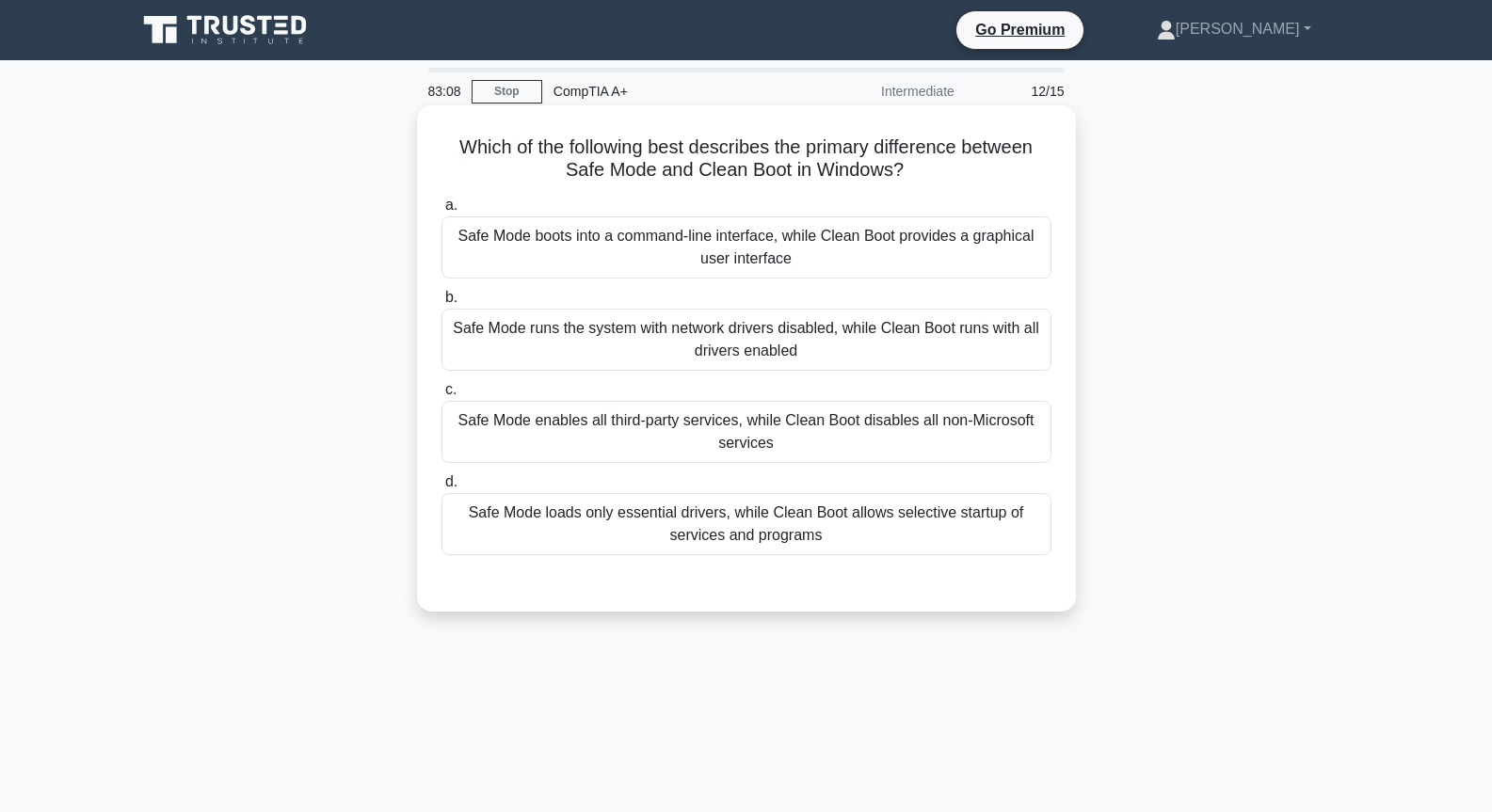
click at [803, 344] on div "Safe Mode runs the system with network drivers disabled, while Clean Boot runs …" at bounding box center [746, 339] width 610 height 63
click at [442, 304] on input "b. Safe Mode runs the system with network drivers disabled, while Clean Boot ru…" at bounding box center [442, 298] width 0 height 12
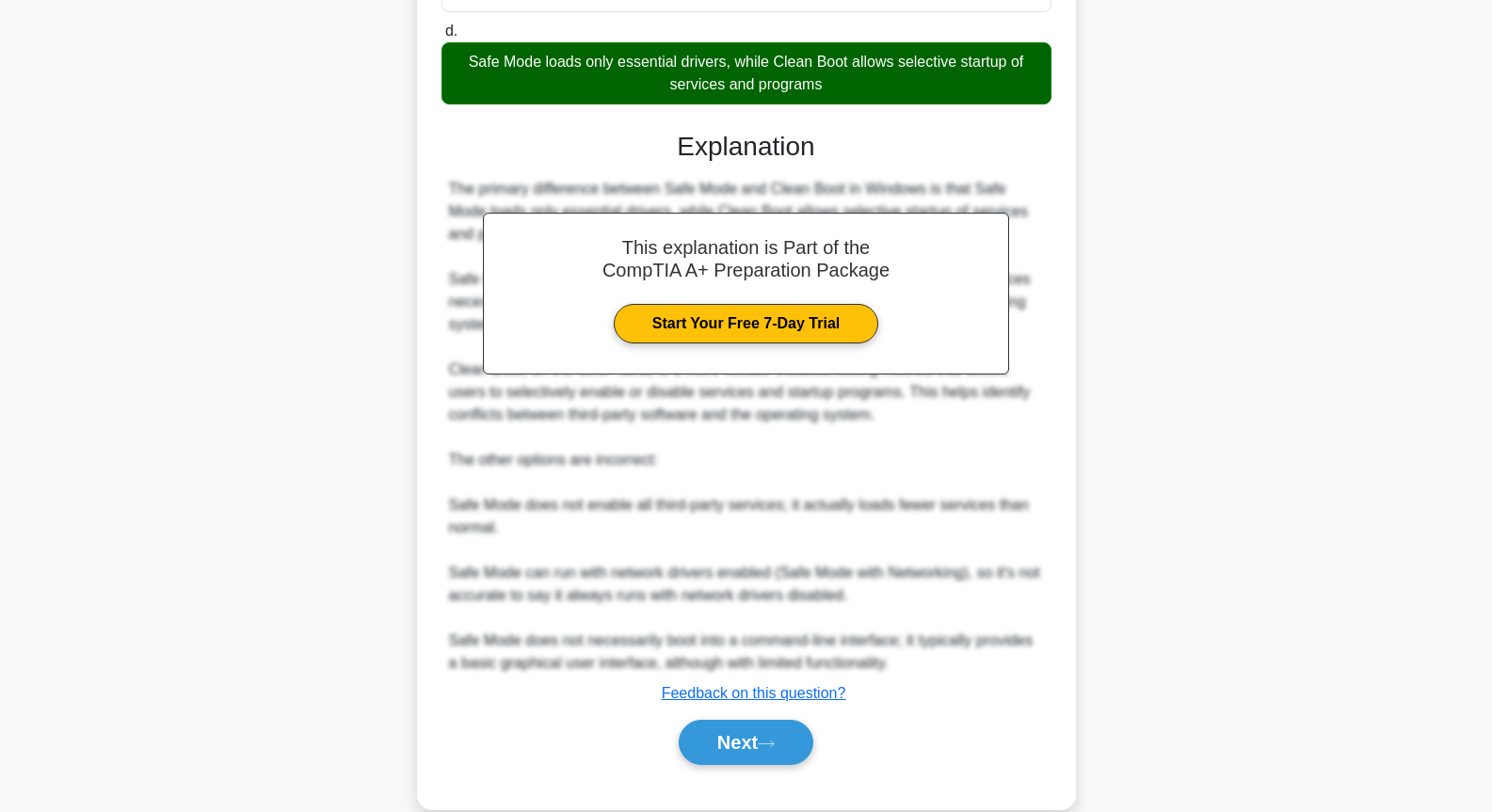
scroll to position [486, 0]
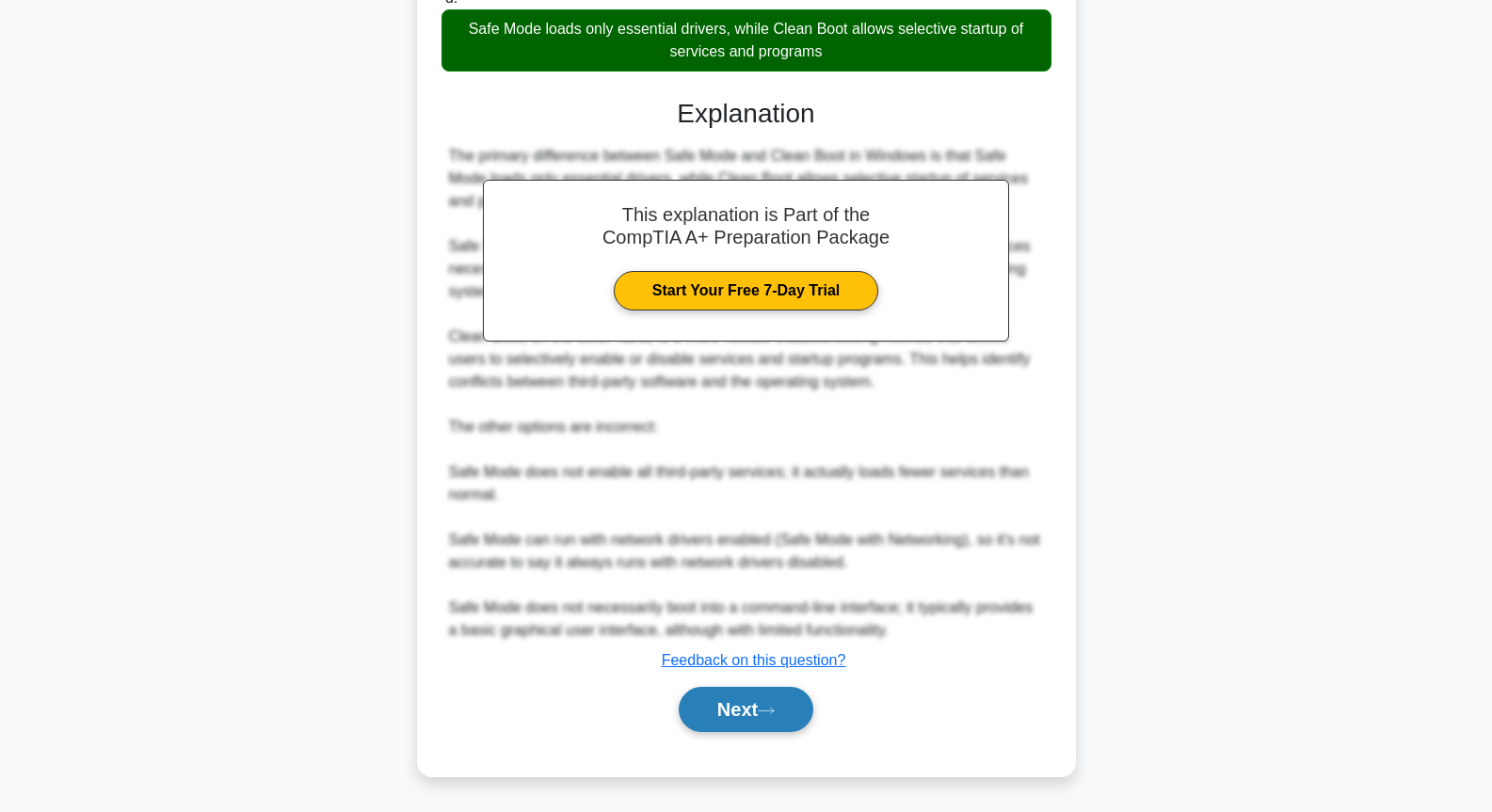
click at [767, 708] on icon at bounding box center [765, 711] width 17 height 10
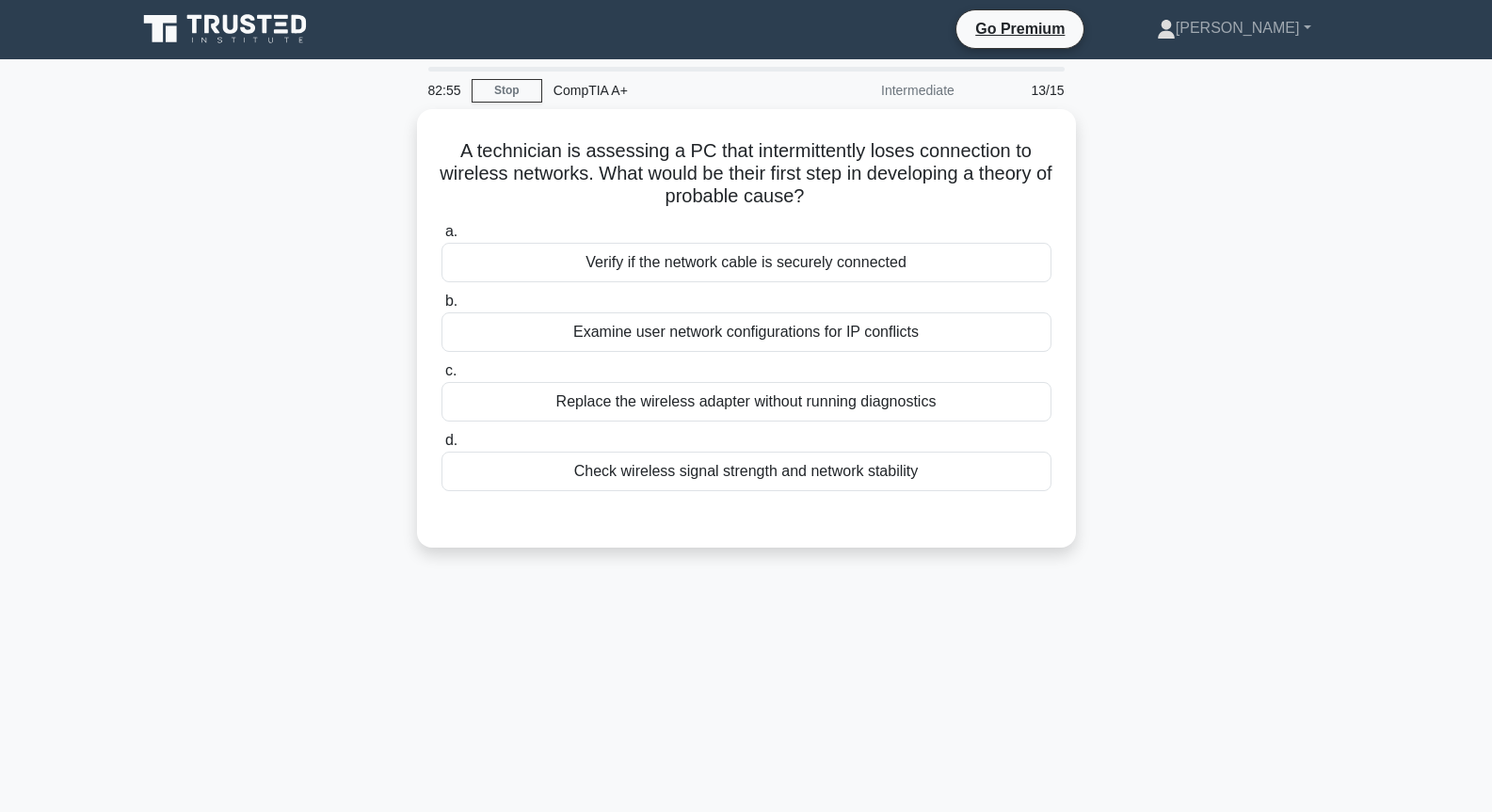
scroll to position [0, 0]
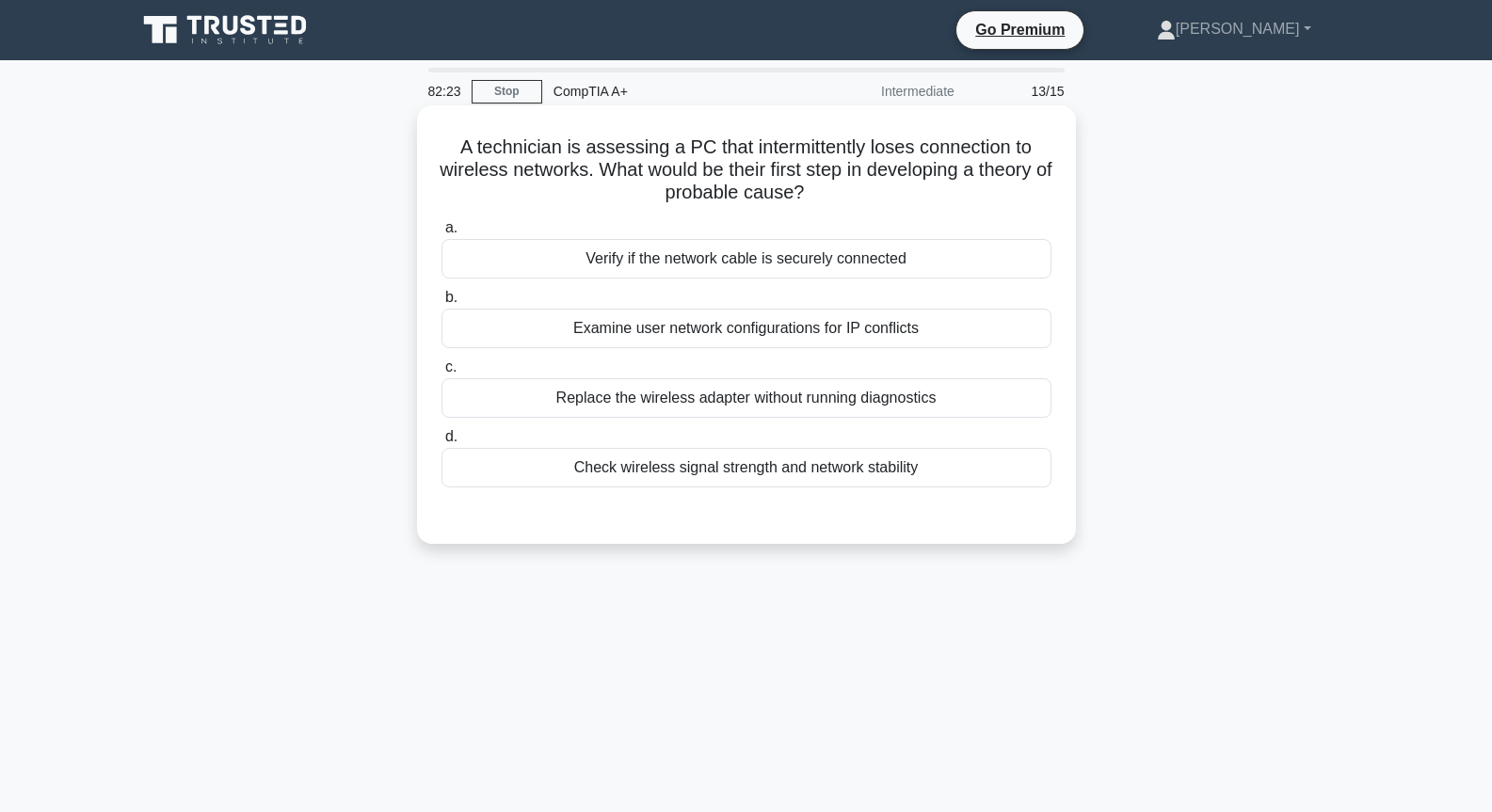
click at [798, 475] on div "Check wireless signal strength and network stability" at bounding box center [746, 468] width 610 height 40
click at [442, 444] on input "d. Check wireless signal strength and network stability" at bounding box center [442, 437] width 0 height 12
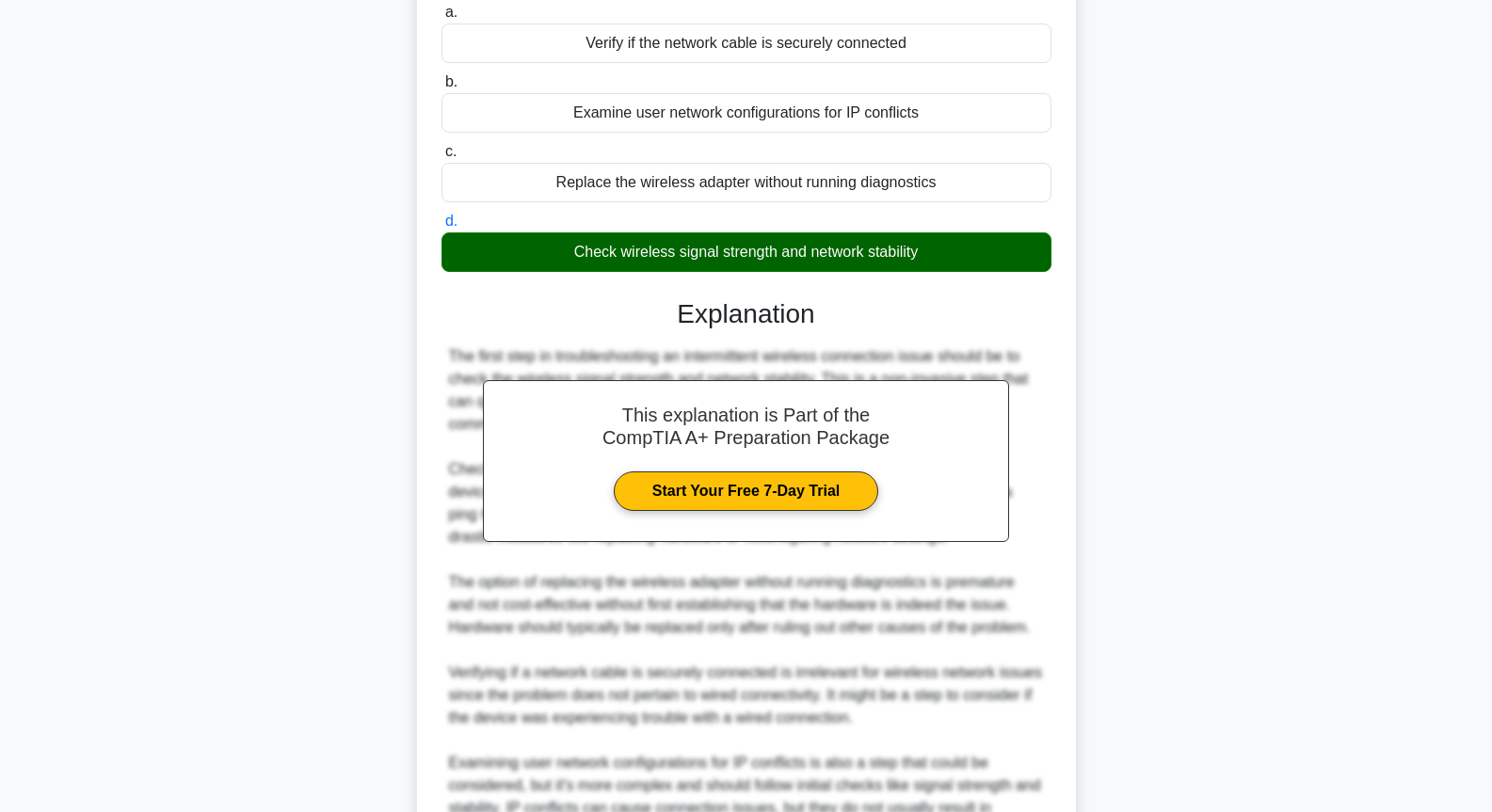
scroll to position [376, 0]
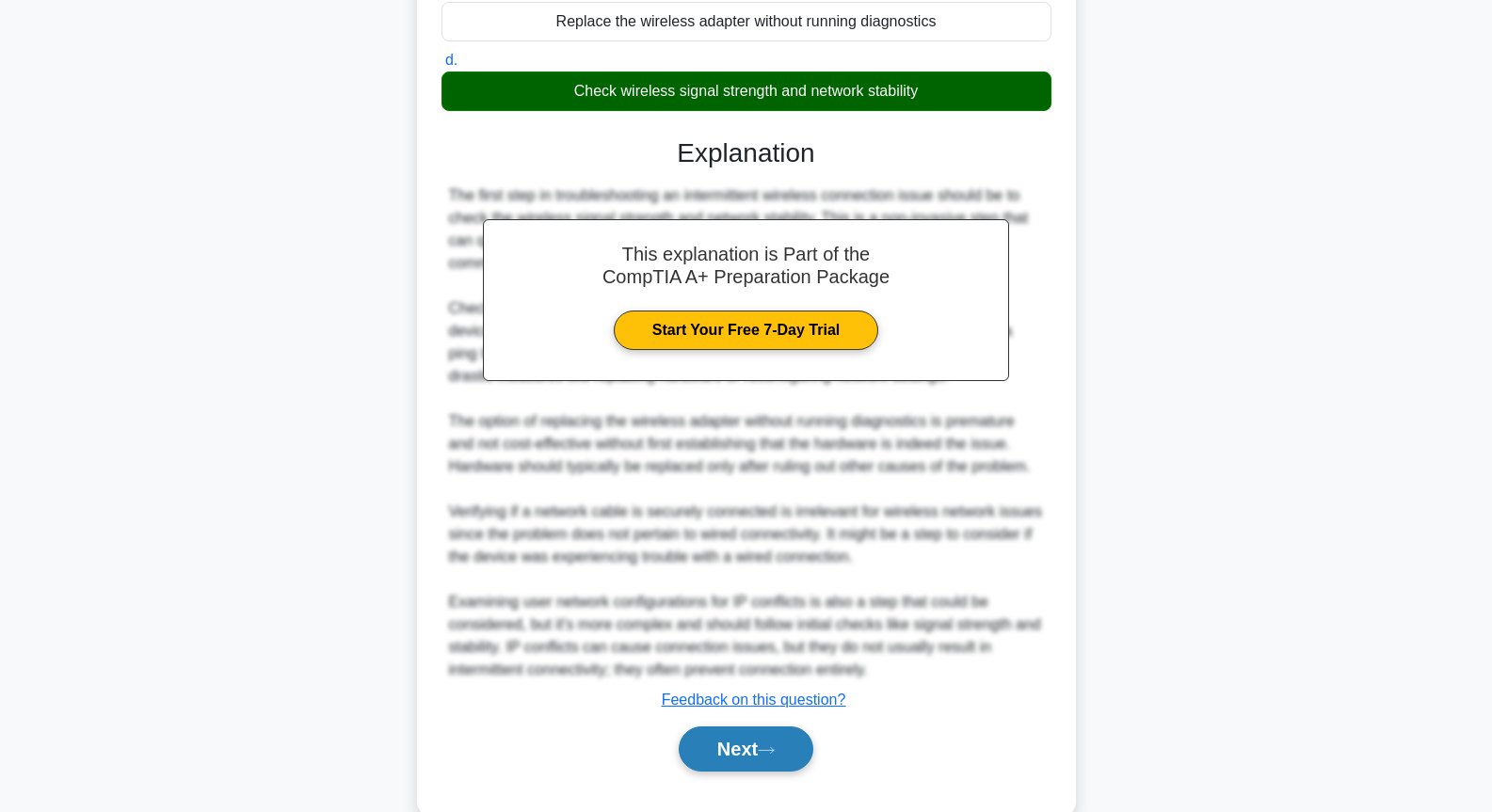
click at [794, 765] on button "Next" at bounding box center [746, 749] width 135 height 46
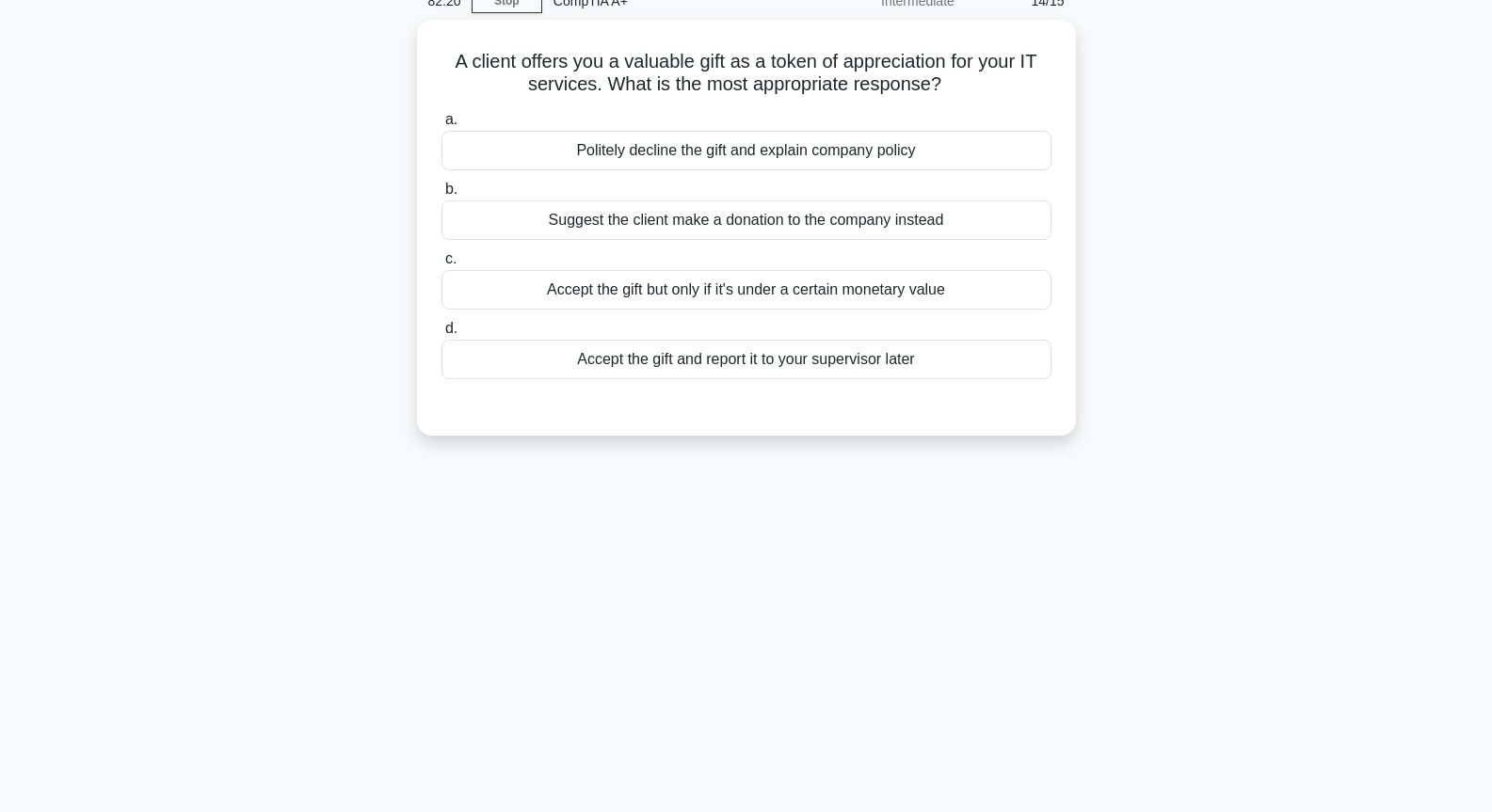
scroll to position [0, 0]
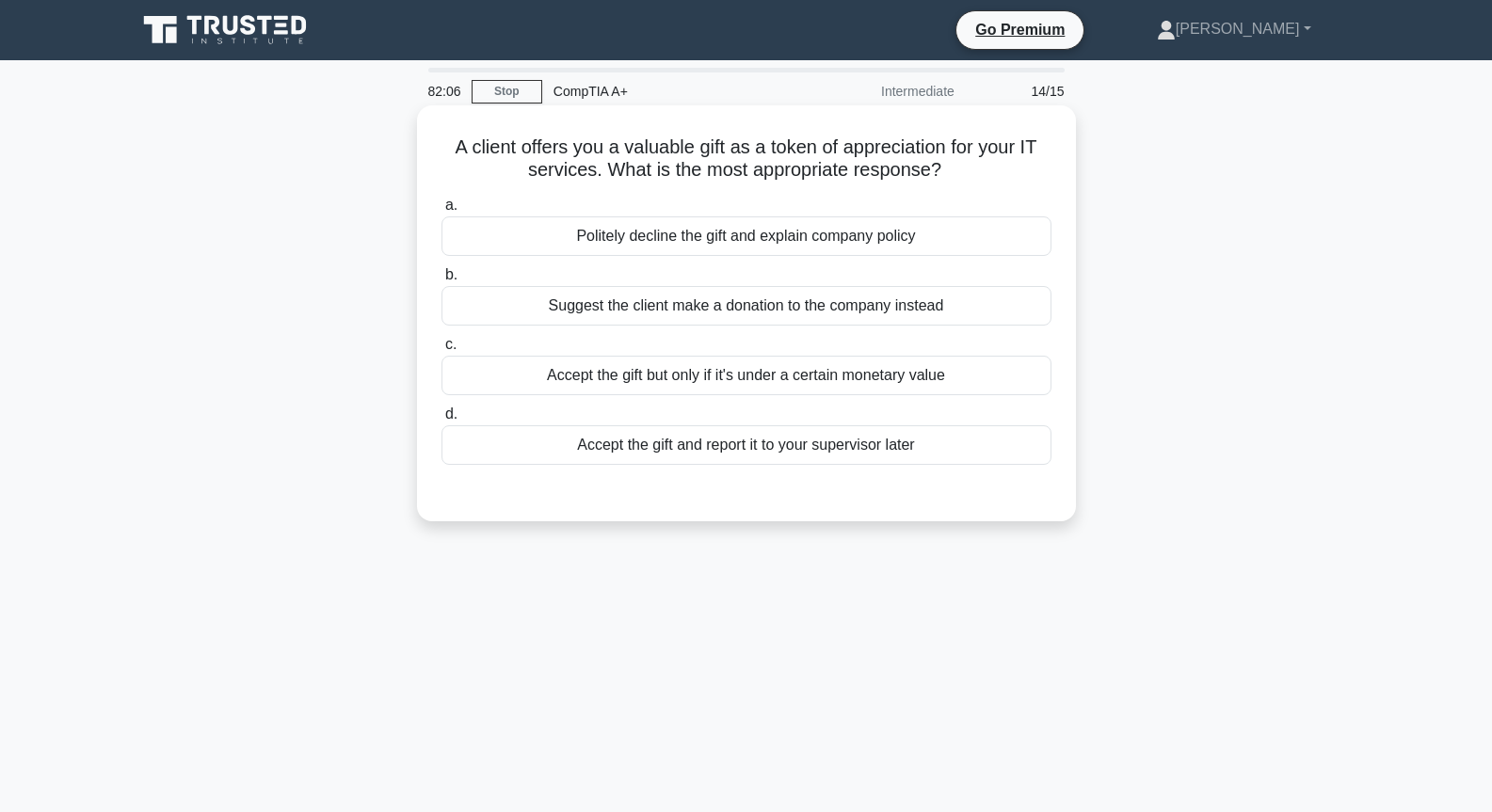
click at [699, 449] on div "Accept the gift and report it to your supervisor later" at bounding box center [746, 446] width 610 height 40
click at [442, 421] on input "d. Accept the gift and report it to your supervisor later" at bounding box center [442, 415] width 0 height 12
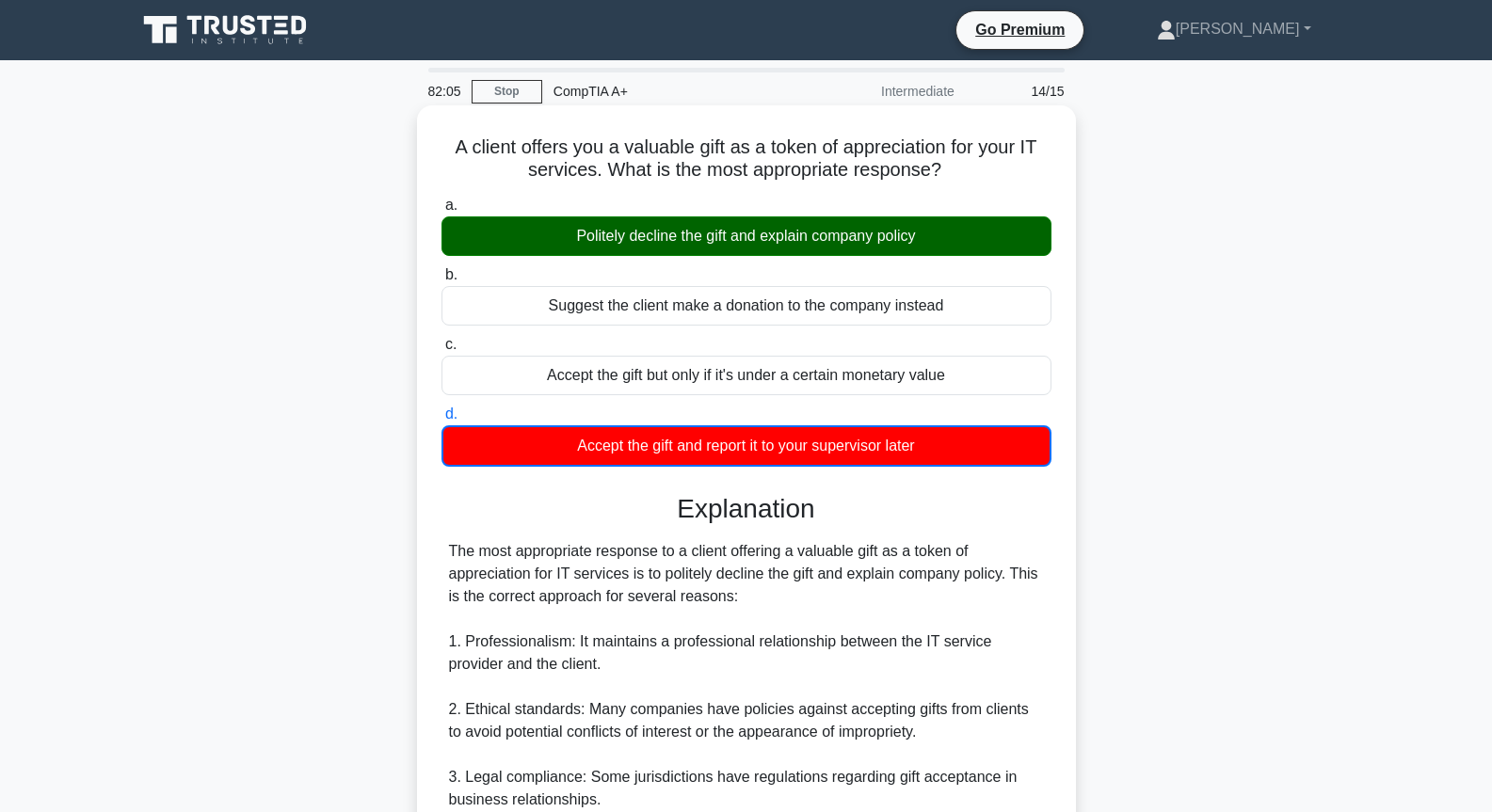
click at [720, 227] on div "Politely decline the gift and explain company policy" at bounding box center [746, 236] width 610 height 40
click at [442, 211] on input "a. Politely decline the gift and explain company policy" at bounding box center [442, 205] width 0 height 12
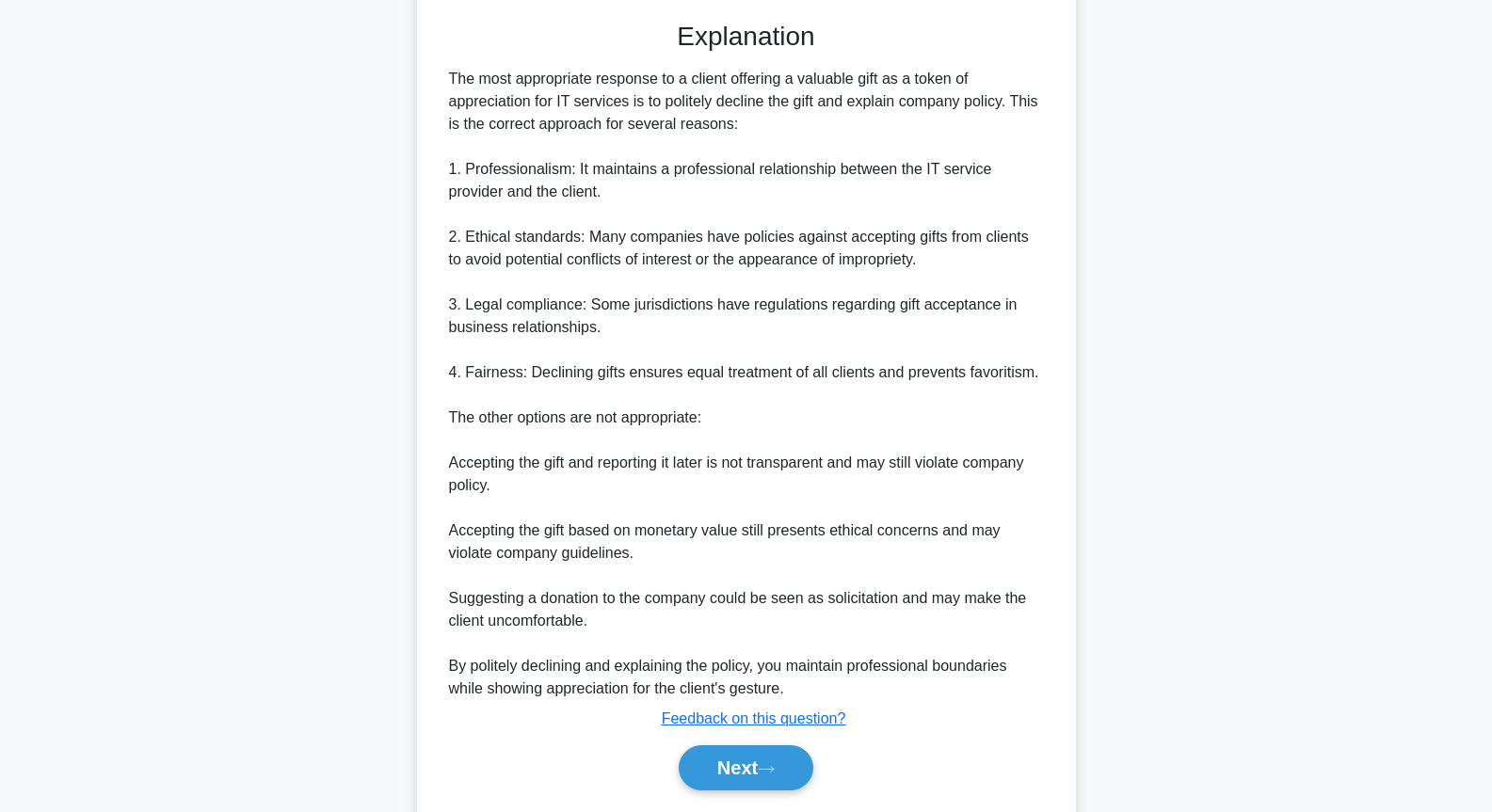
scroll to position [530, 0]
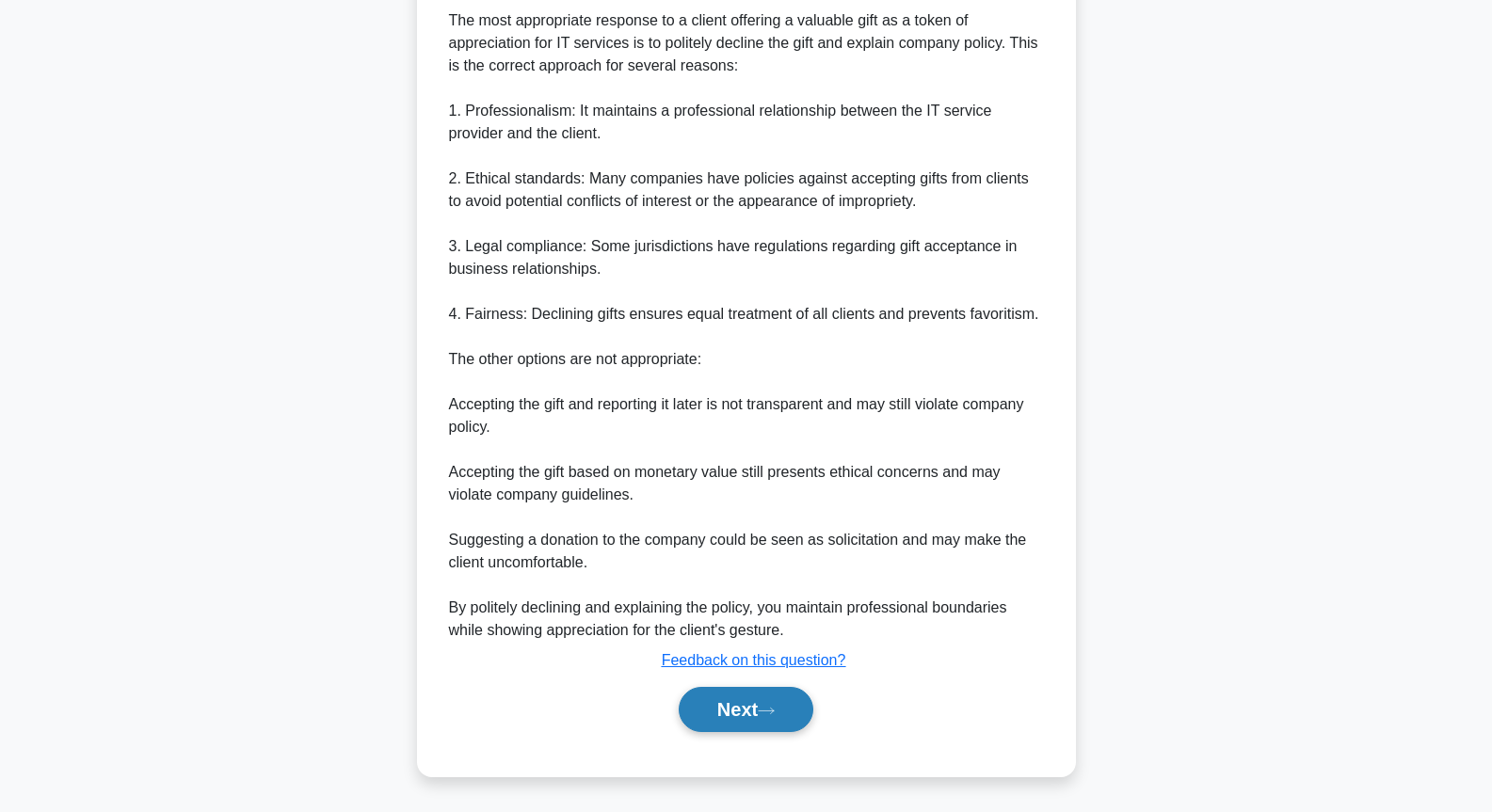
click at [800, 715] on button "Next" at bounding box center [746, 710] width 135 height 46
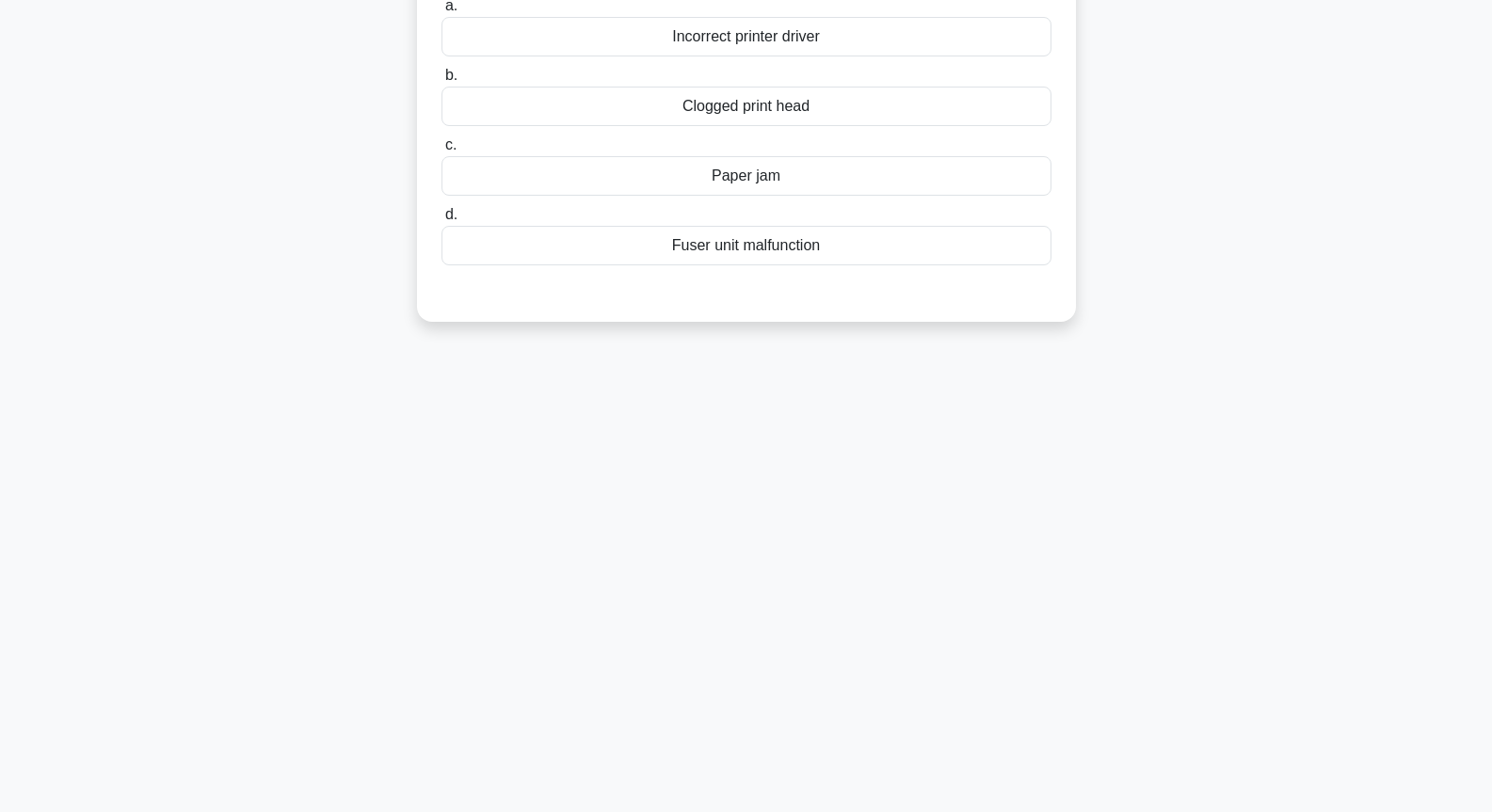
scroll to position [0, 0]
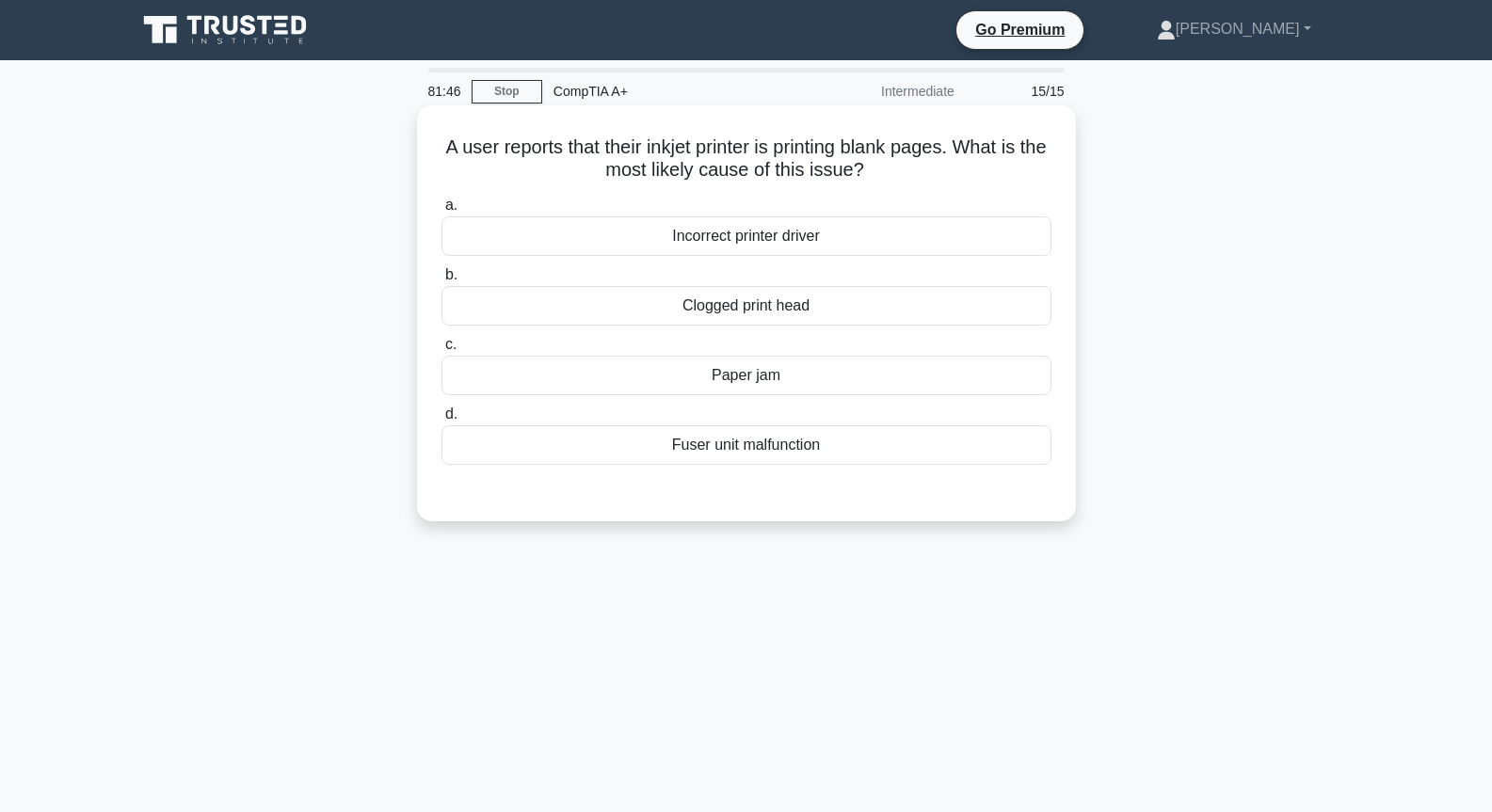
click at [808, 316] on div "Clogged print head" at bounding box center [746, 306] width 610 height 40
click at [442, 282] on input "b. Clogged print head" at bounding box center [442, 275] width 0 height 12
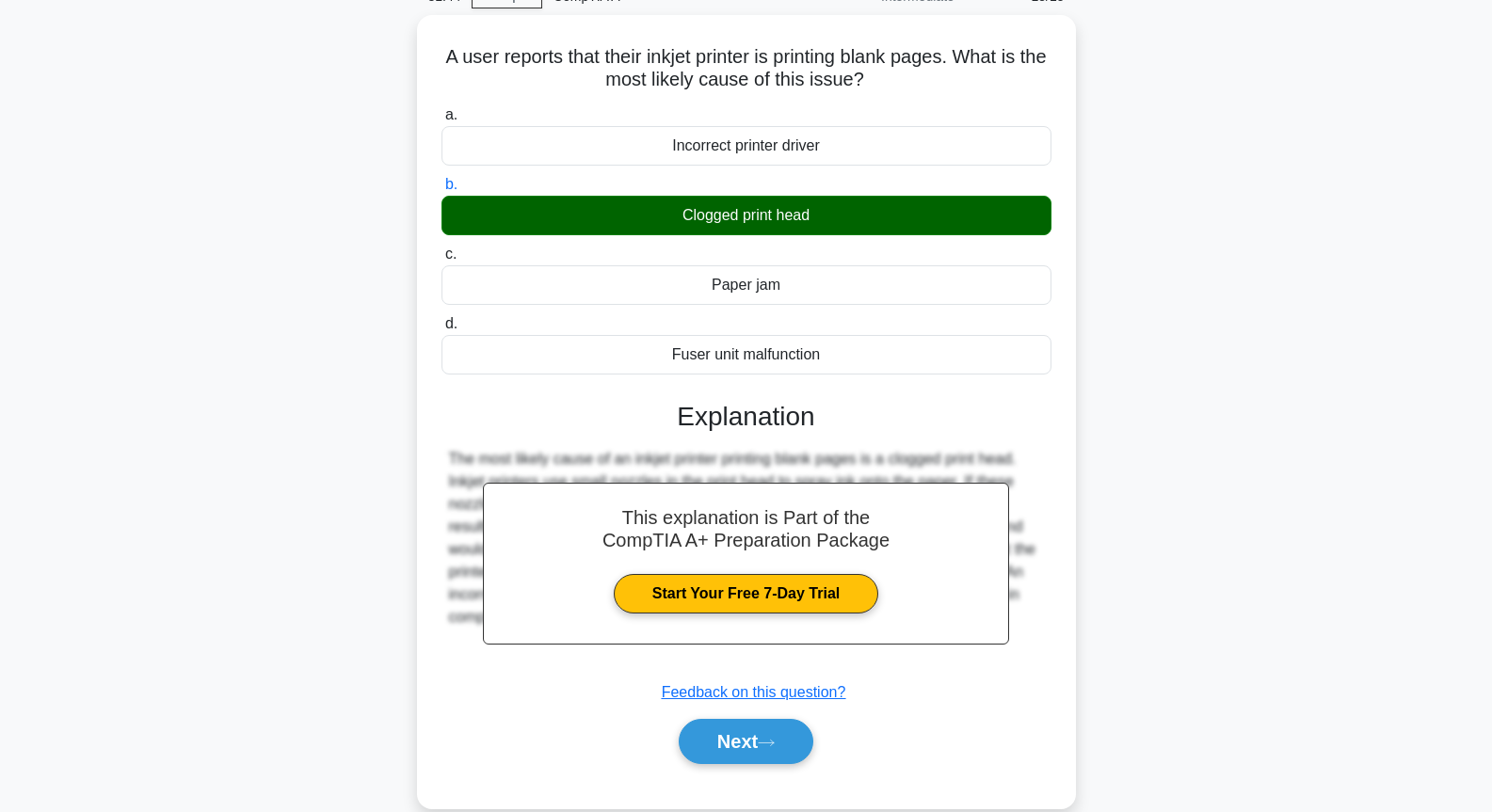
scroll to position [204, 0]
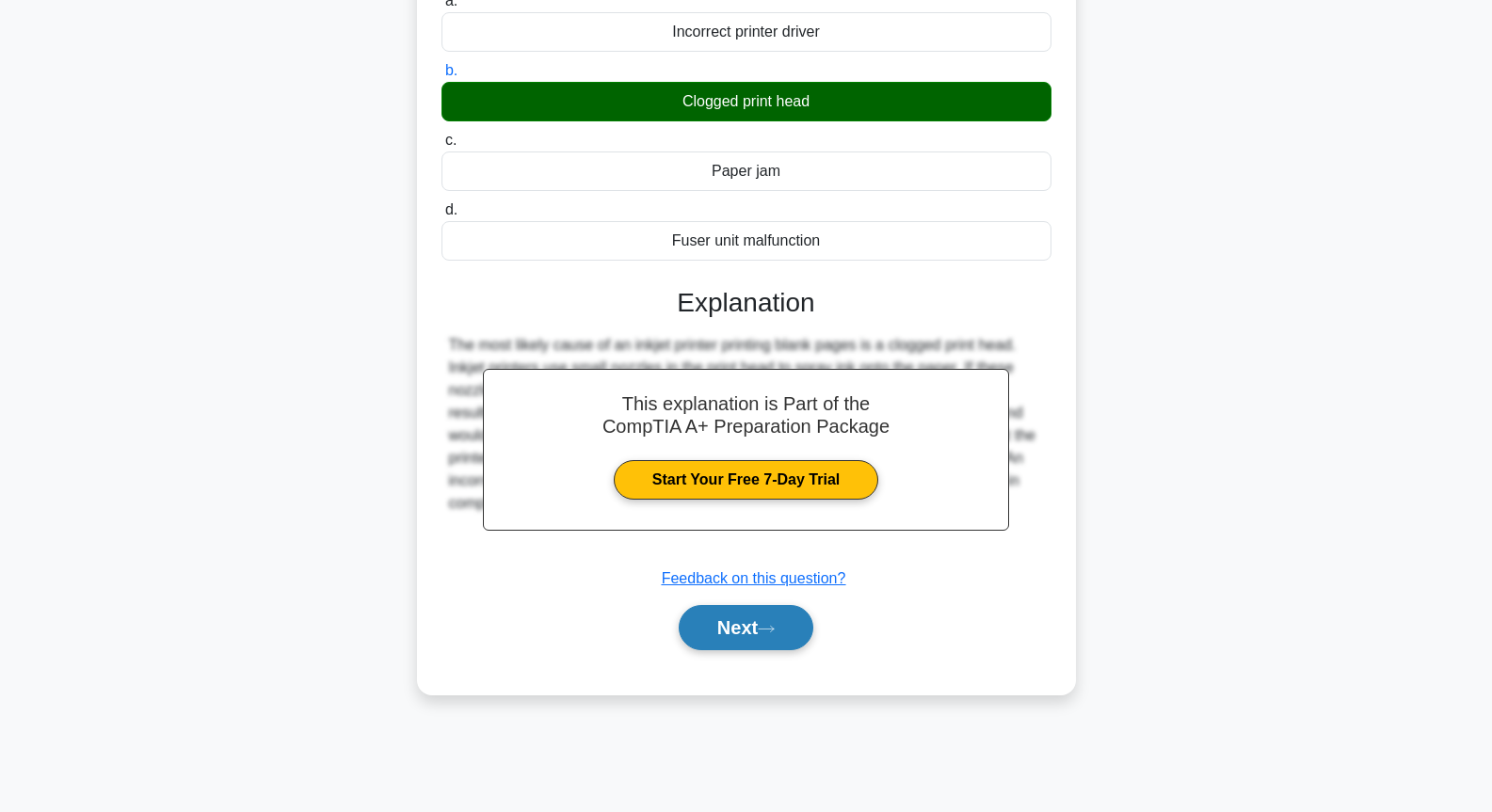
click at [733, 638] on button "Next" at bounding box center [746, 628] width 135 height 46
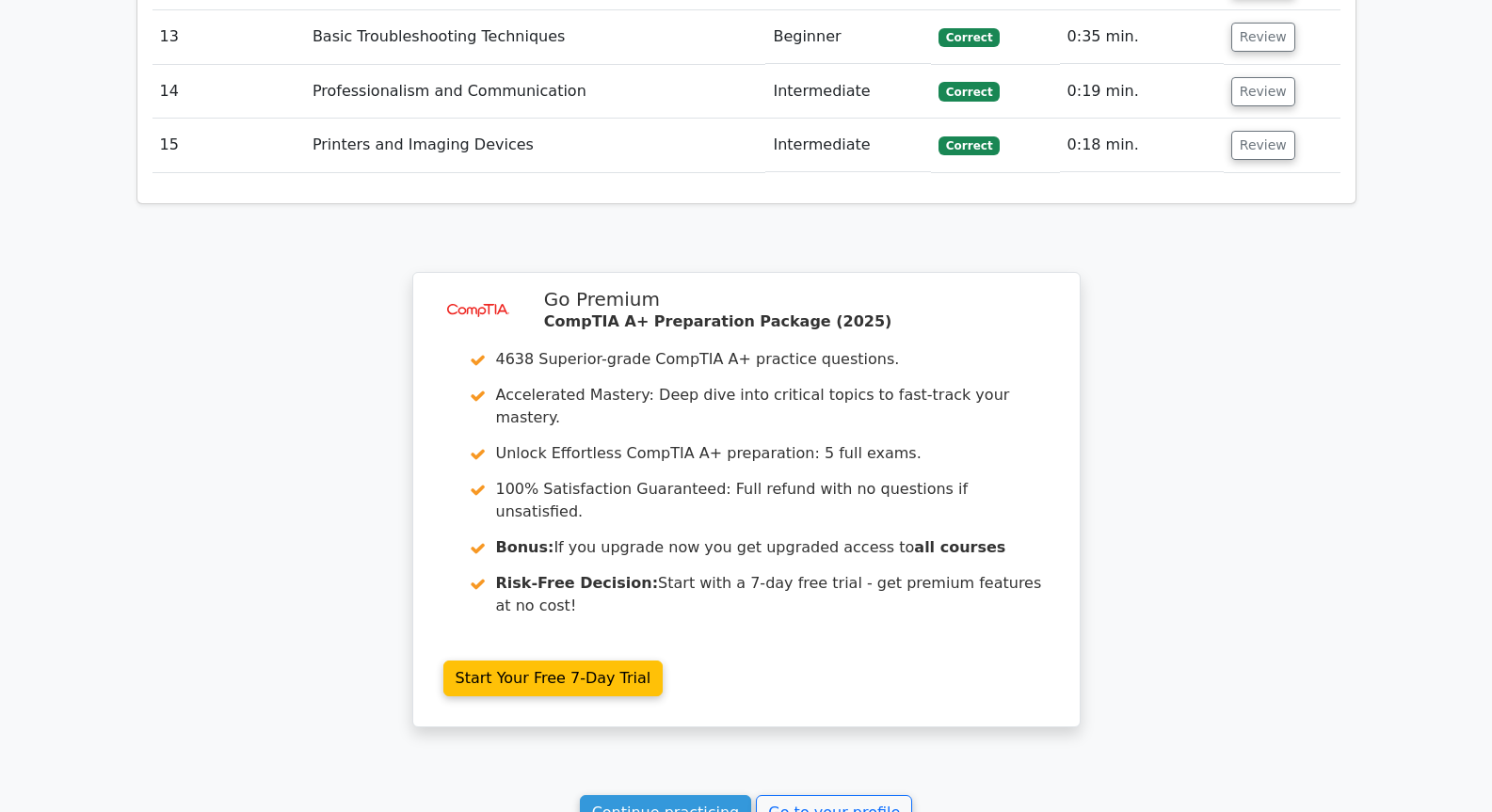
scroll to position [3676, 0]
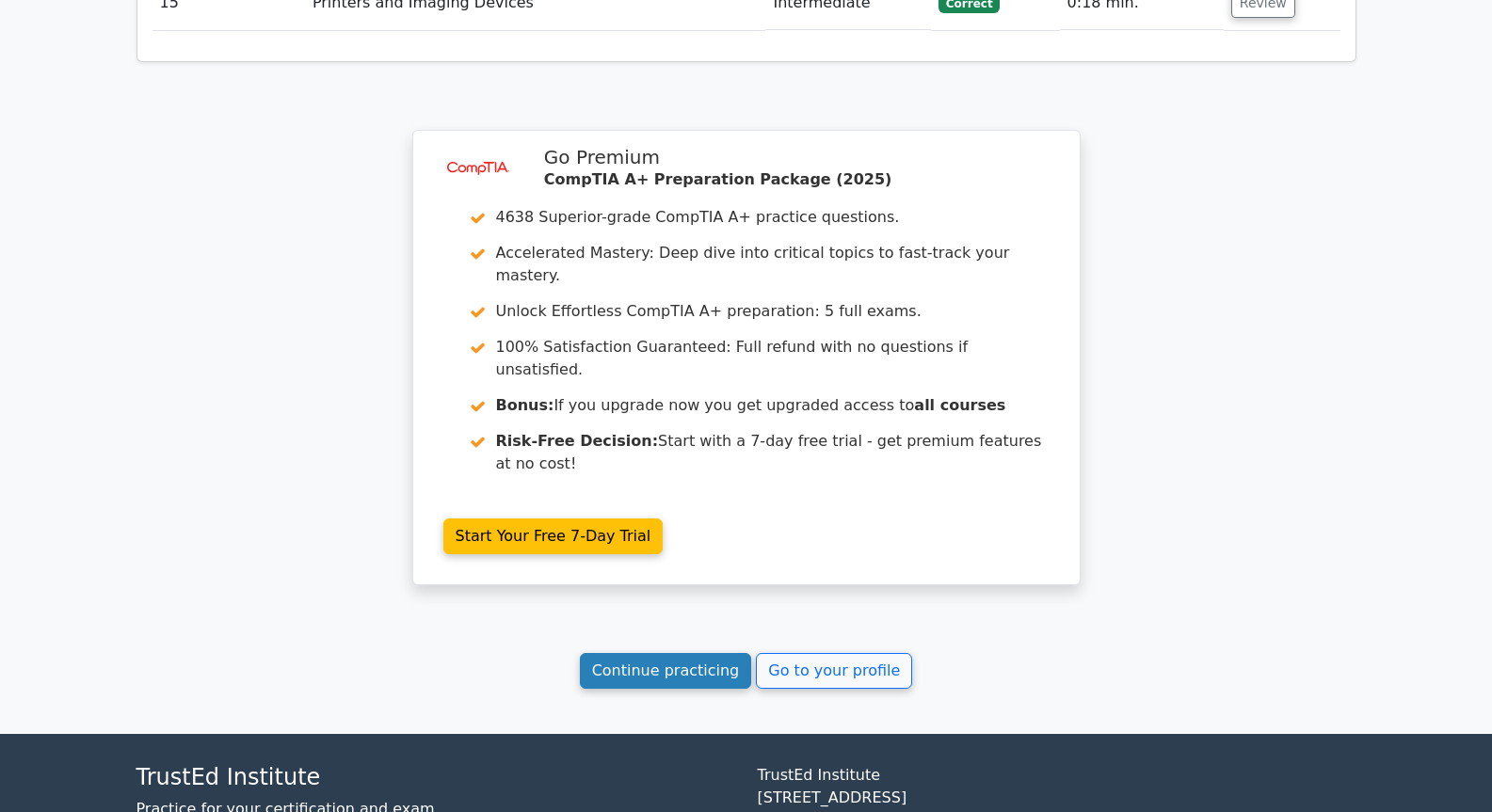
click at [671, 653] on link "Continue practicing" at bounding box center [666, 671] width 173 height 36
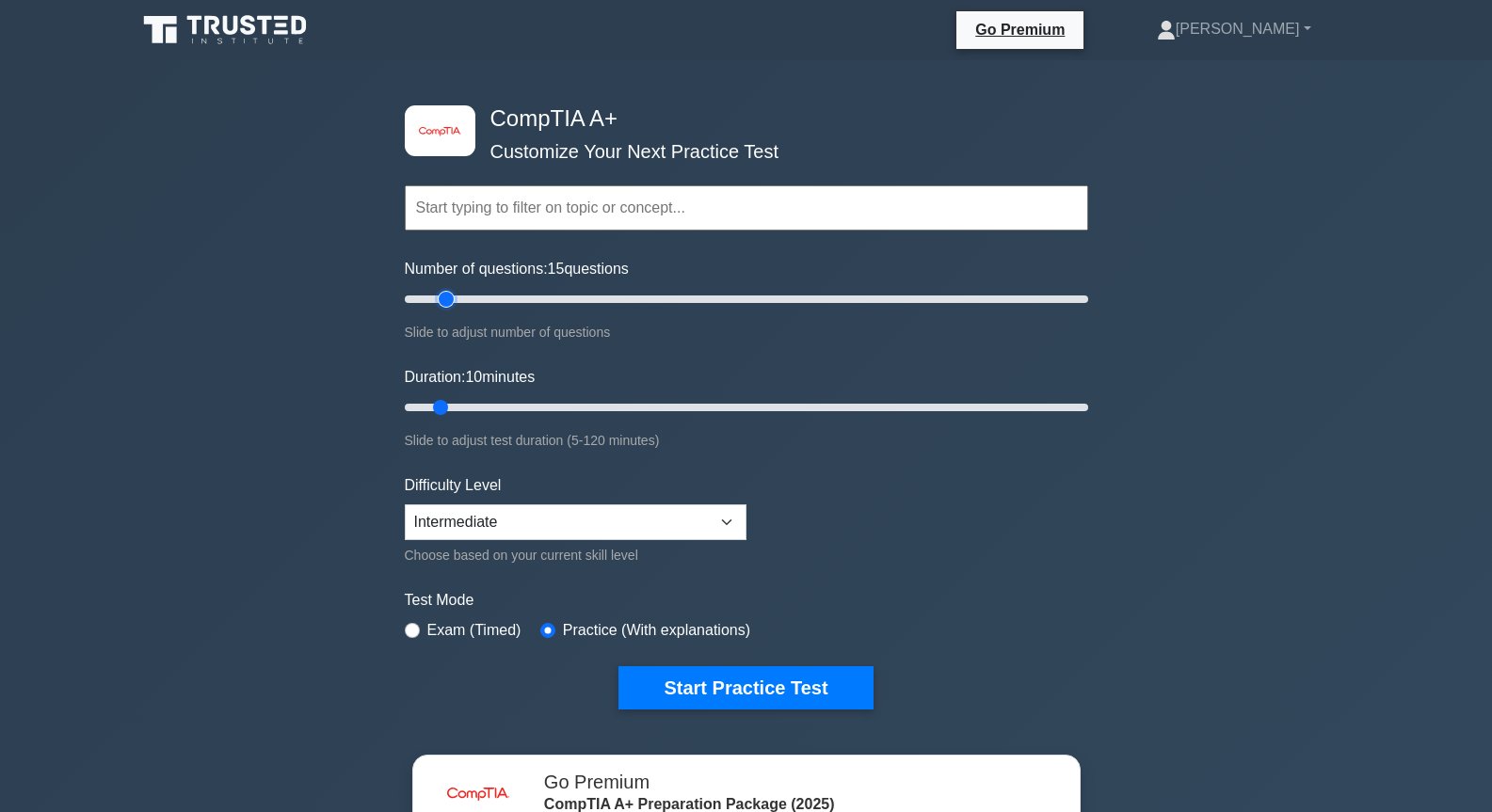
type input "15"
click at [449, 294] on input "Number of questions: 15 questions" at bounding box center [746, 299] width 683 height 23
drag, startPoint x: 461, startPoint y: 404, endPoint x: 1451, endPoint y: 404, distance: 990.0
type input "120"
click at [1088, 404] on input "Duration: 120 minutes" at bounding box center [746, 407] width 683 height 23
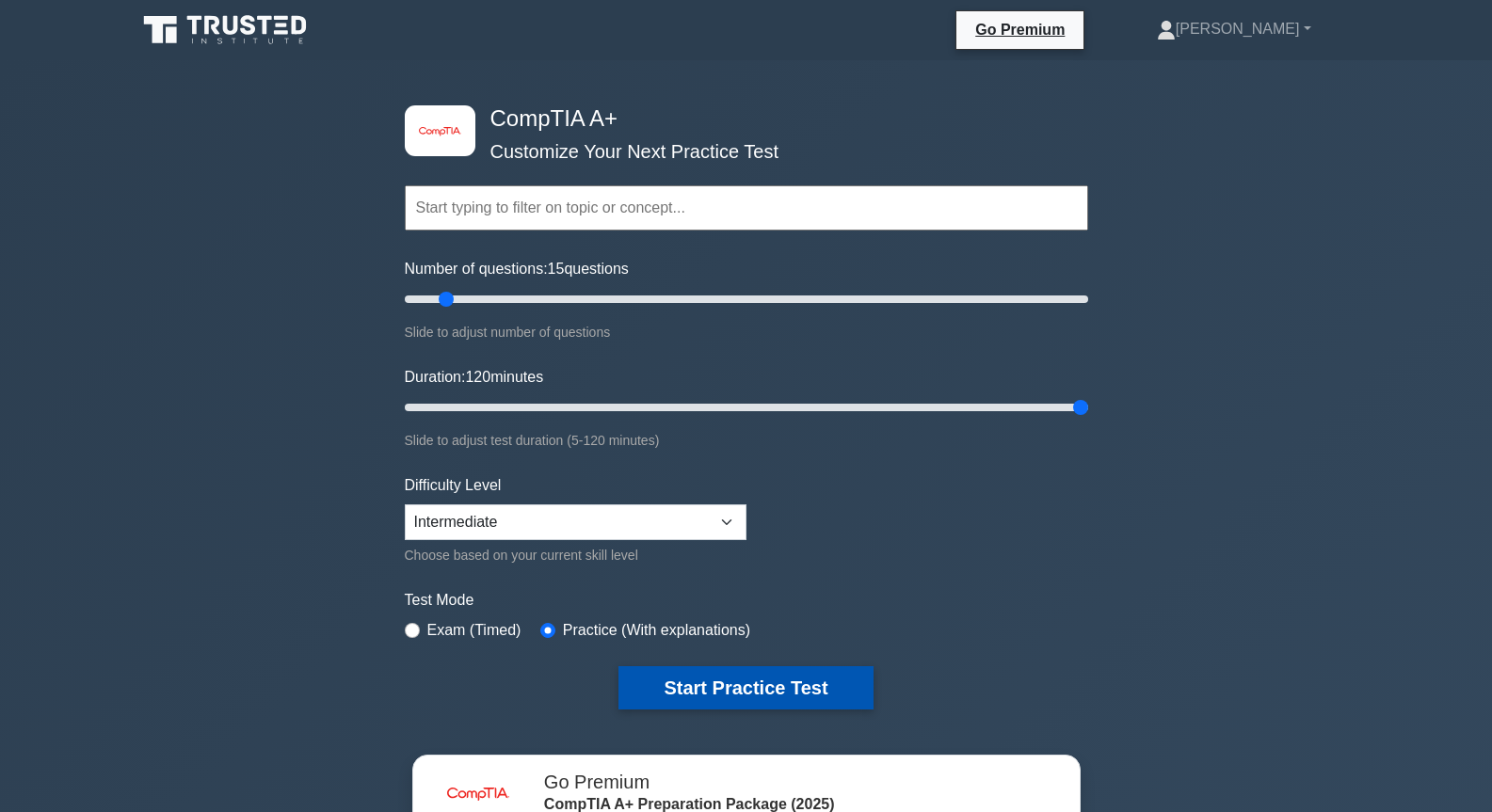
click at [812, 685] on button "Start Practice Test" at bounding box center [746, 688] width 254 height 44
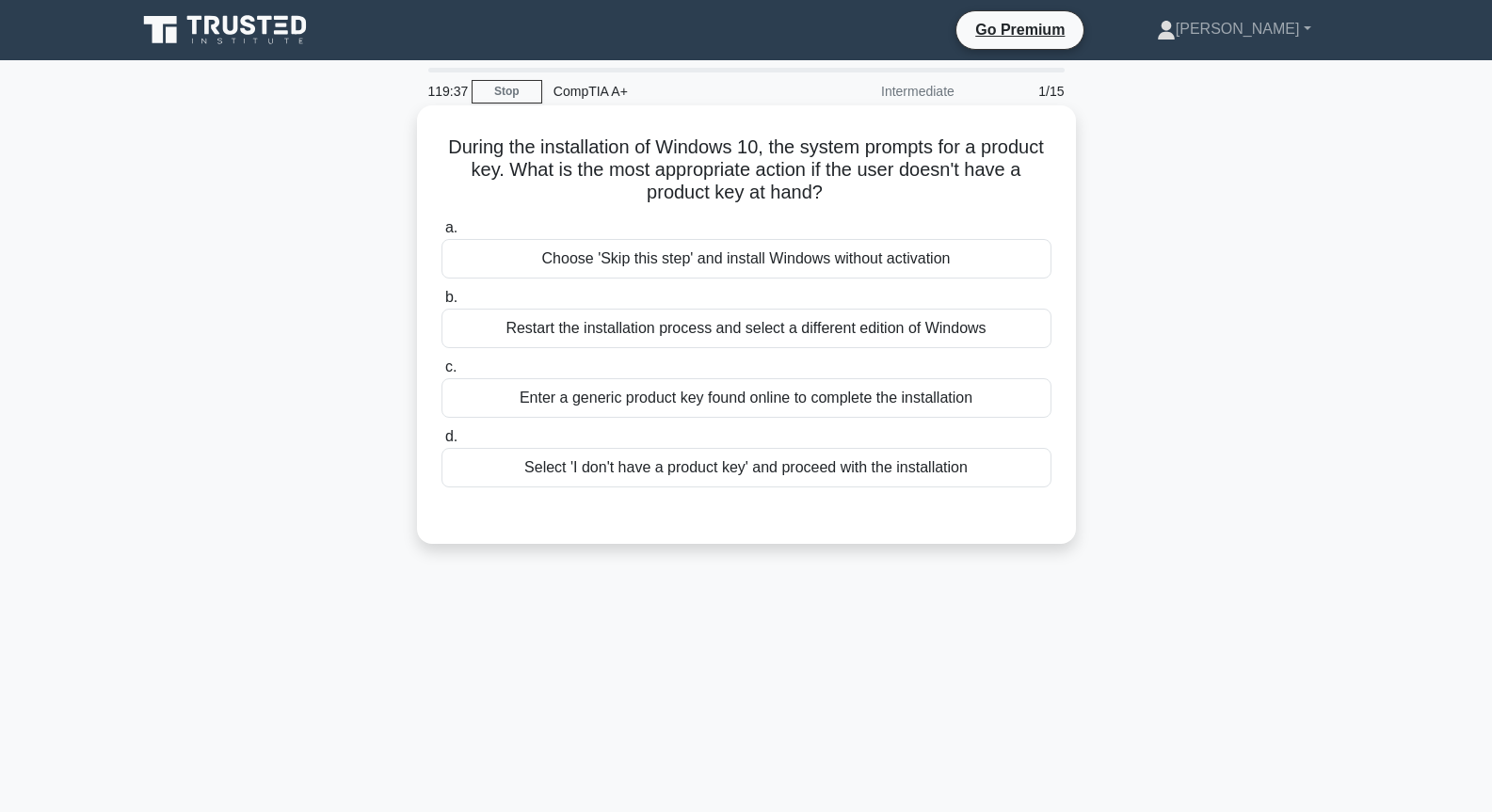
click at [610, 474] on div "Select 'I don't have a product key' and proceed with the installation" at bounding box center [746, 468] width 610 height 40
click at [442, 444] on input "d. Select 'I don't have a product key' and proceed with the installation" at bounding box center [442, 437] width 0 height 12
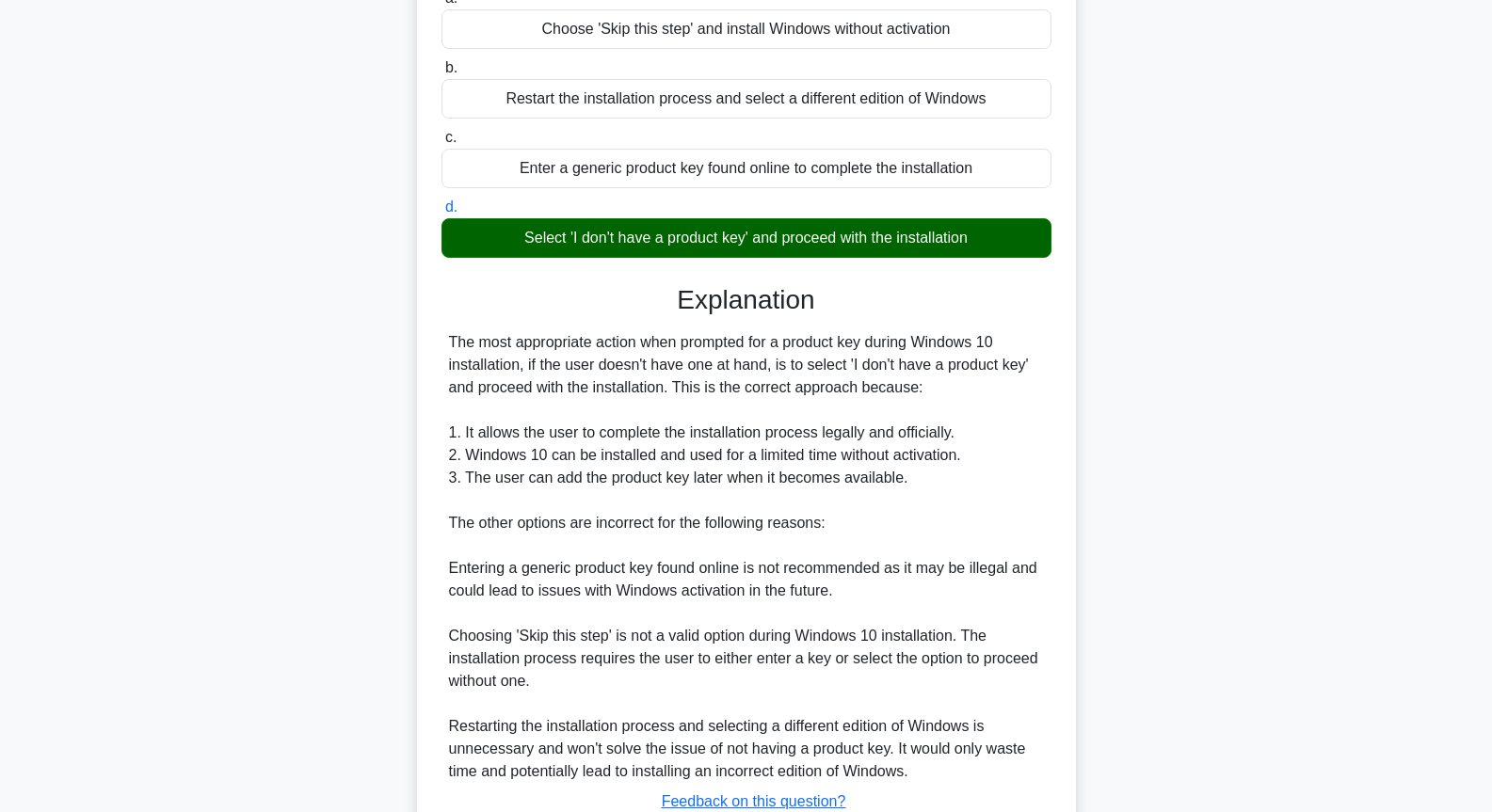
scroll to position [372, 0]
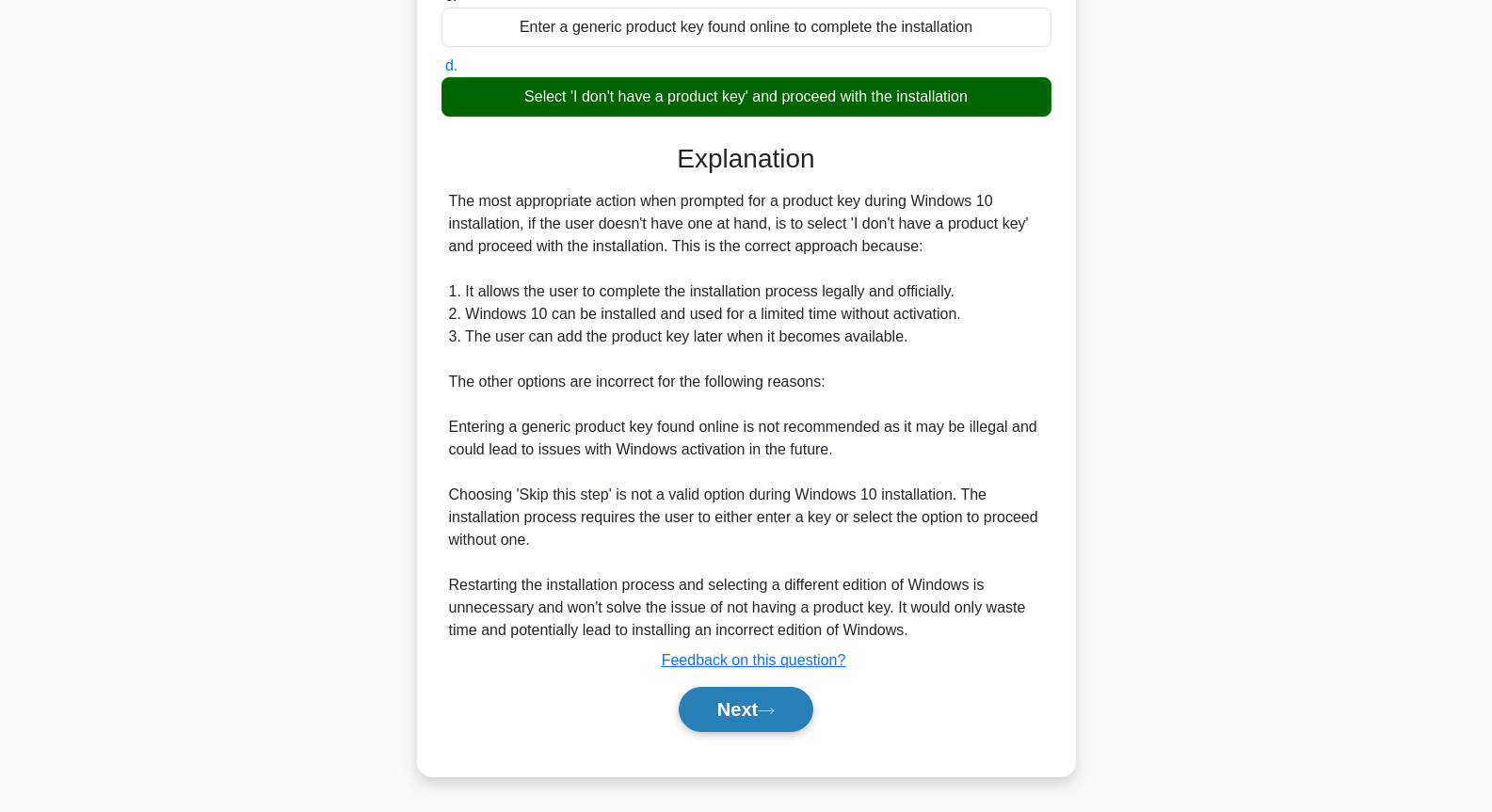
click at [754, 700] on button "Next" at bounding box center [746, 710] width 135 height 46
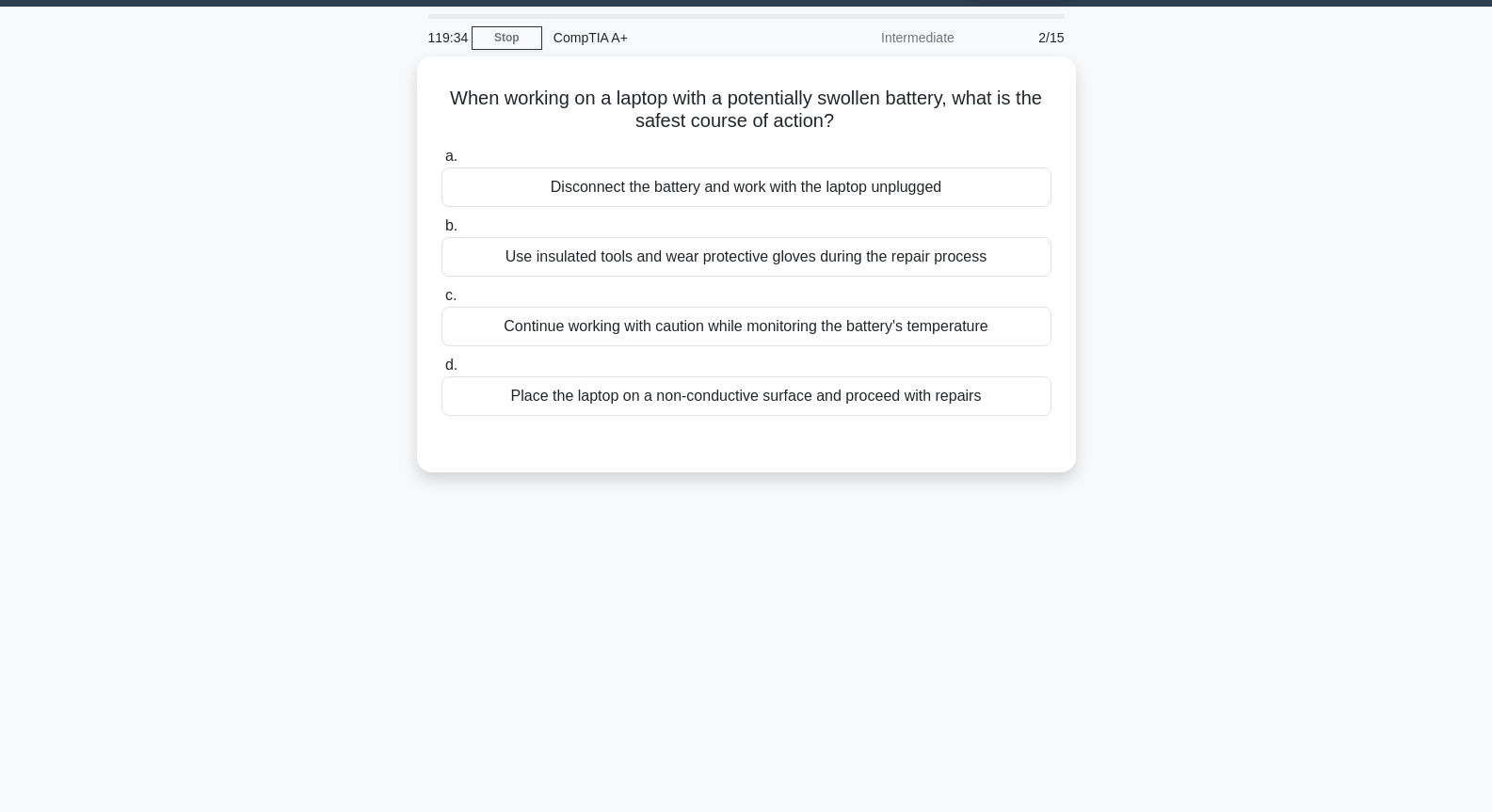
scroll to position [0, 0]
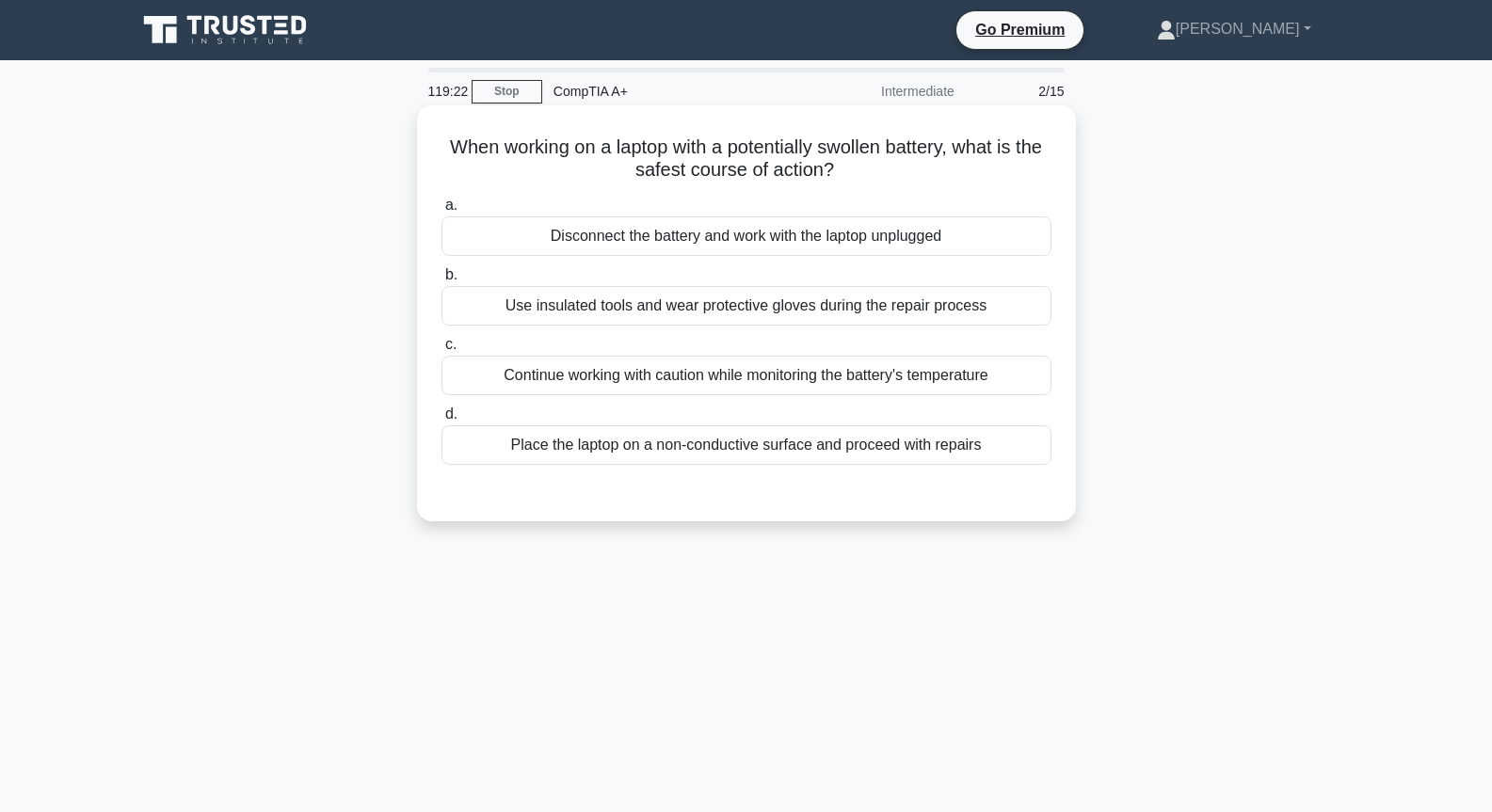
click at [804, 312] on div "Use insulated tools and wear protective gloves during the repair process" at bounding box center [746, 306] width 610 height 40
click at [442, 282] on input "b. Use insulated tools and wear protective gloves during the repair process" at bounding box center [442, 275] width 0 height 12
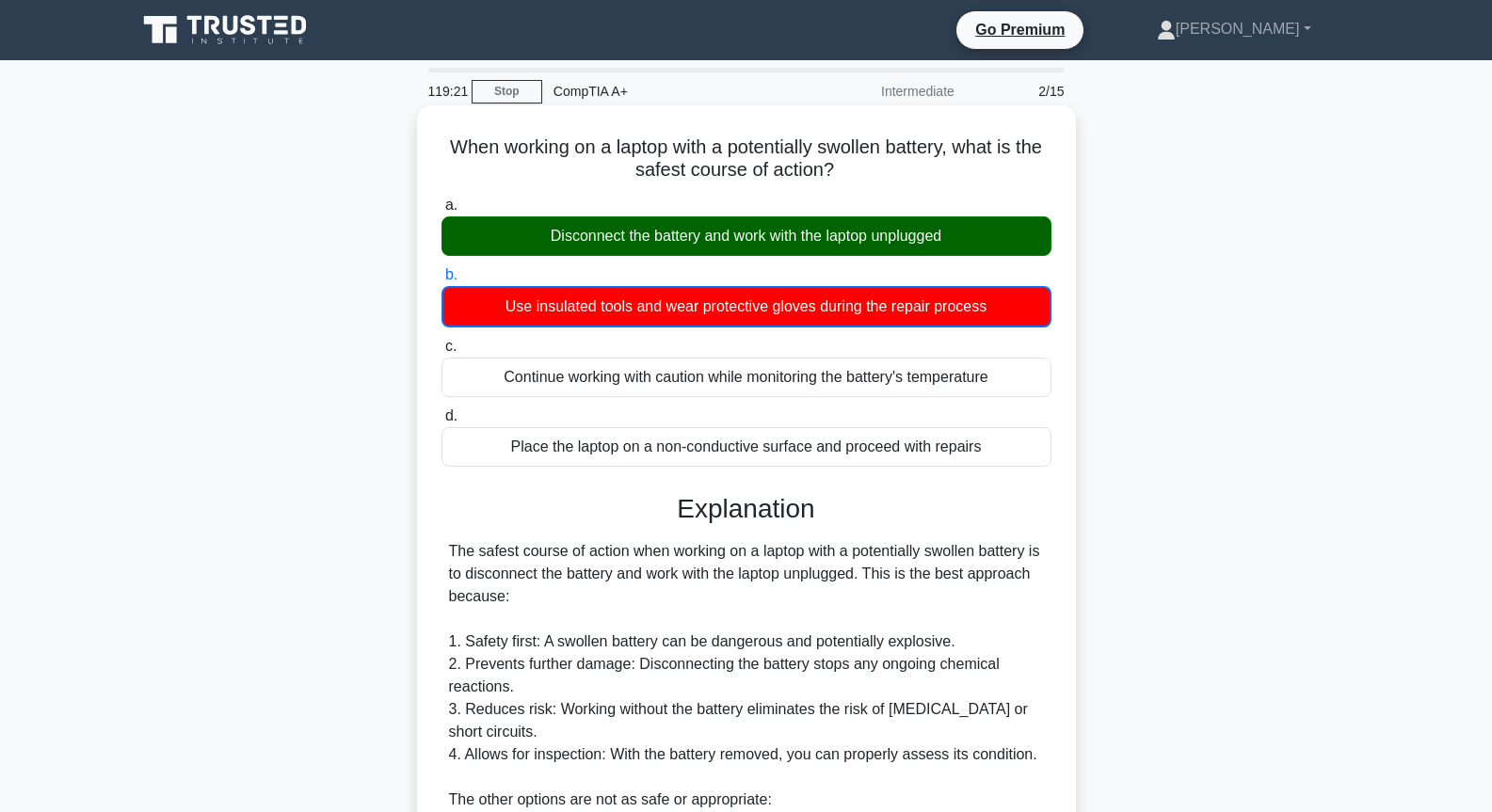
click at [825, 234] on div "Disconnect the battery and work with the laptop unplugged" at bounding box center [746, 236] width 610 height 40
click at [442, 211] on input "a. Disconnect the battery and work with the laptop unplugged" at bounding box center [442, 205] width 0 height 12
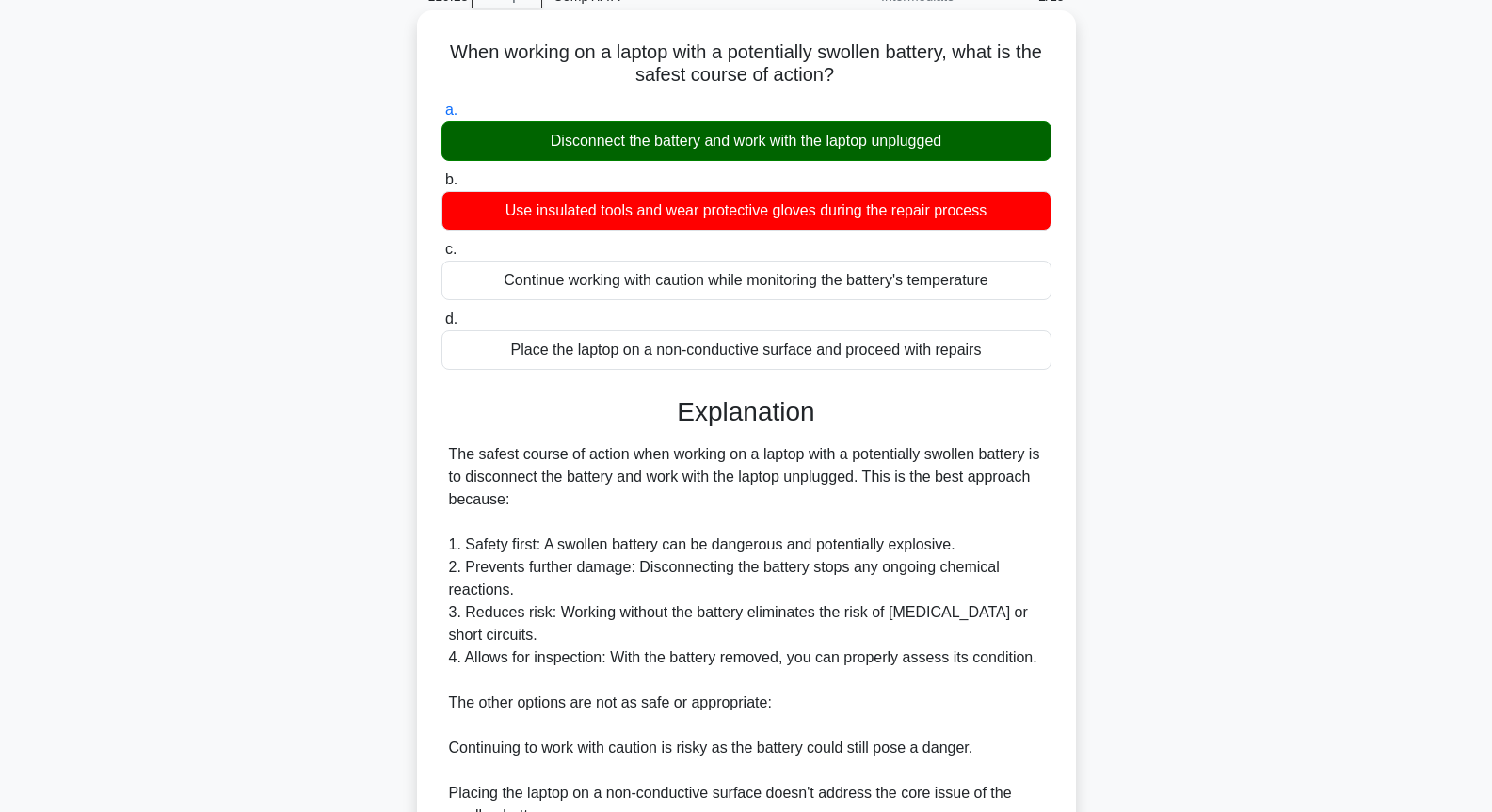
scroll to position [417, 0]
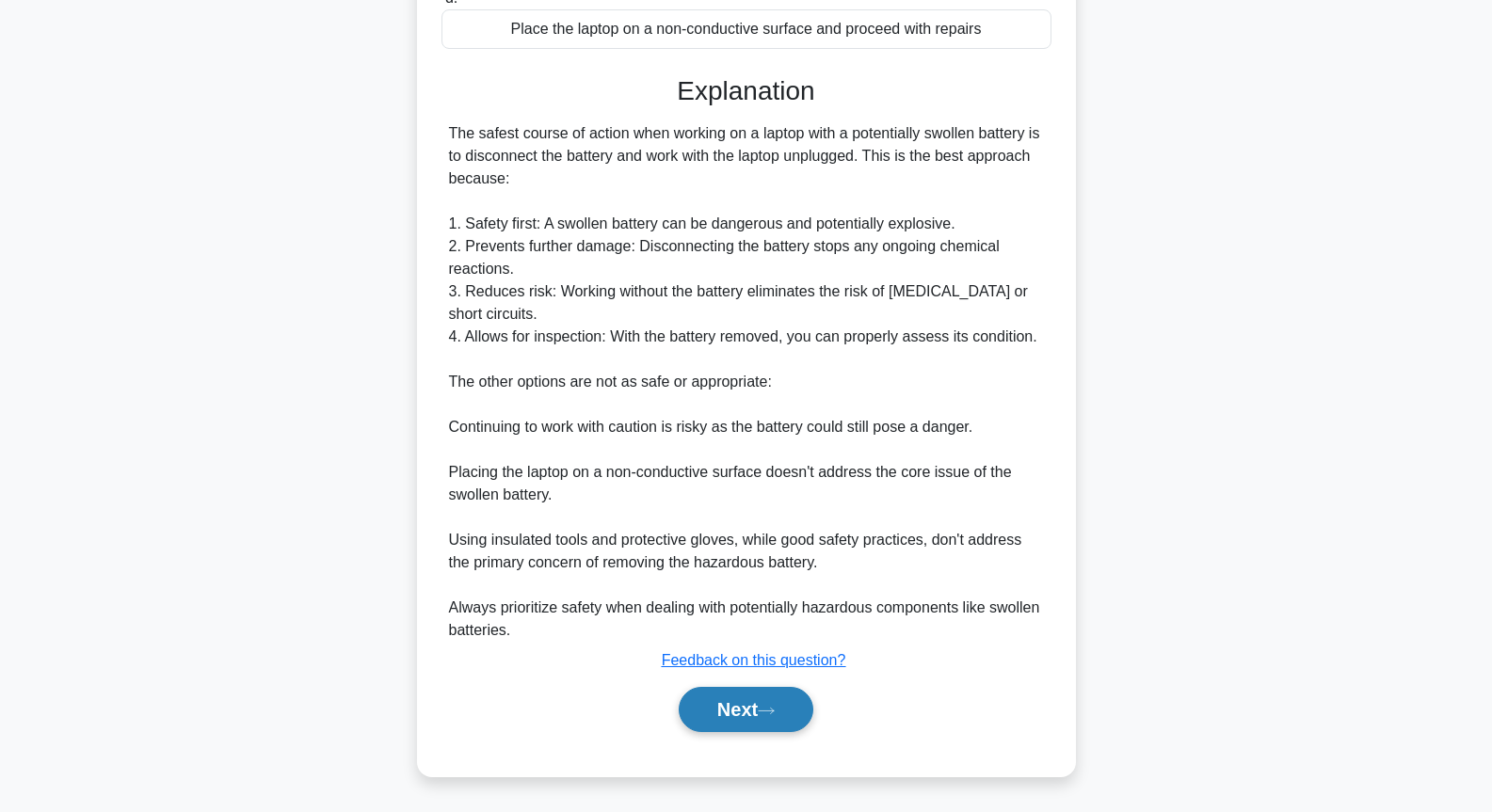
click at [762, 727] on button "Next" at bounding box center [746, 710] width 135 height 46
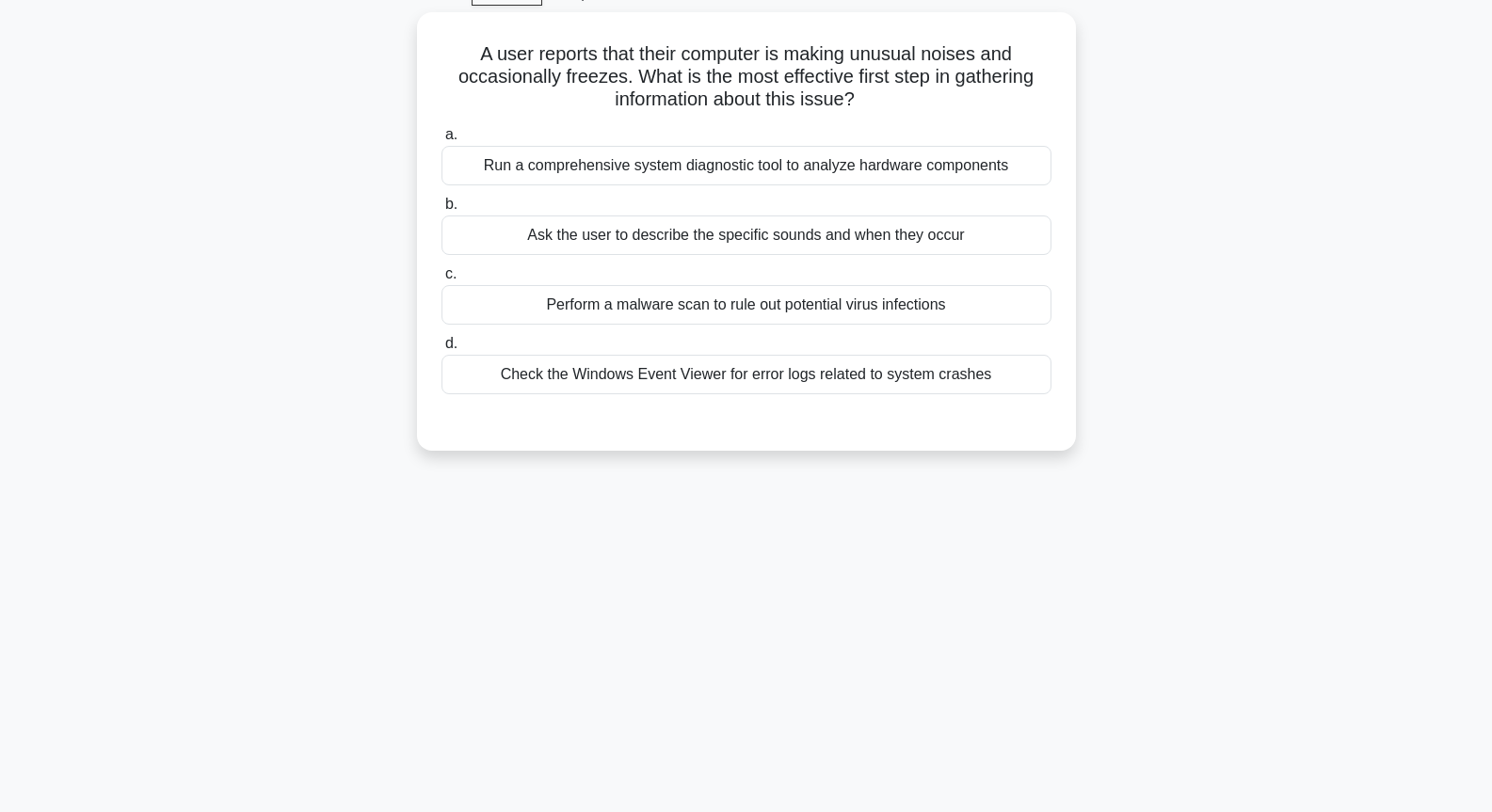
scroll to position [0, 0]
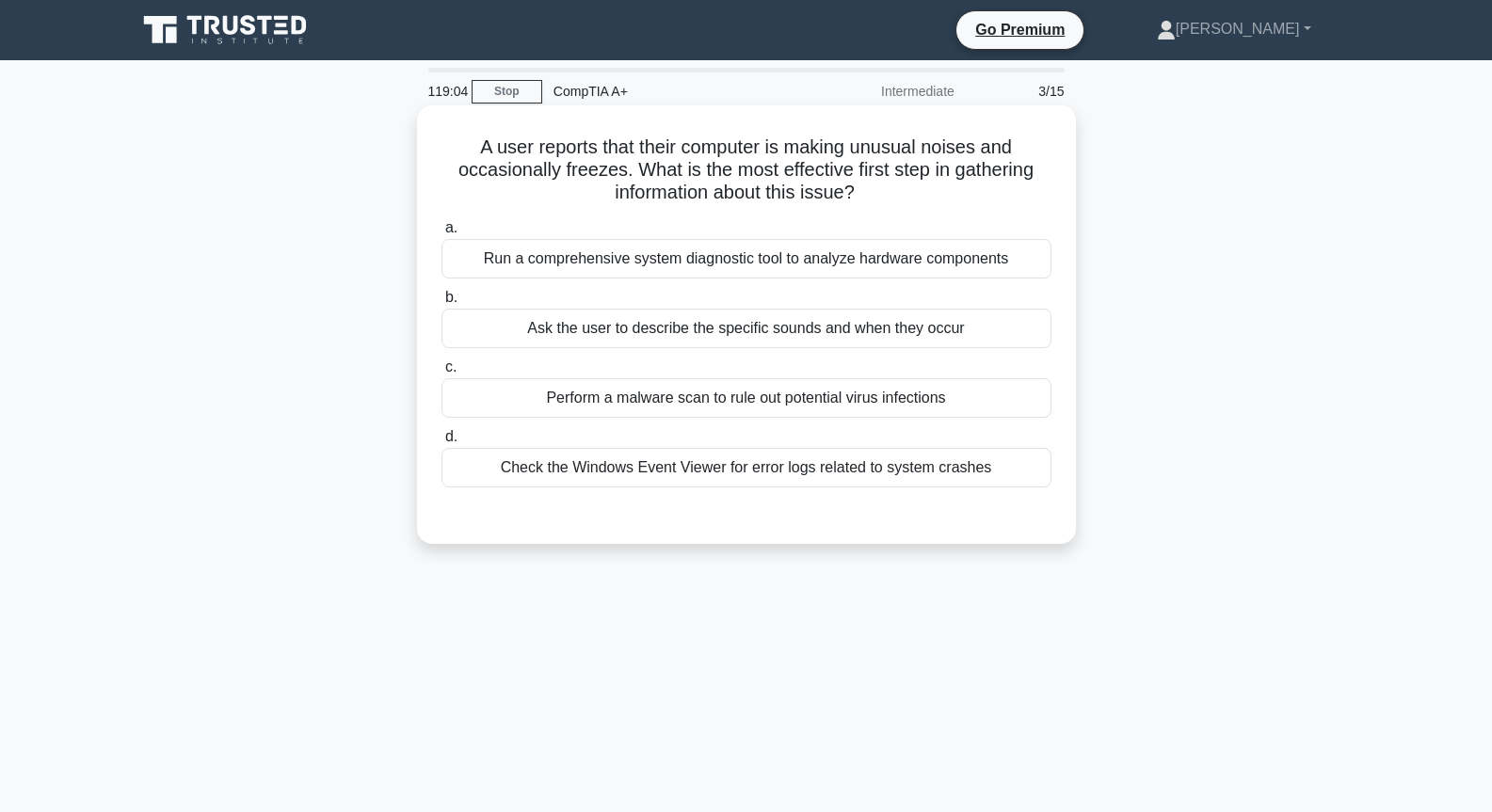
click at [841, 333] on div "Ask the user to describe the specific sounds and when they occur" at bounding box center [746, 329] width 610 height 40
click at [442, 304] on input "b. Ask the user to describe the specific sounds and when they occur" at bounding box center [442, 298] width 0 height 12
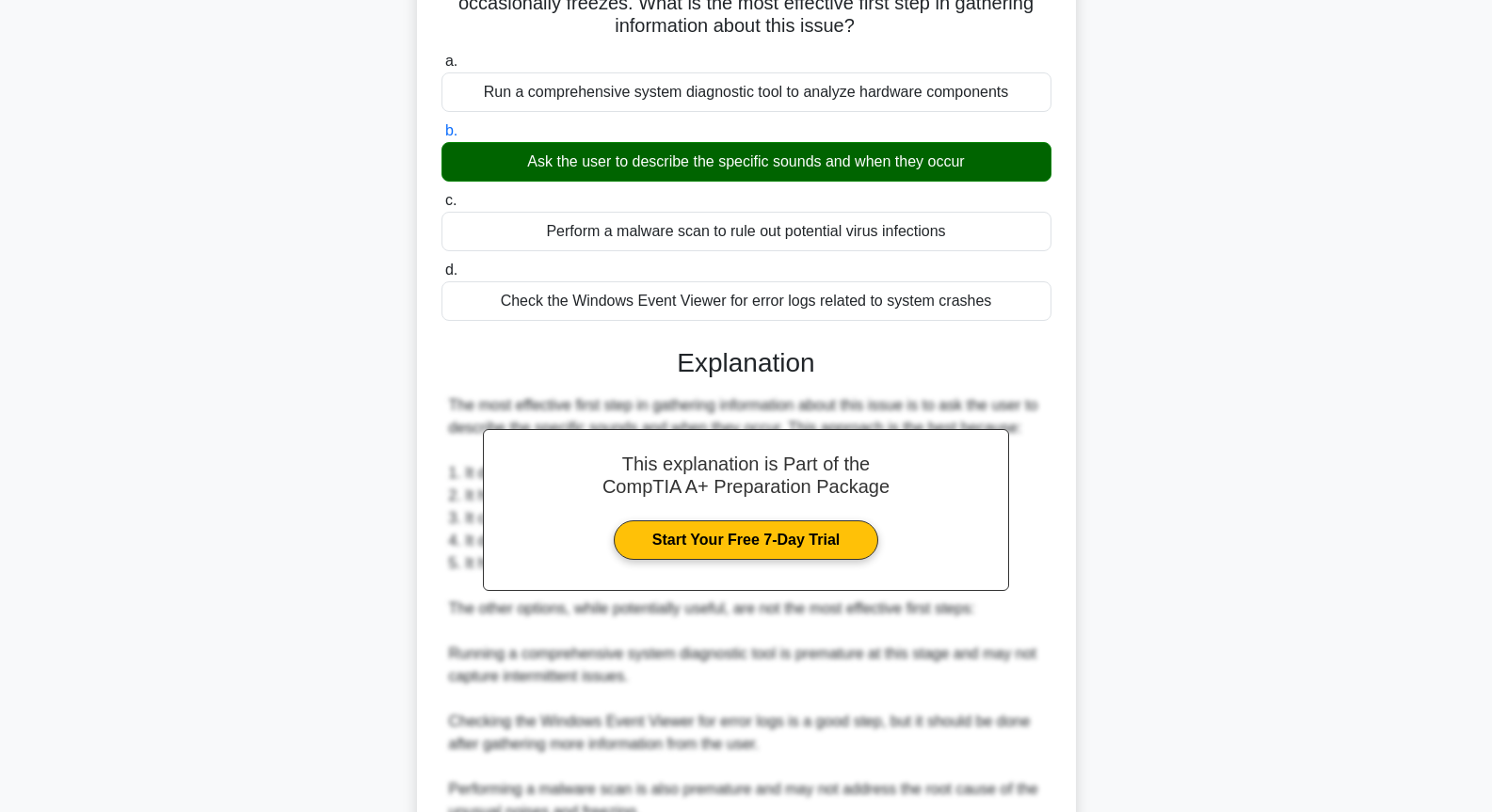
scroll to position [440, 0]
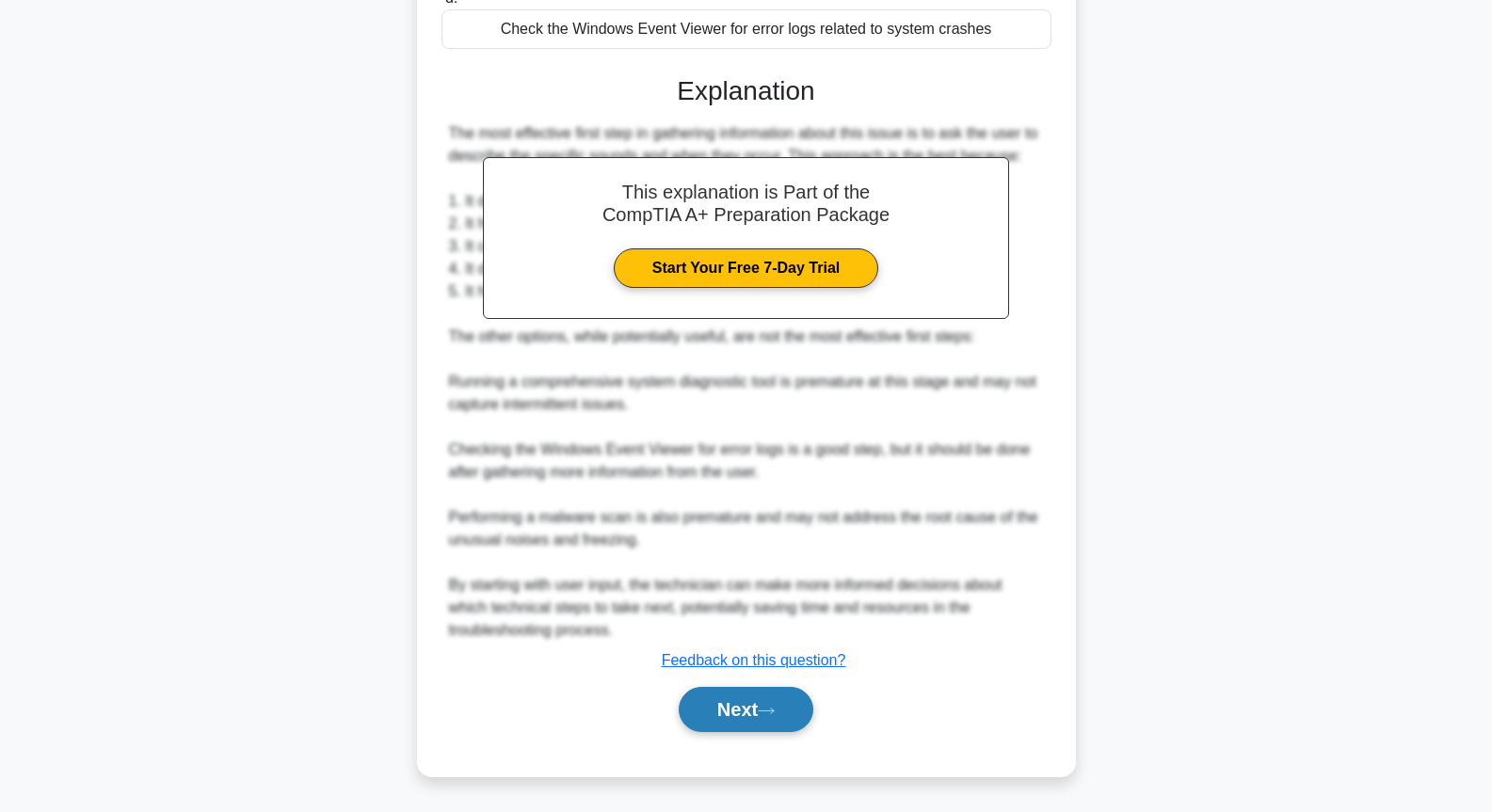
click at [783, 699] on button "Next" at bounding box center [746, 710] width 135 height 46
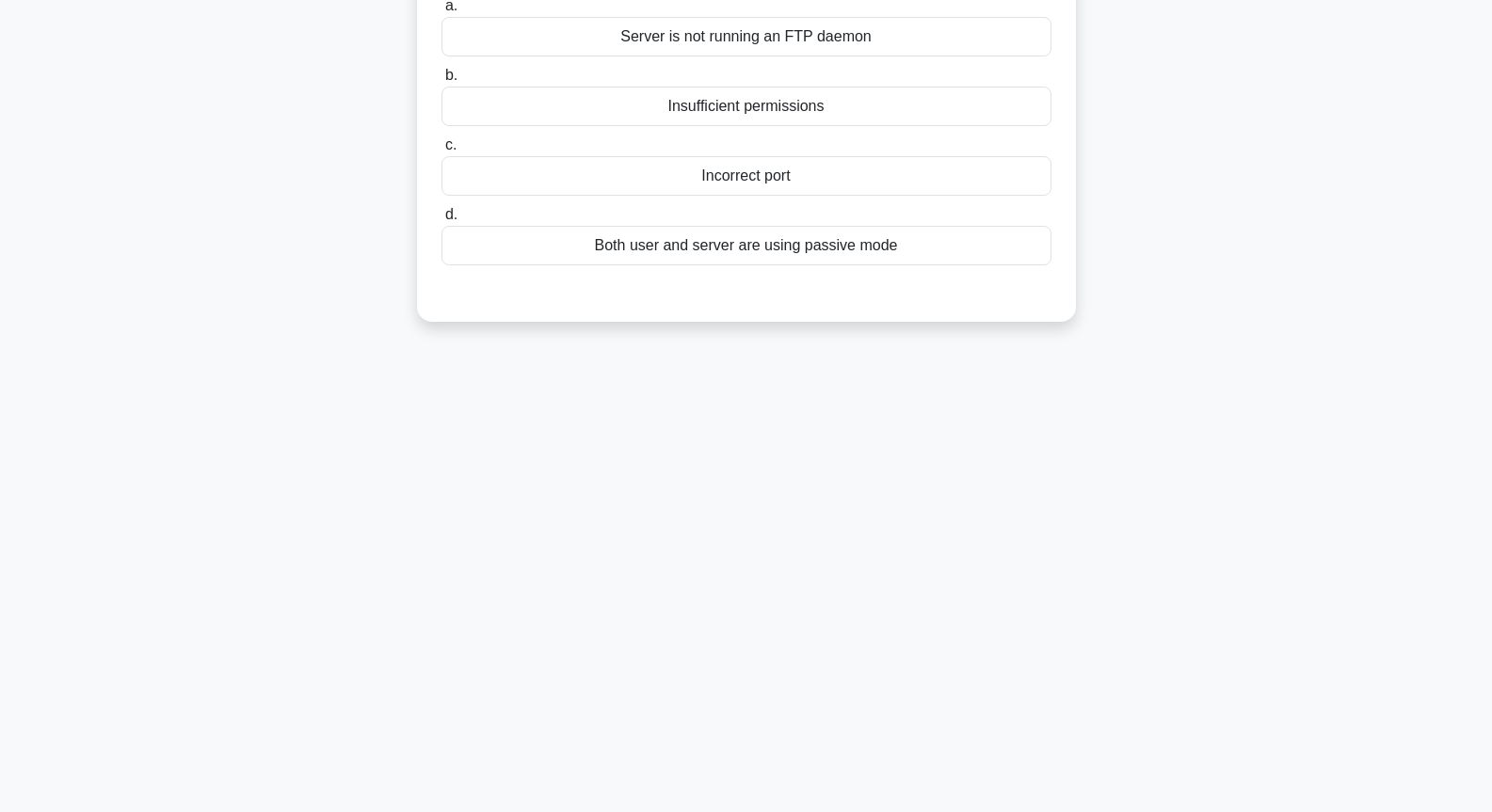
scroll to position [0, 0]
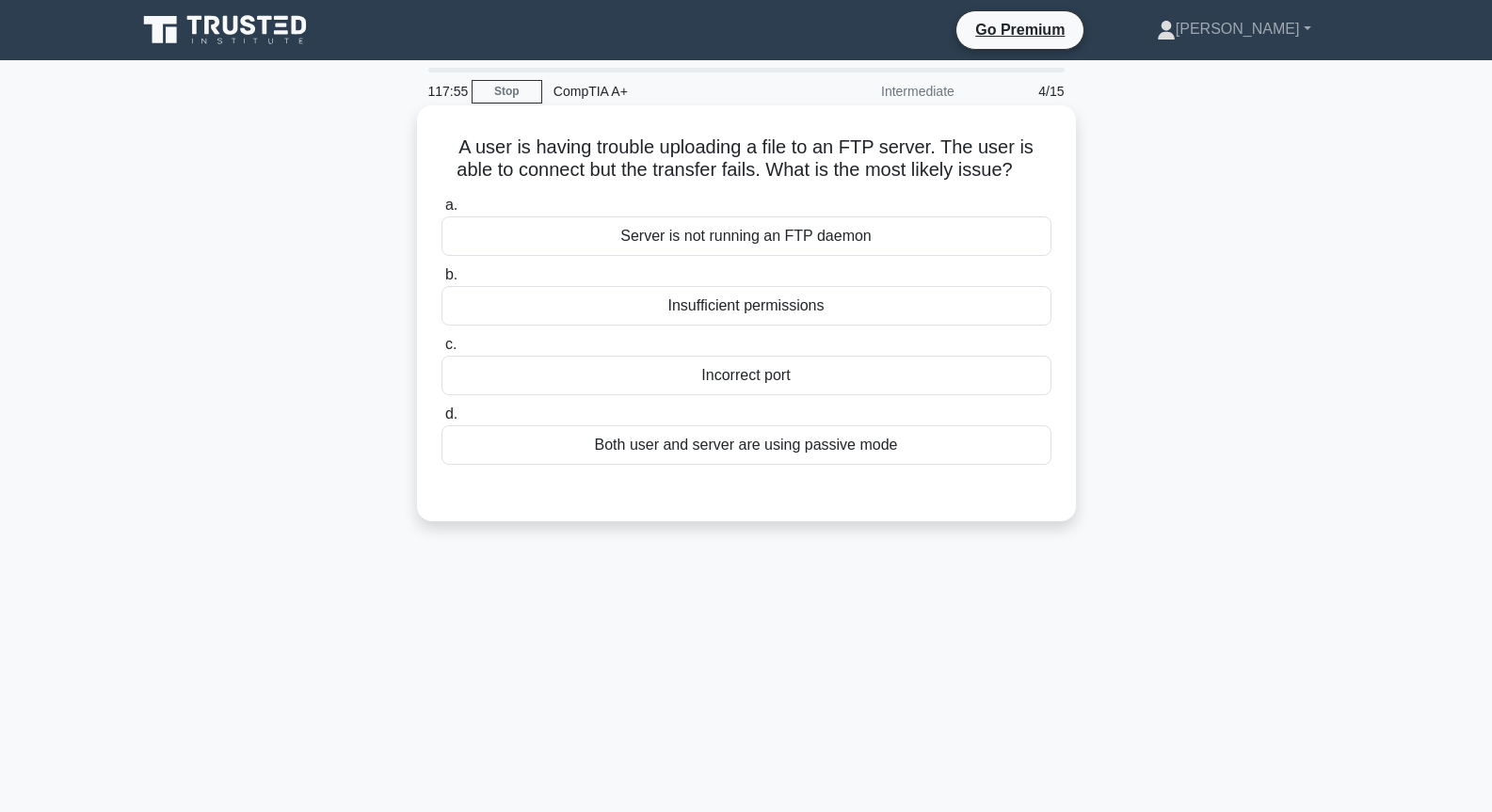
click at [779, 441] on div "Both user and server are using passive mode" at bounding box center [746, 446] width 610 height 40
click at [442, 421] on input "d. Both user and server are using passive mode" at bounding box center [442, 415] width 0 height 12
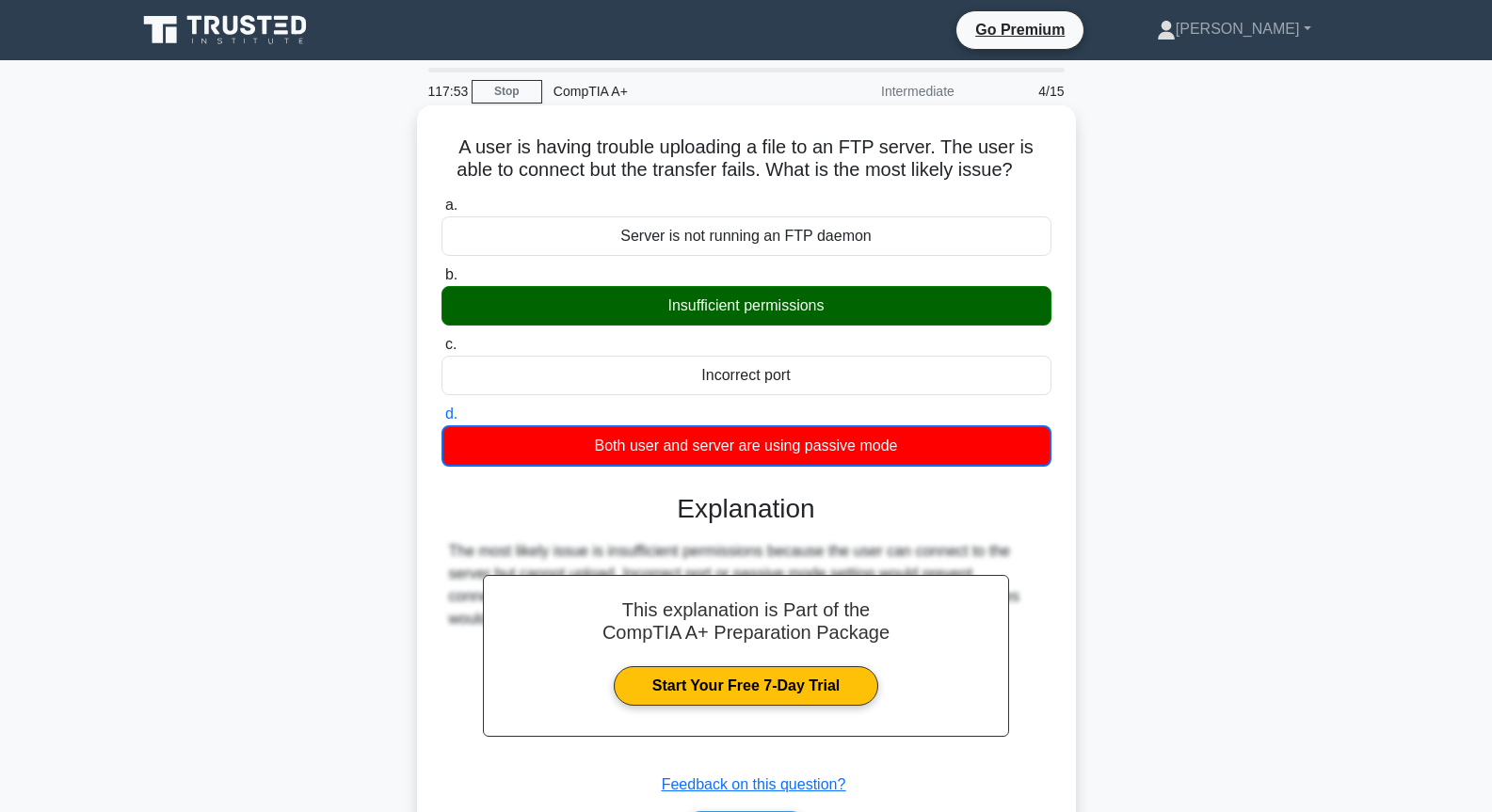
click at [761, 319] on div "Insufficient permissions" at bounding box center [746, 306] width 610 height 40
click at [442, 282] on input "b. Insufficient permissions" at bounding box center [442, 275] width 0 height 12
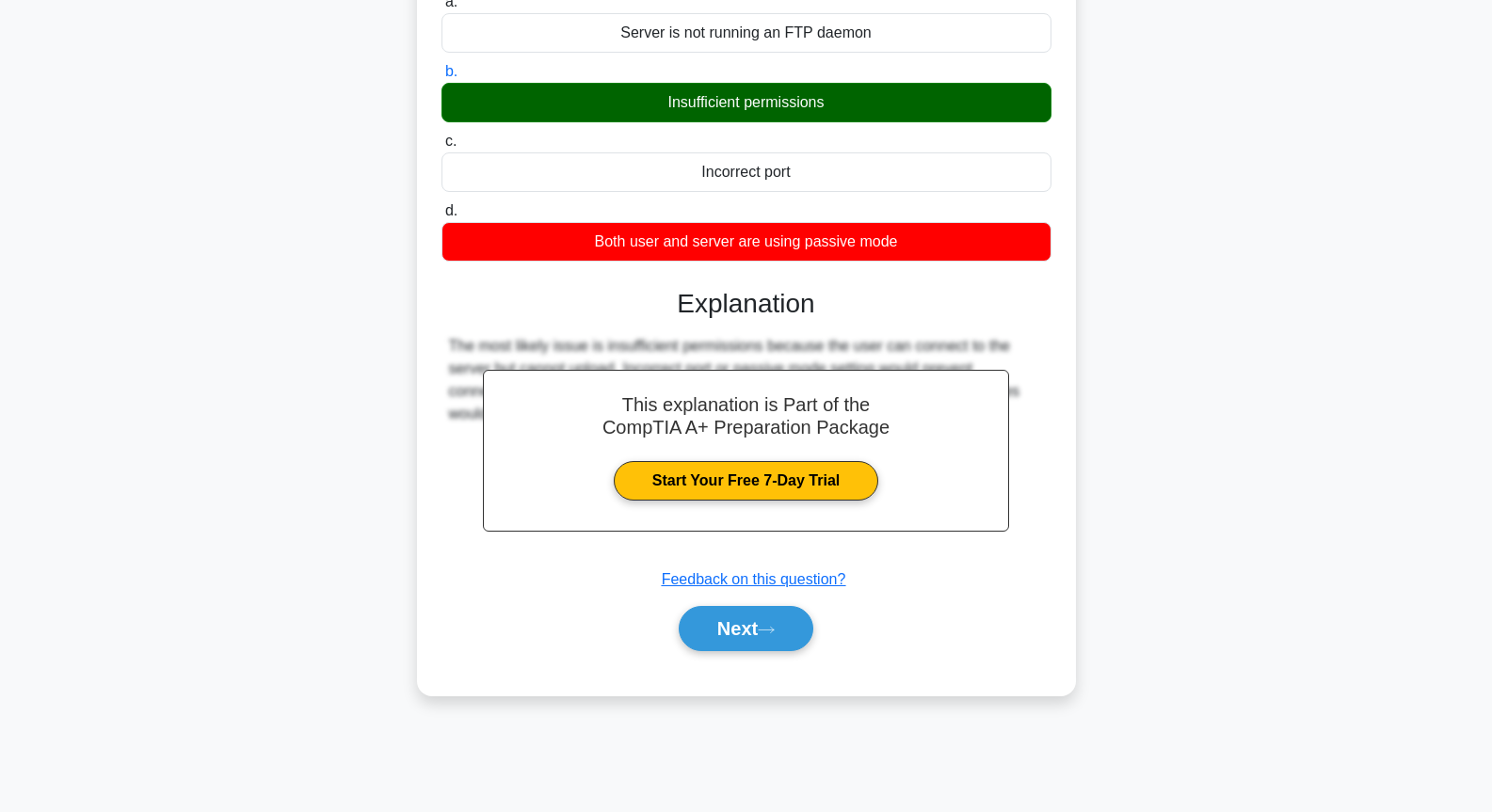
scroll to position [204, 0]
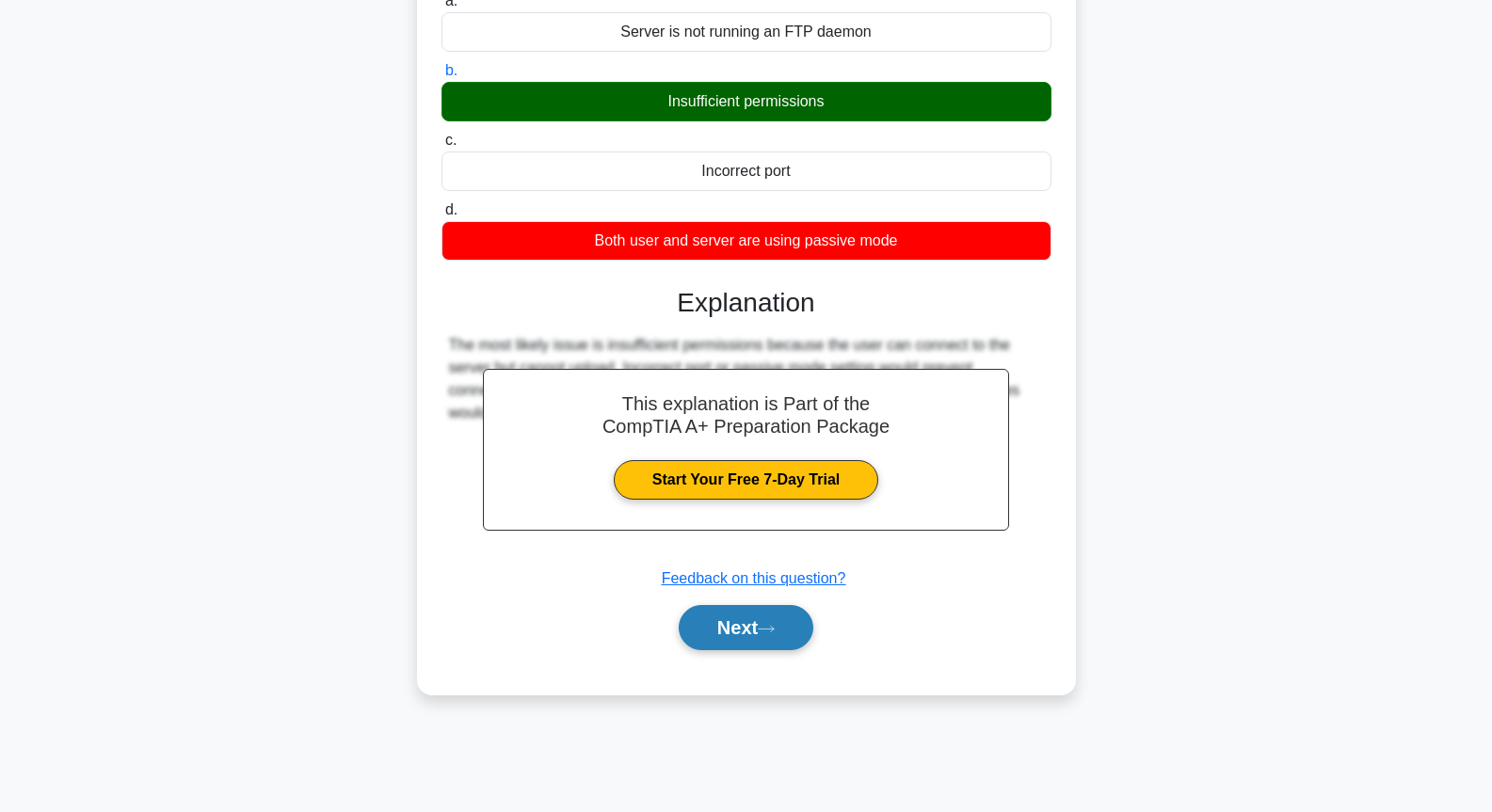
click at [806, 636] on button "Next" at bounding box center [746, 628] width 135 height 46
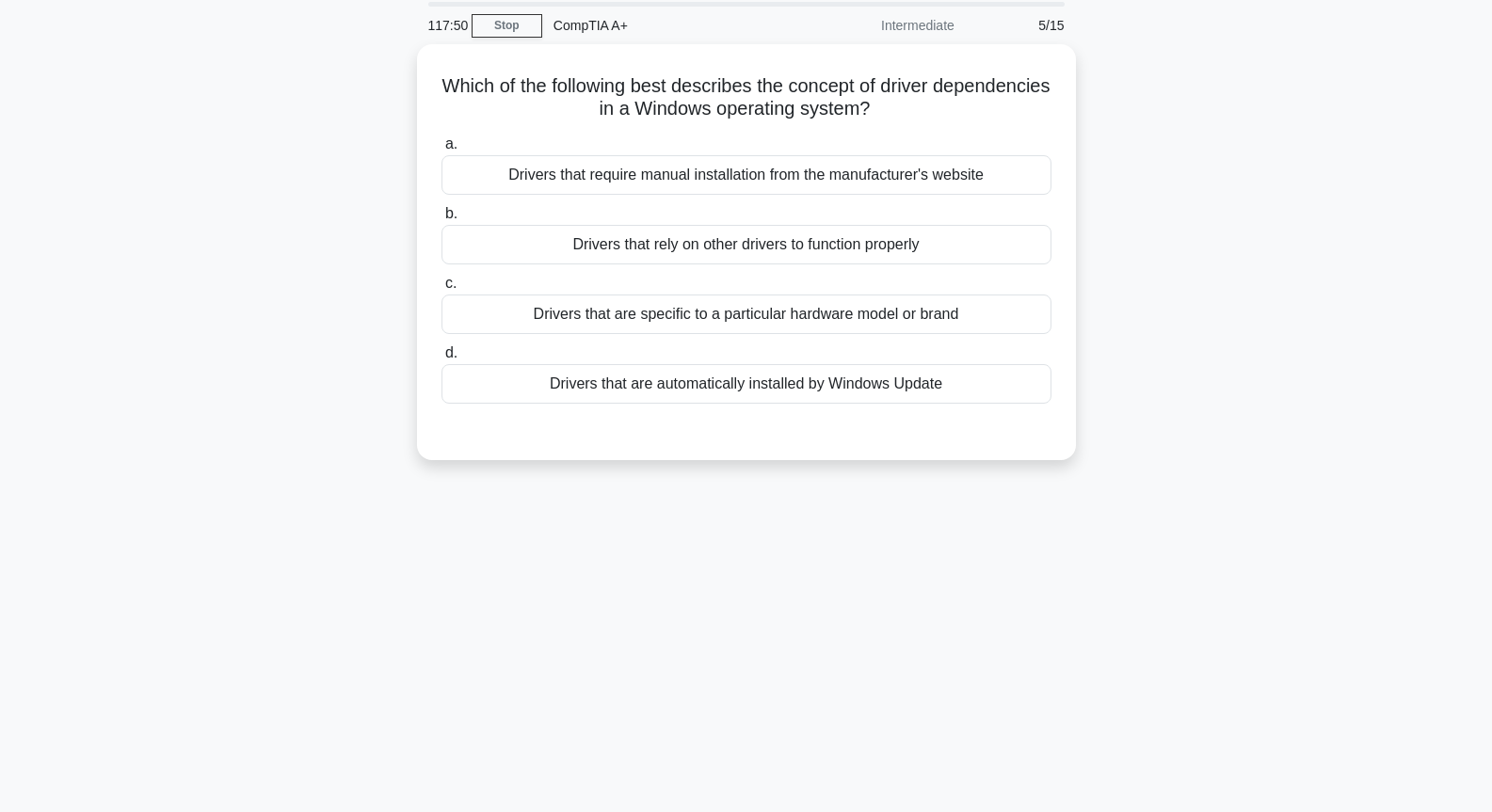
scroll to position [0, 0]
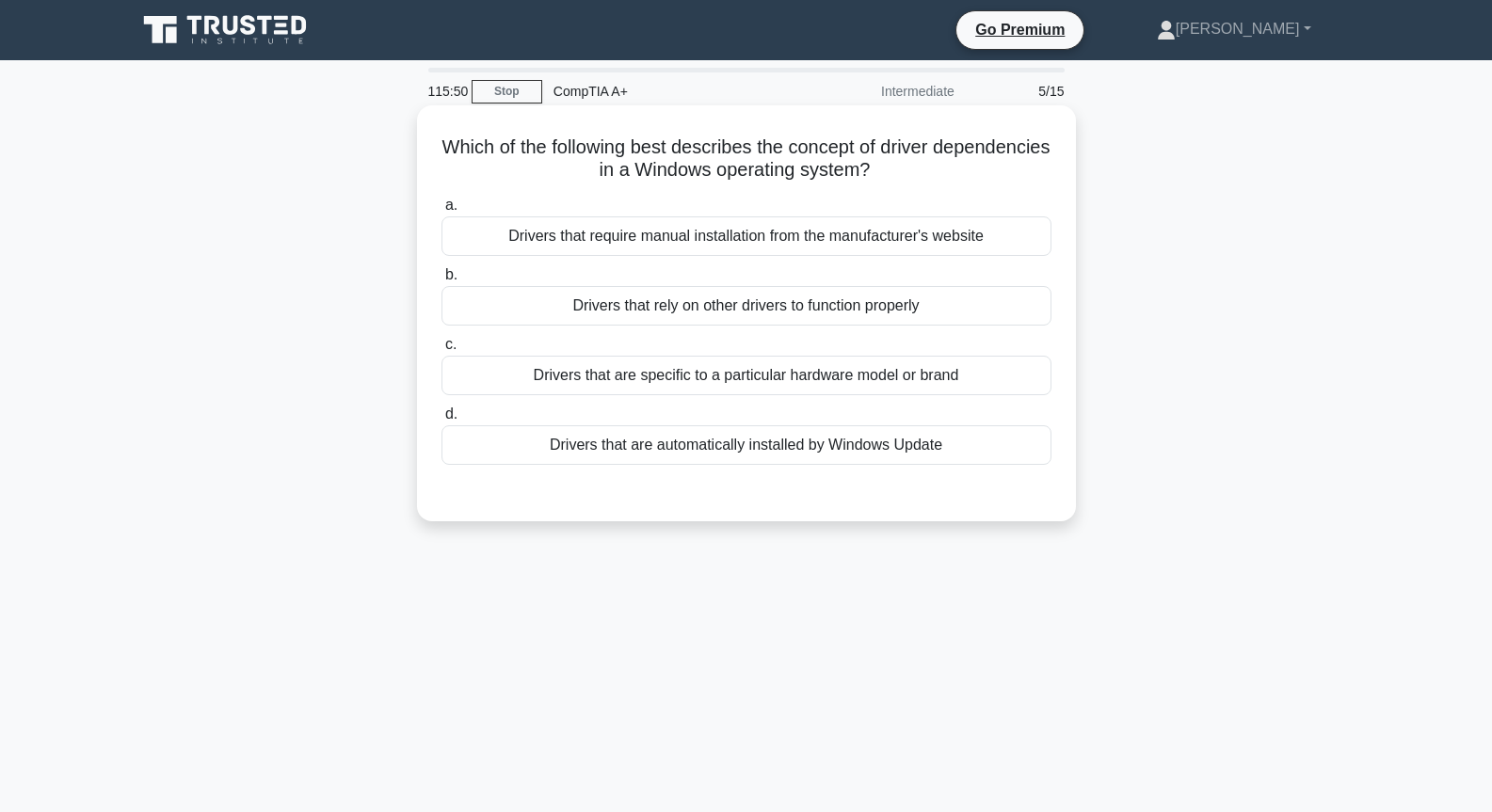
click at [776, 456] on div "Drivers that are automatically installed by Windows Update" at bounding box center [746, 446] width 610 height 40
click at [442, 421] on input "d. Drivers that are automatically installed by Windows Update" at bounding box center [442, 415] width 0 height 12
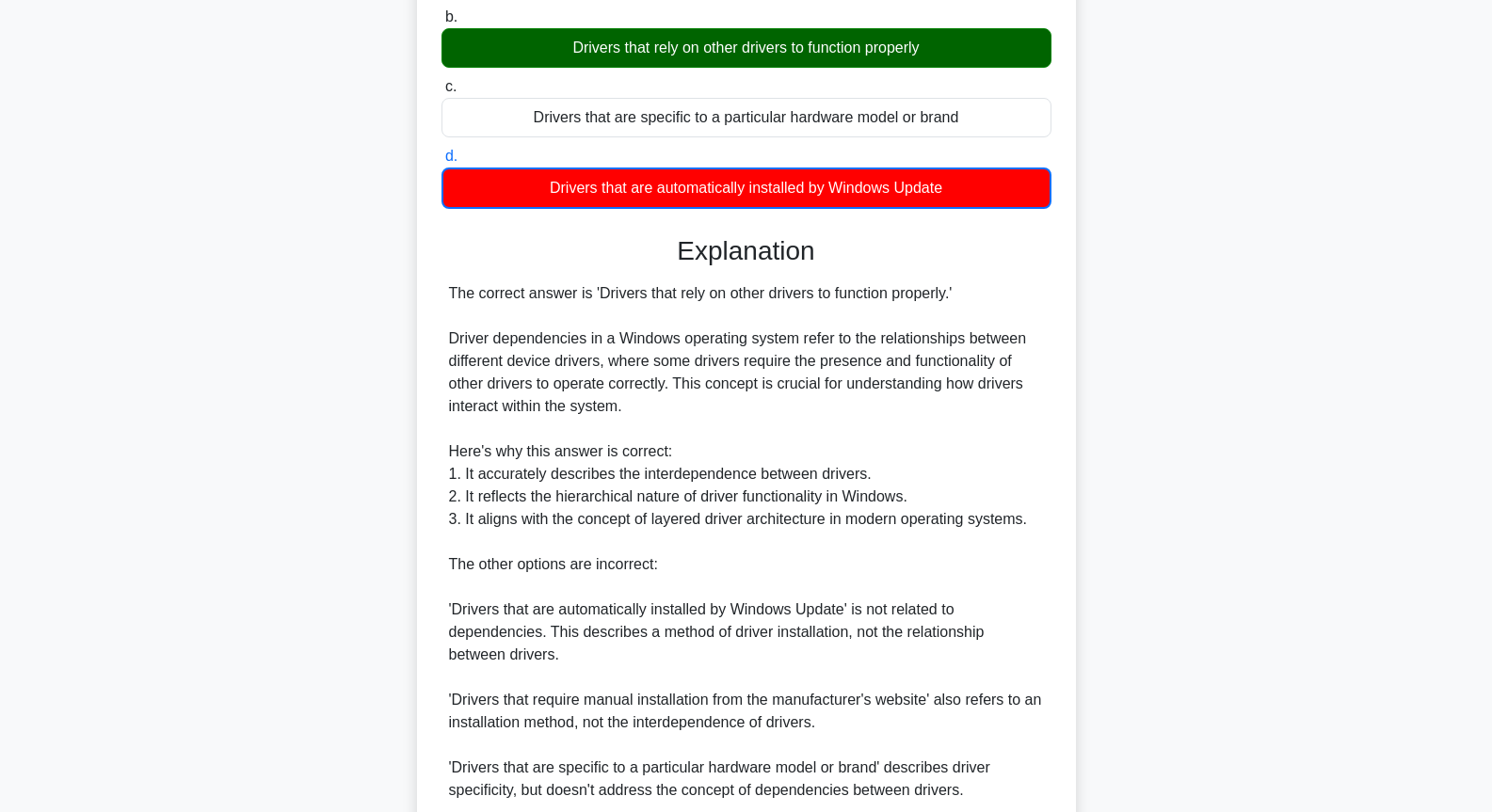
scroll to position [486, 0]
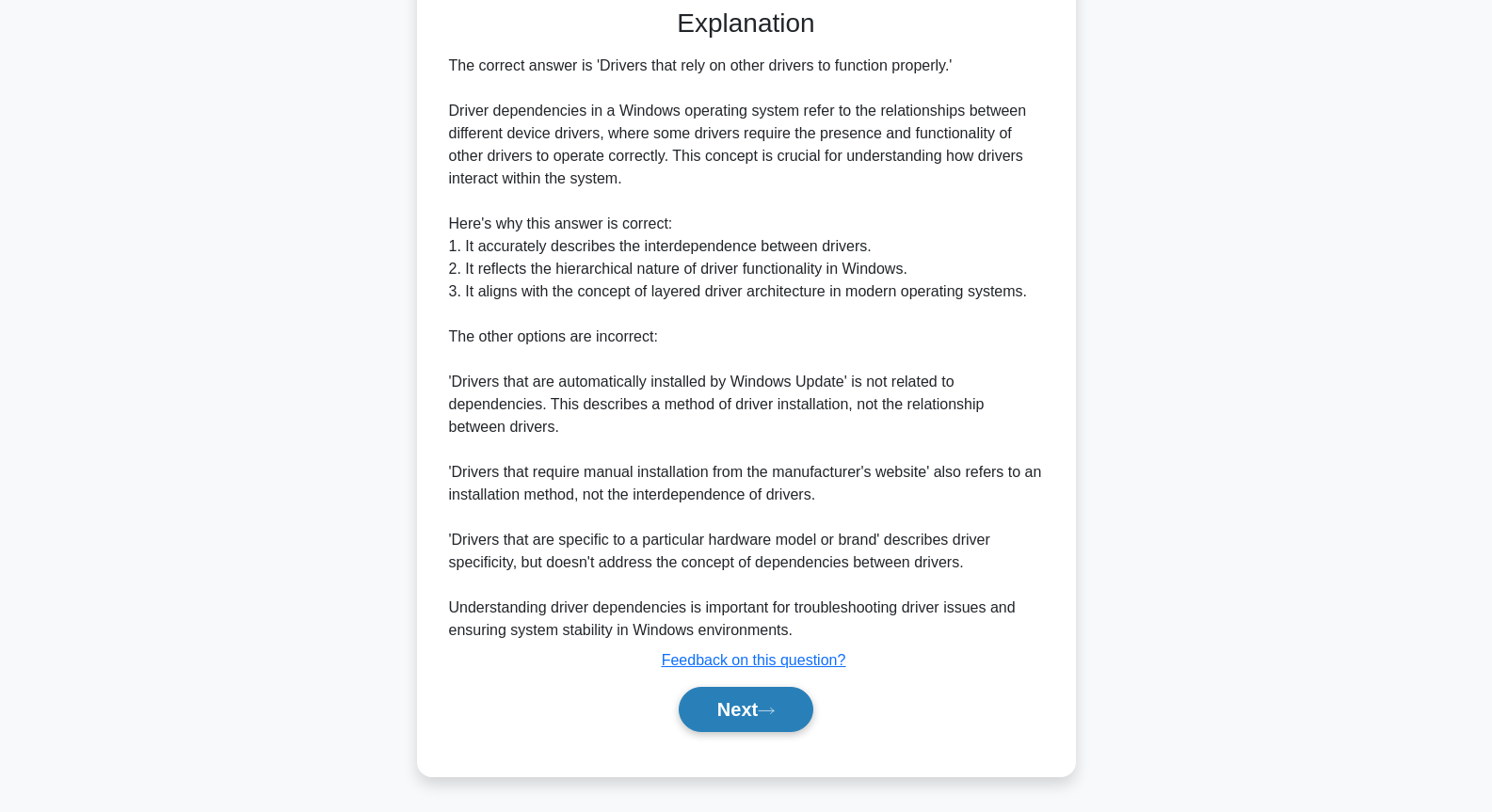
click at [742, 729] on button "Next" at bounding box center [746, 710] width 135 height 46
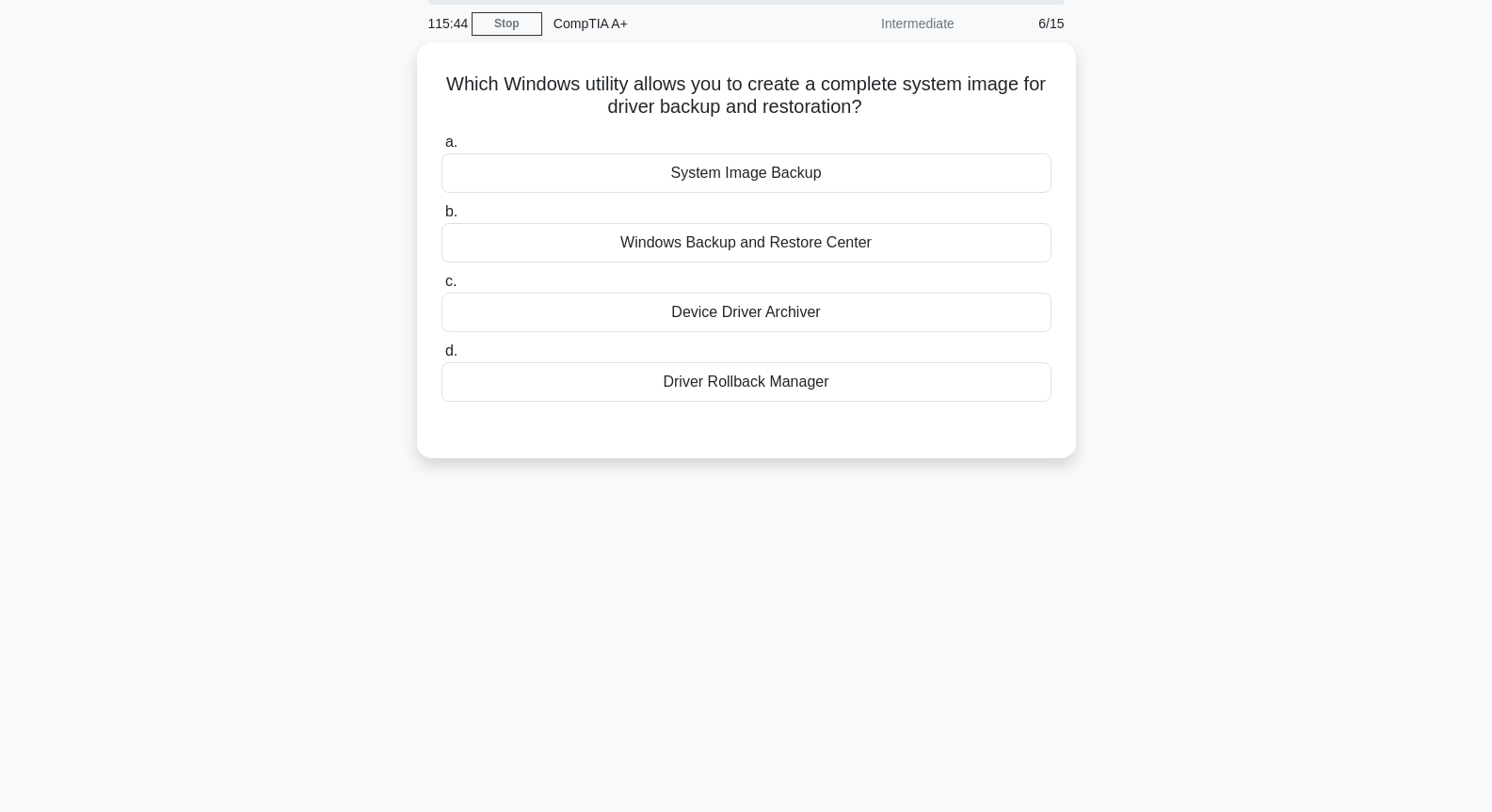
scroll to position [0, 0]
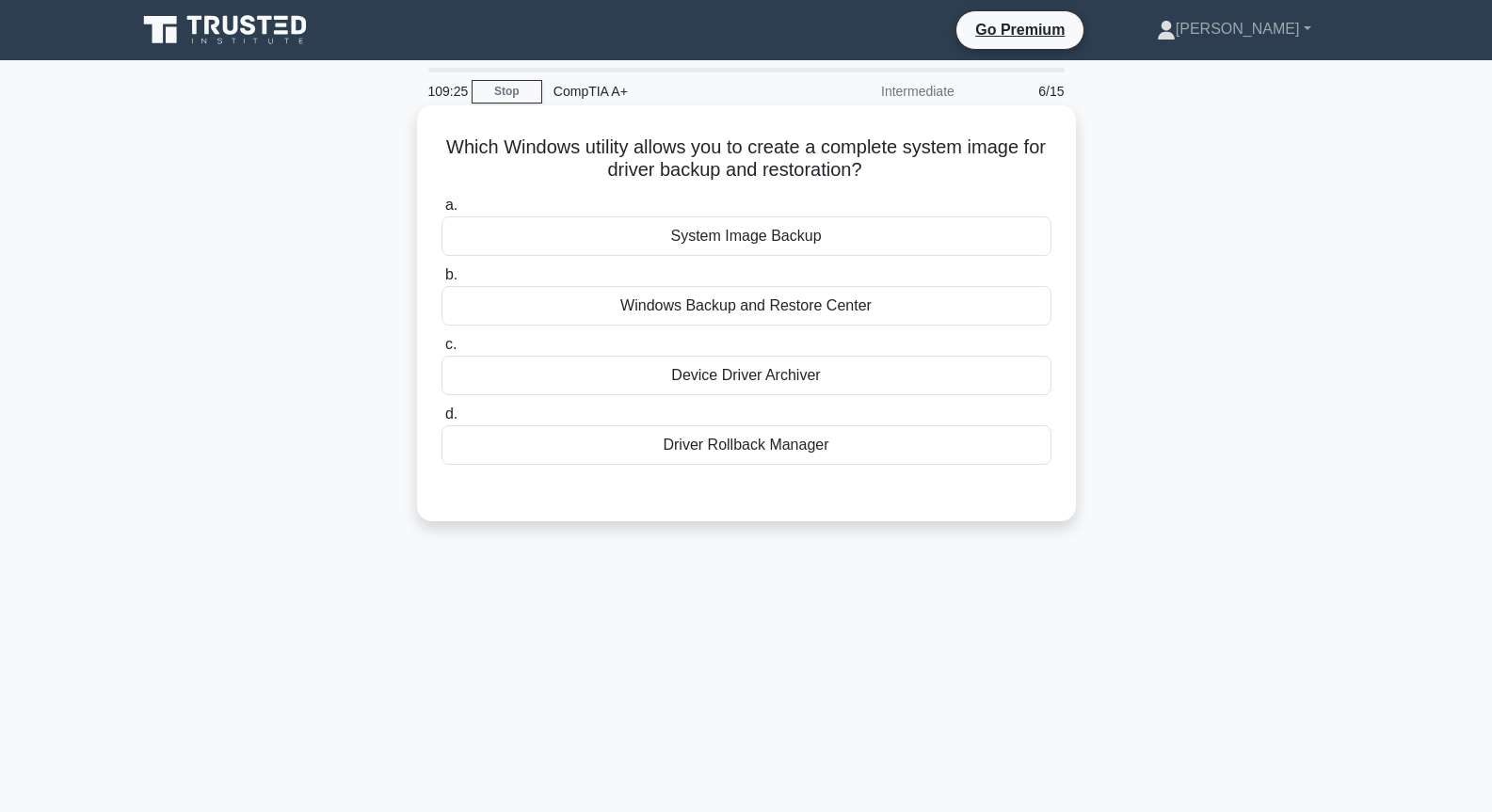
click at [798, 246] on div "System Image Backup" at bounding box center [746, 236] width 610 height 40
click at [442, 211] on input "a. System Image Backup" at bounding box center [442, 205] width 0 height 12
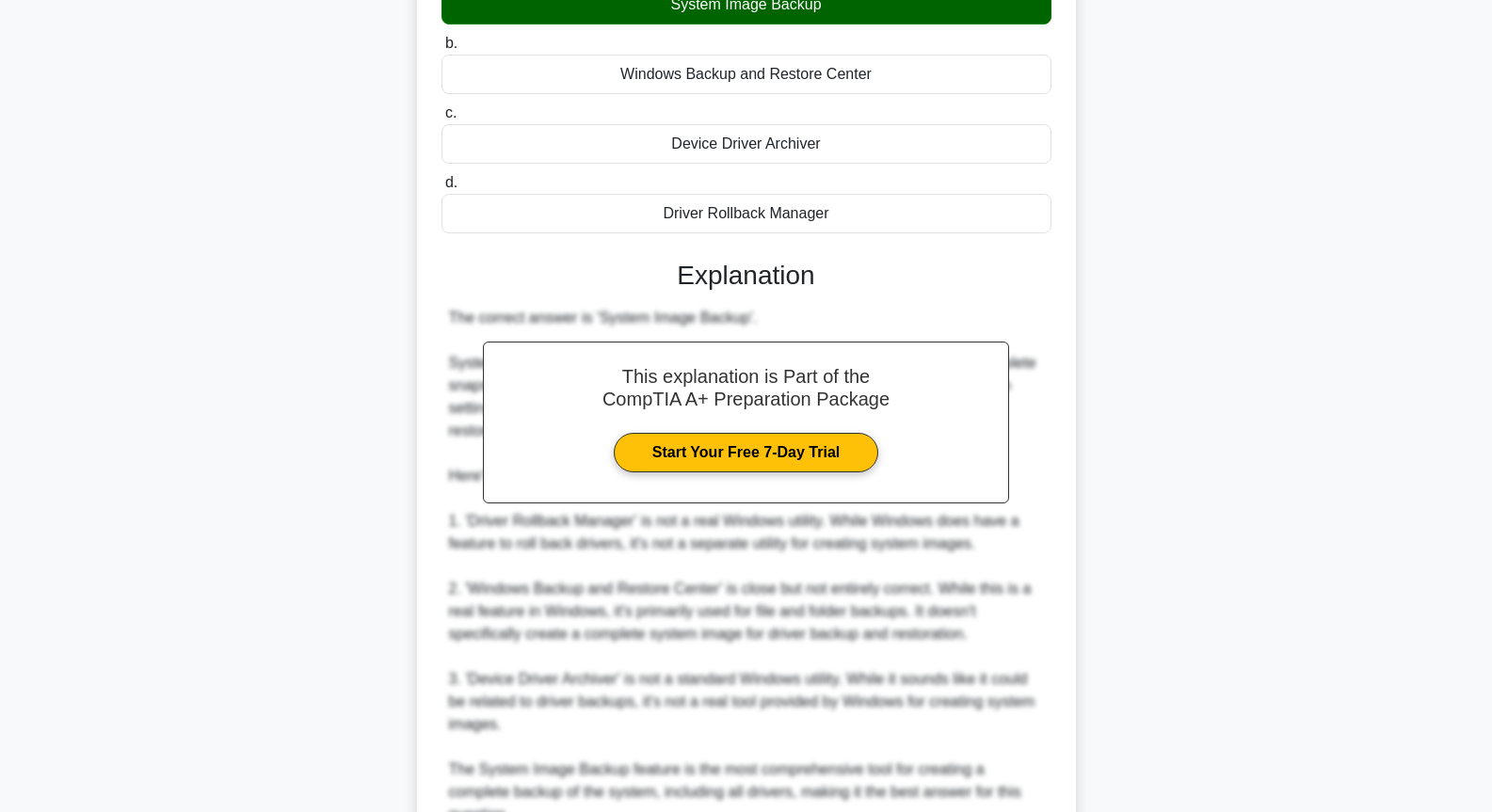
scroll to position [417, 0]
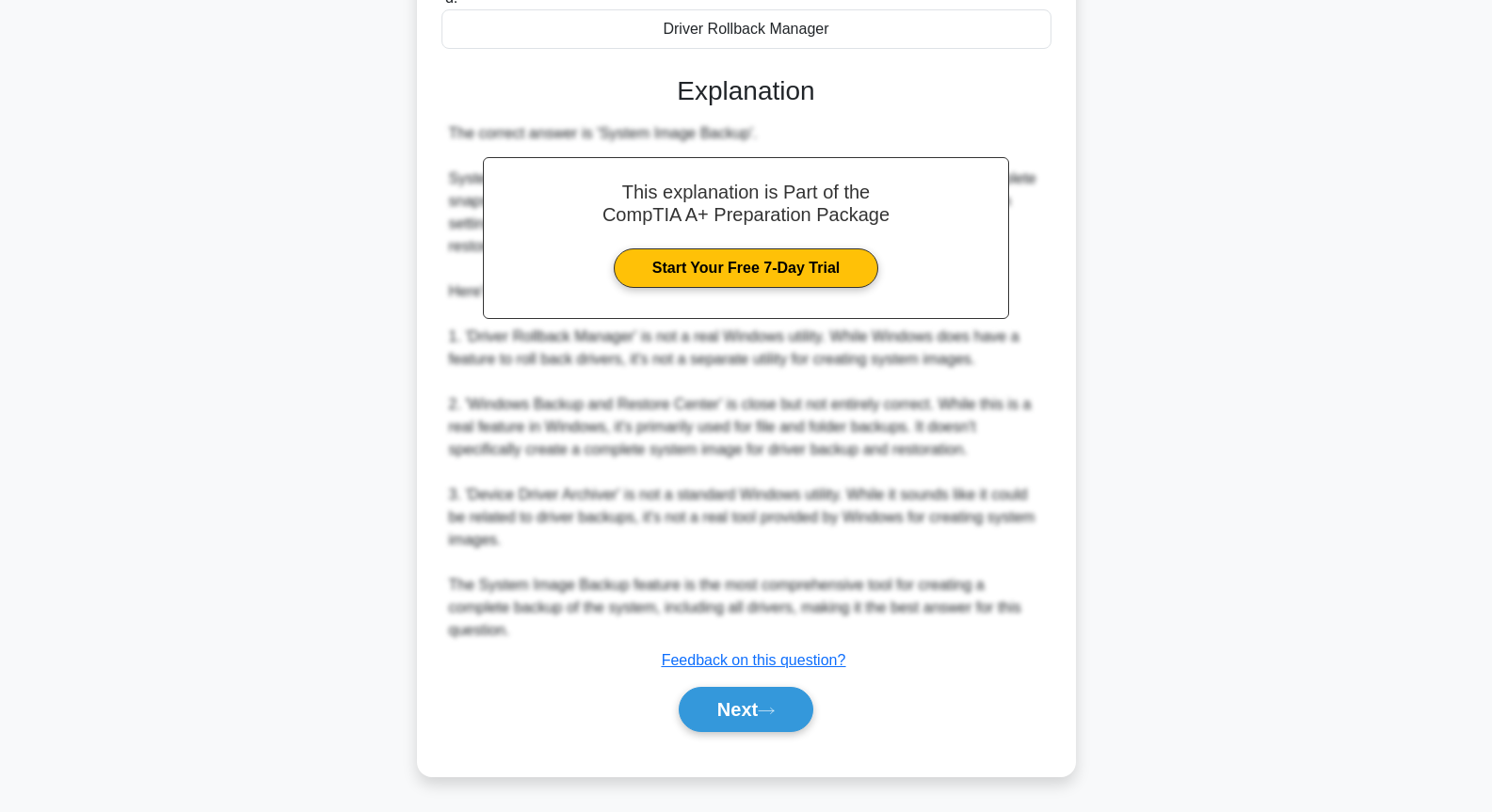
click at [745, 738] on div "Next" at bounding box center [746, 710] width 610 height 61
click at [746, 703] on button "Next" at bounding box center [746, 710] width 135 height 46
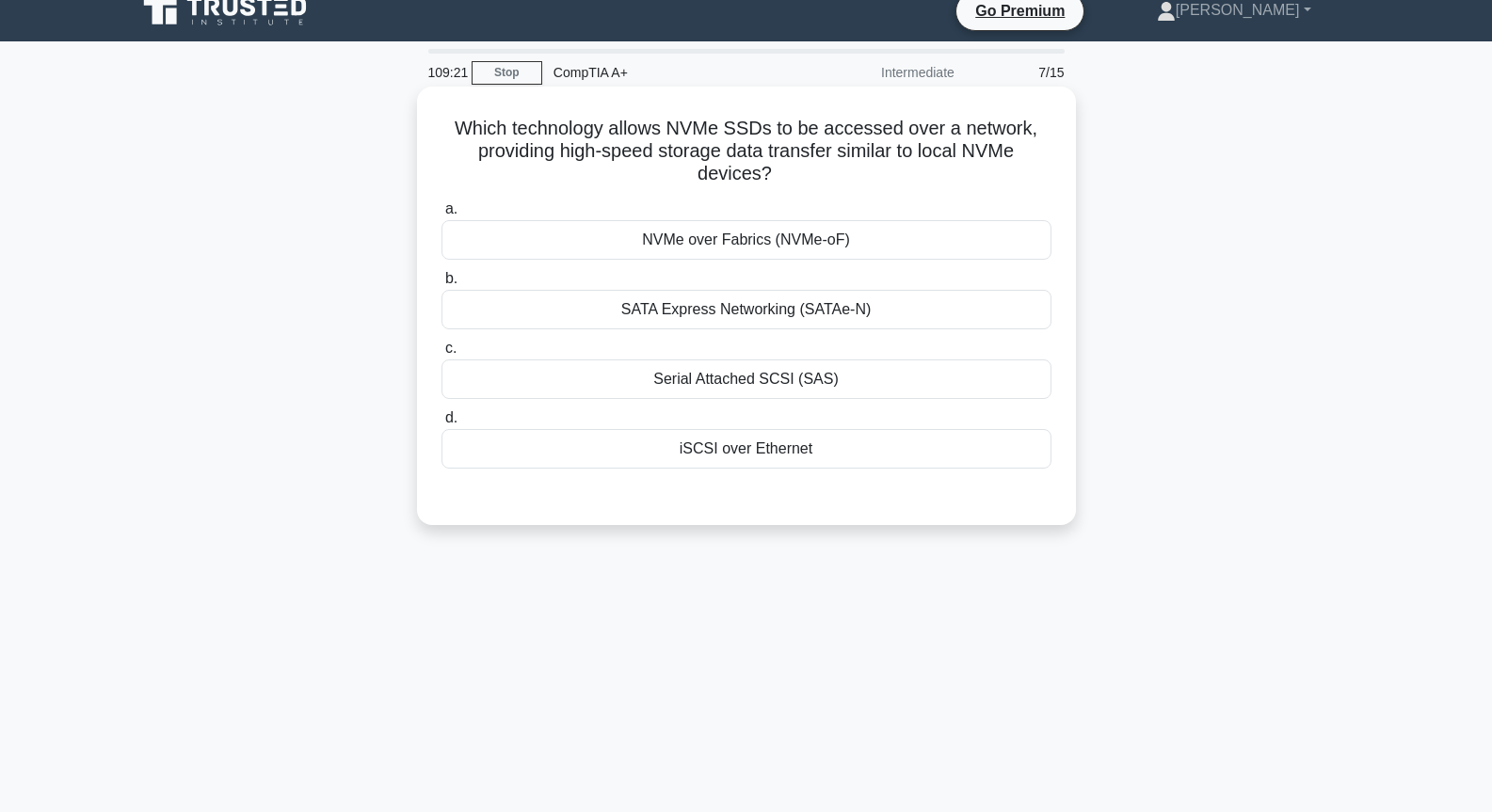
scroll to position [0, 0]
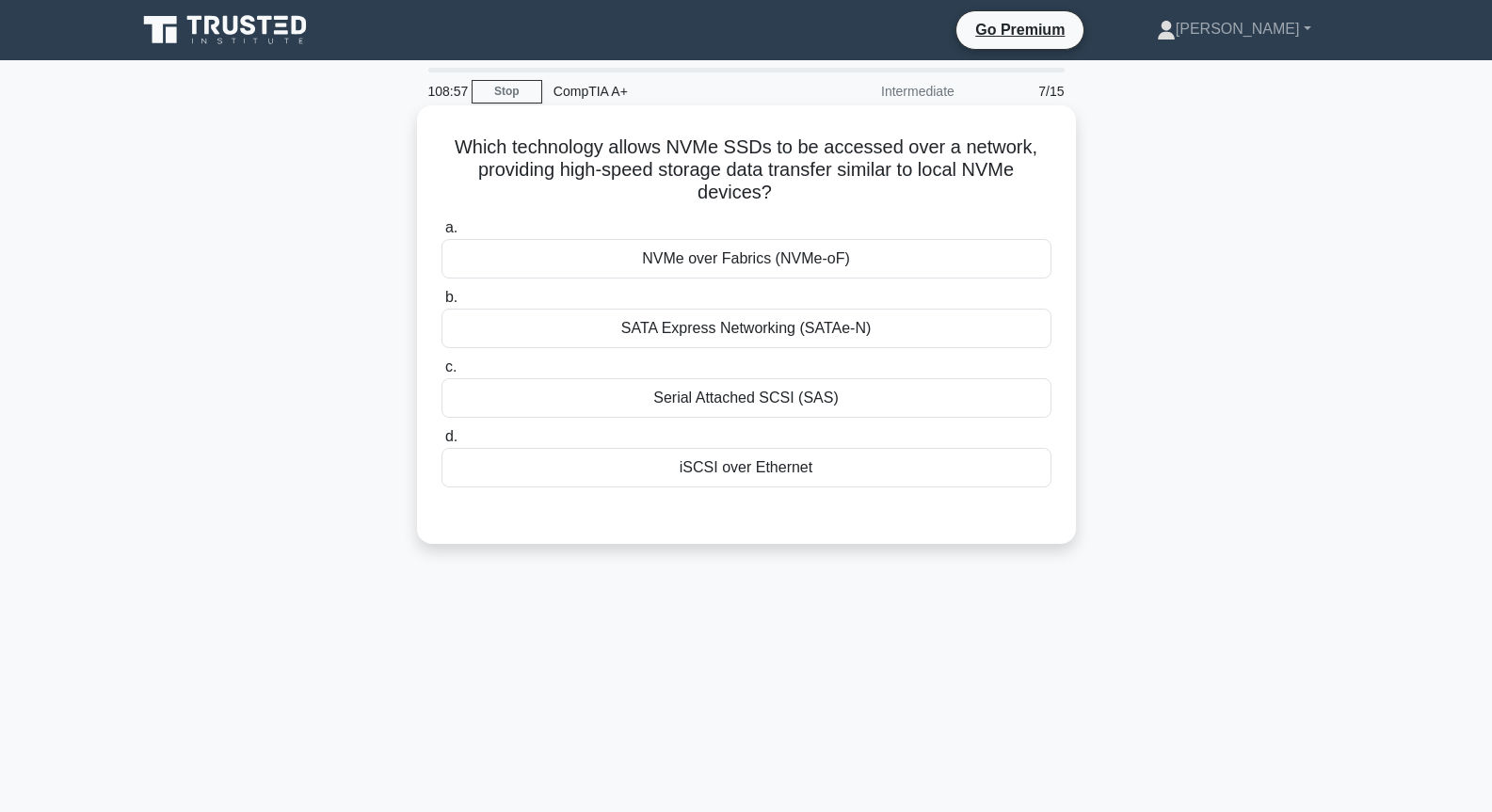
click at [777, 334] on div "SATA Express Networking (SATAe-N)" at bounding box center [746, 329] width 610 height 40
click at [442, 304] on input "b. SATA Express Networking (SATAe-N)" at bounding box center [442, 298] width 0 height 12
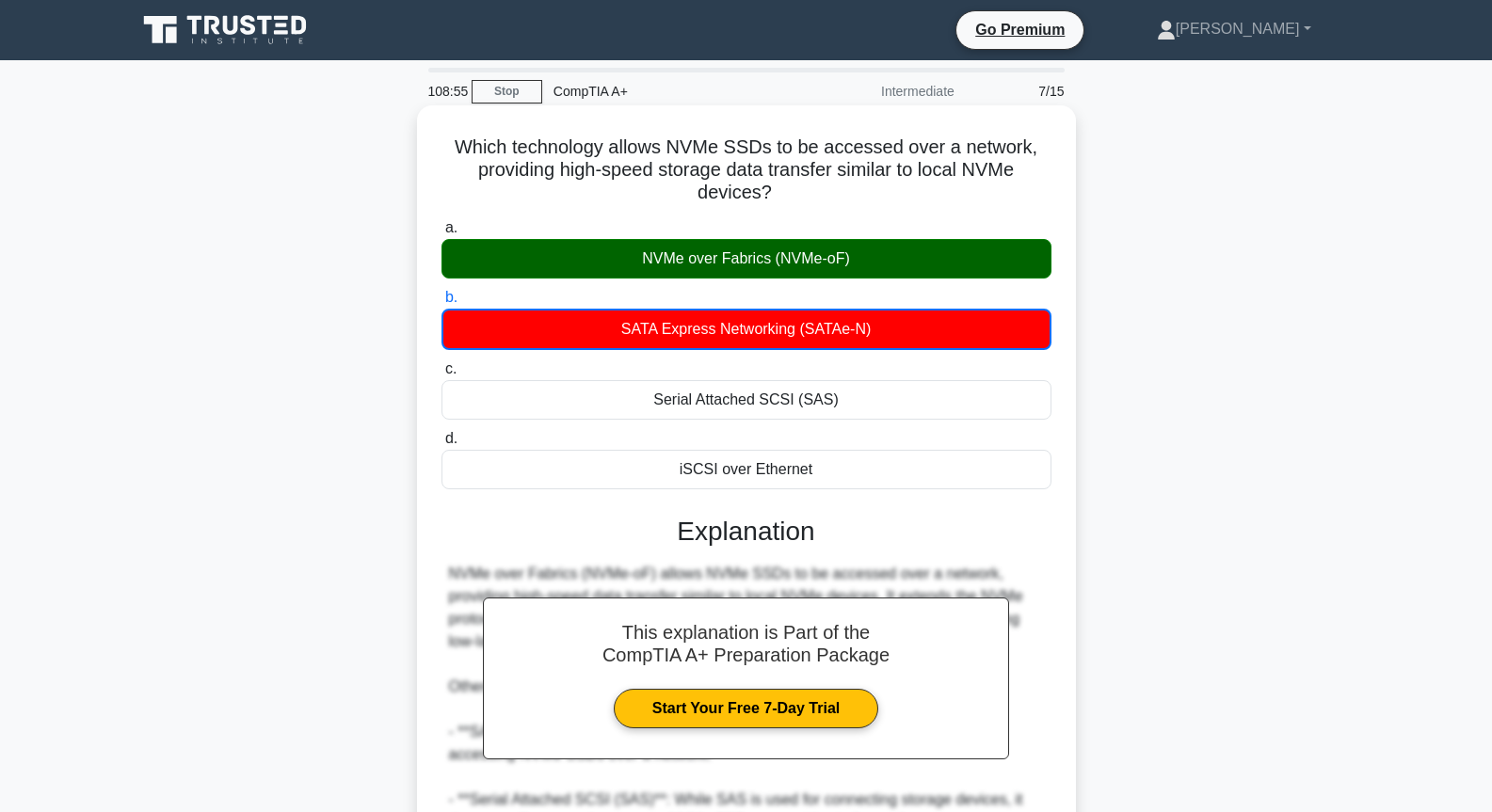
click at [788, 261] on div "NVMe over Fabrics (NVMe-oF)" at bounding box center [746, 259] width 610 height 40
click at [442, 234] on input "a. NVMe over [GEOGRAPHIC_DATA] (NVMe-oF)" at bounding box center [442, 228] width 0 height 12
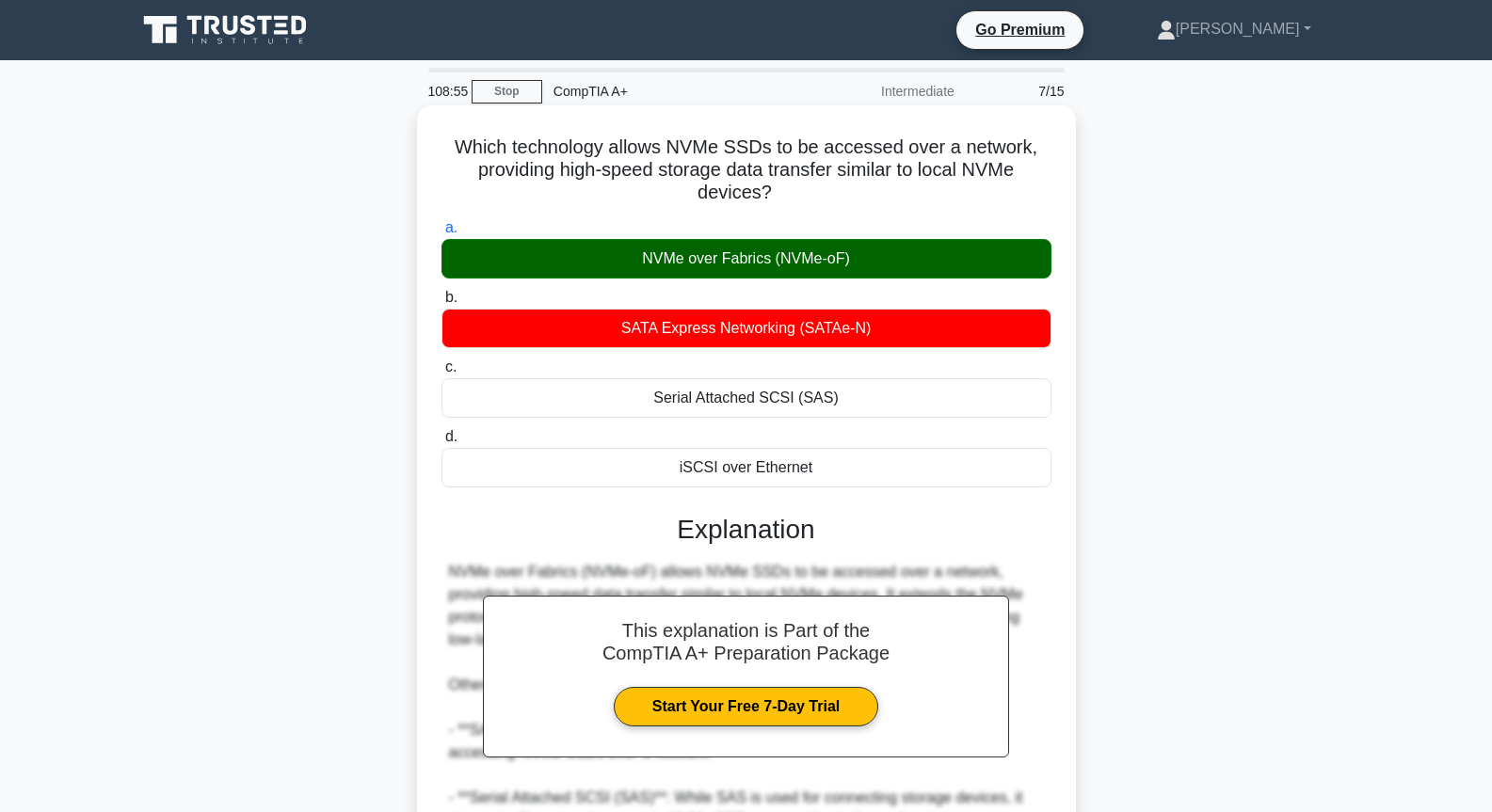
click at [788, 261] on div "NVMe over Fabrics (NVMe-oF)" at bounding box center [746, 259] width 610 height 40
click at [442, 234] on input "a. NVMe over [GEOGRAPHIC_DATA] (NVMe-oF)" at bounding box center [442, 228] width 0 height 12
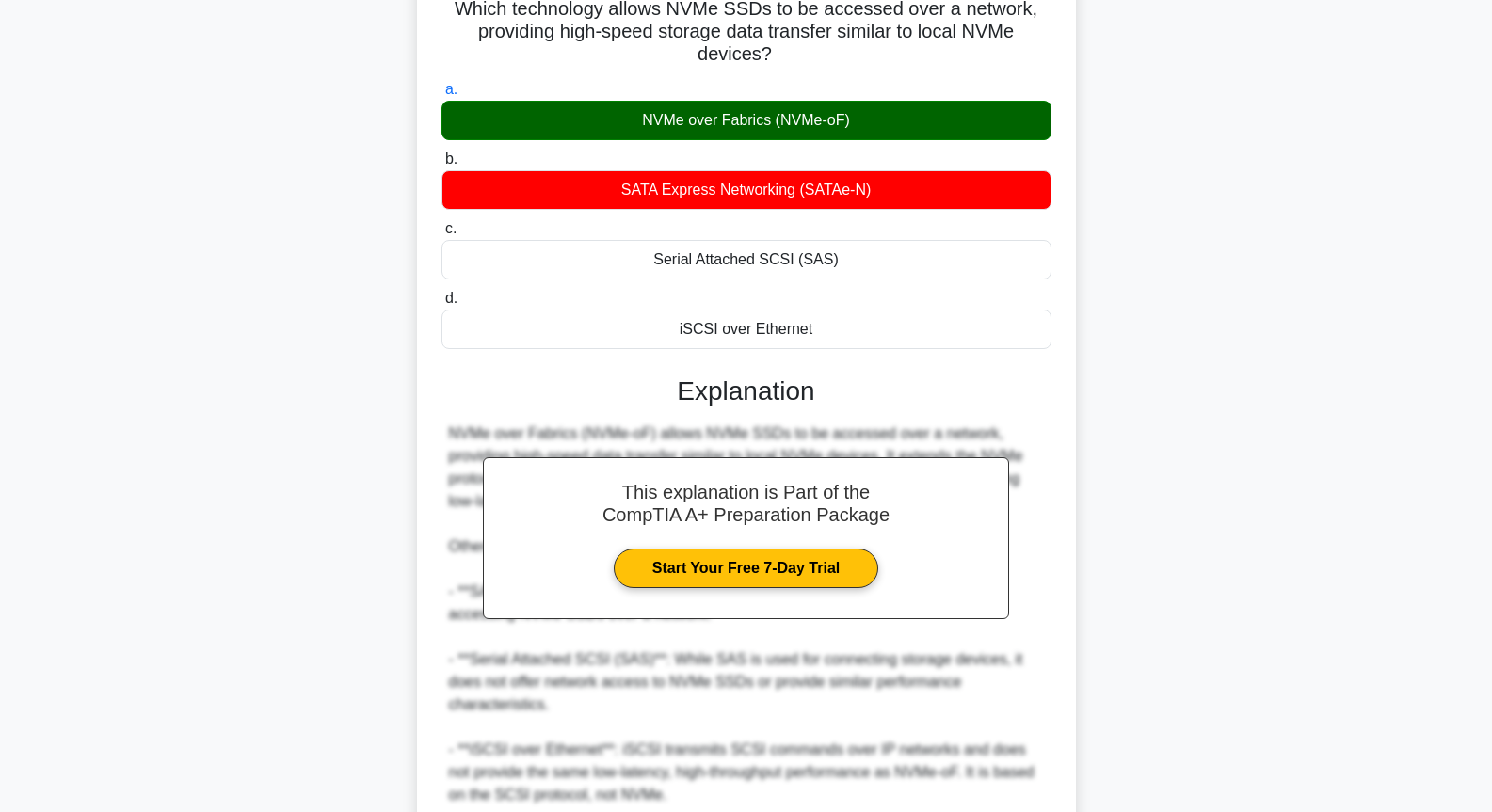
scroll to position [282, 0]
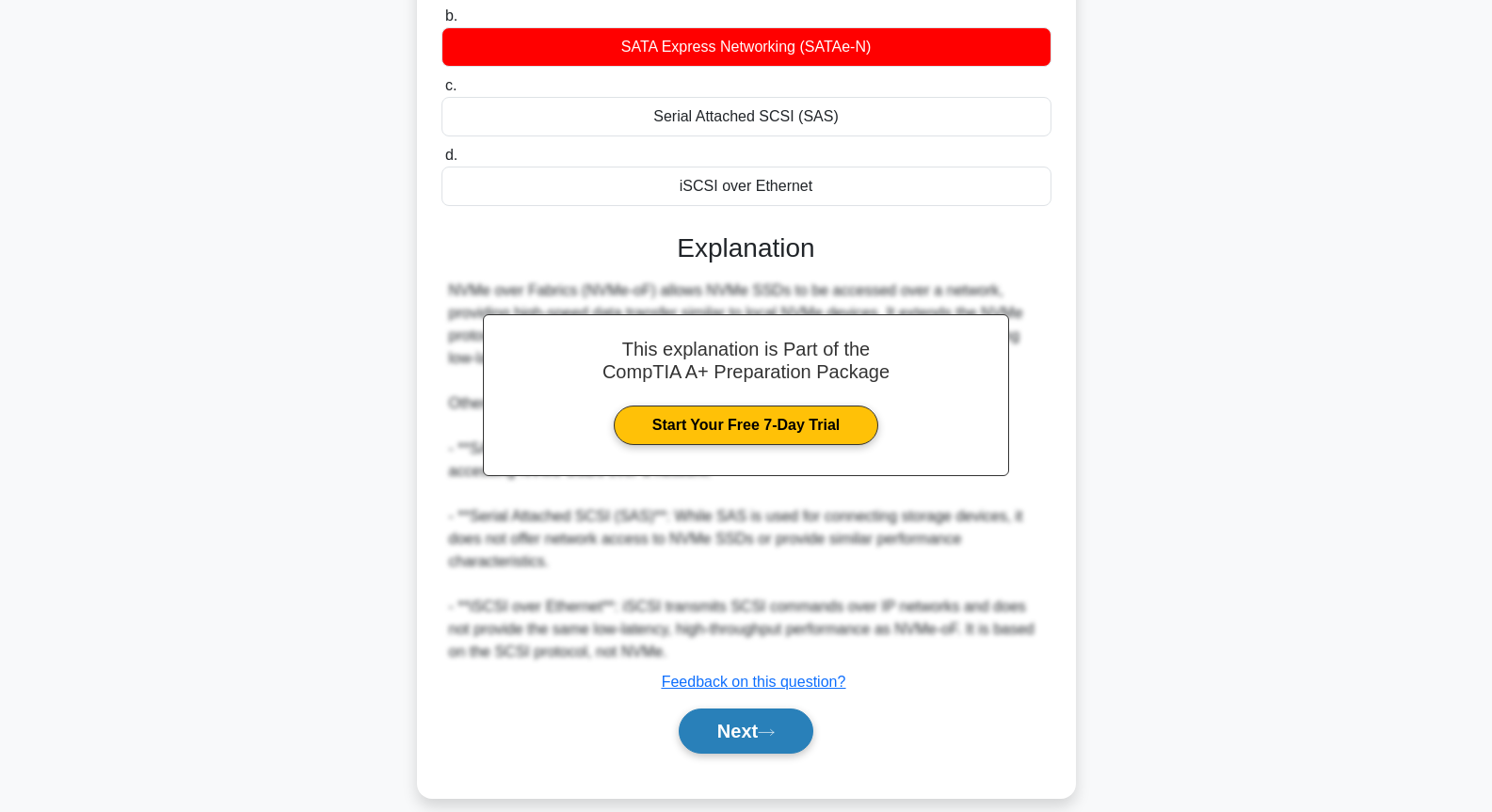
click at [774, 709] on button "Next" at bounding box center [746, 732] width 135 height 46
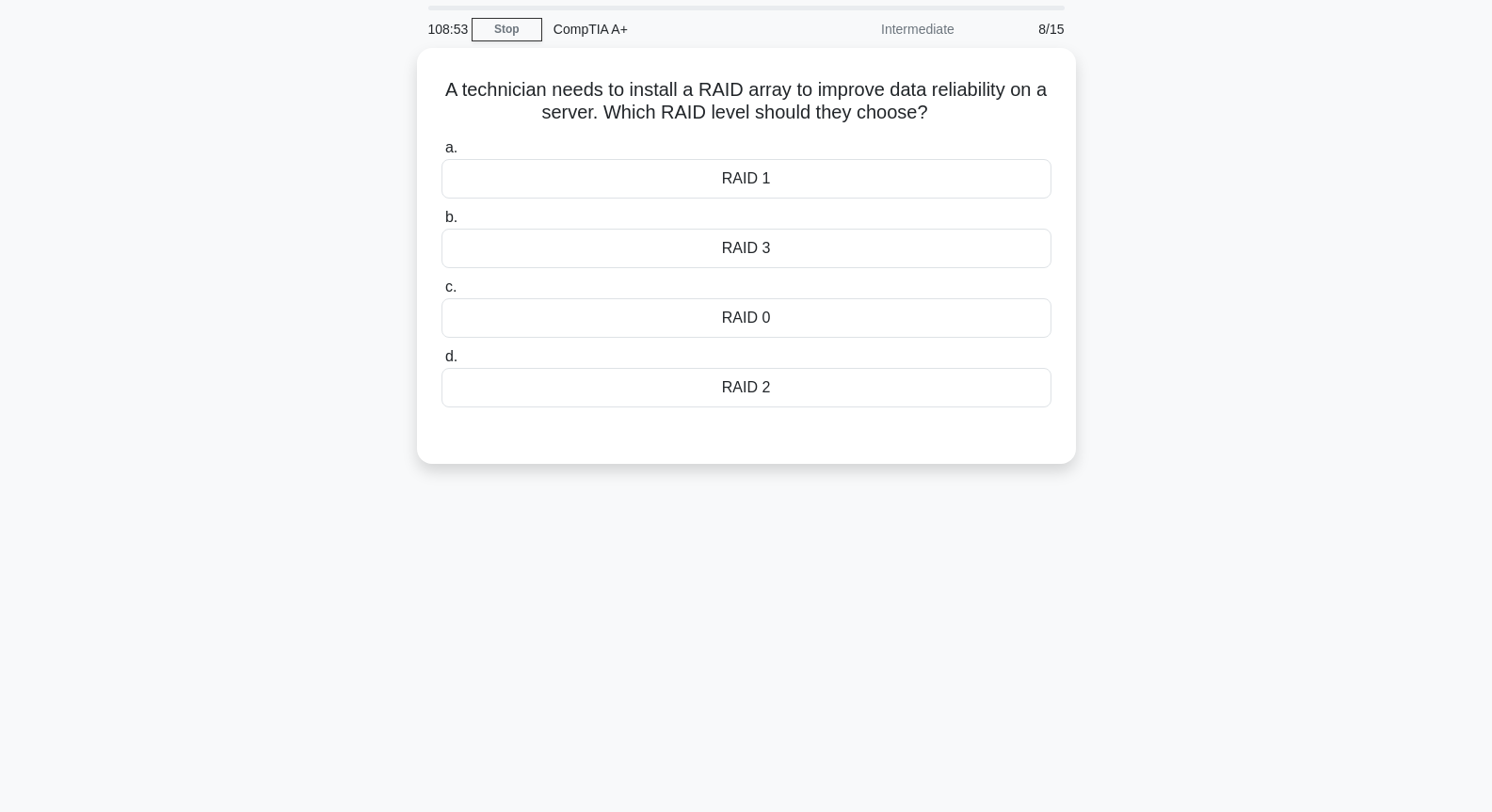
scroll to position [0, 0]
